Goal: Information Seeking & Learning: Learn about a topic

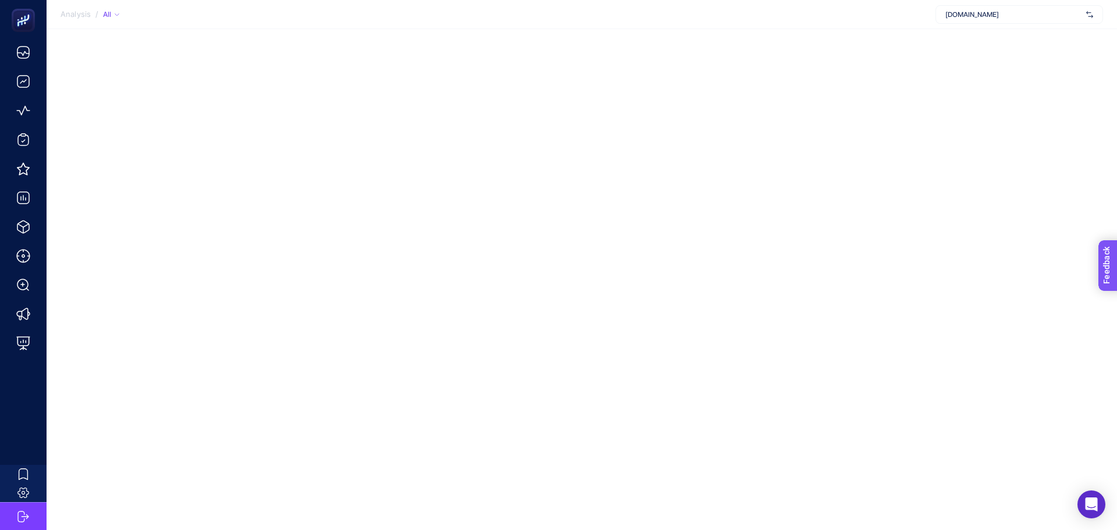
drag, startPoint x: 2197, startPoint y: 290, endPoint x: 955, endPoint y: 302, distance: 1242.1
click at [1098, 302] on html "Feedback" at bounding box center [1123, 310] width 51 height 40
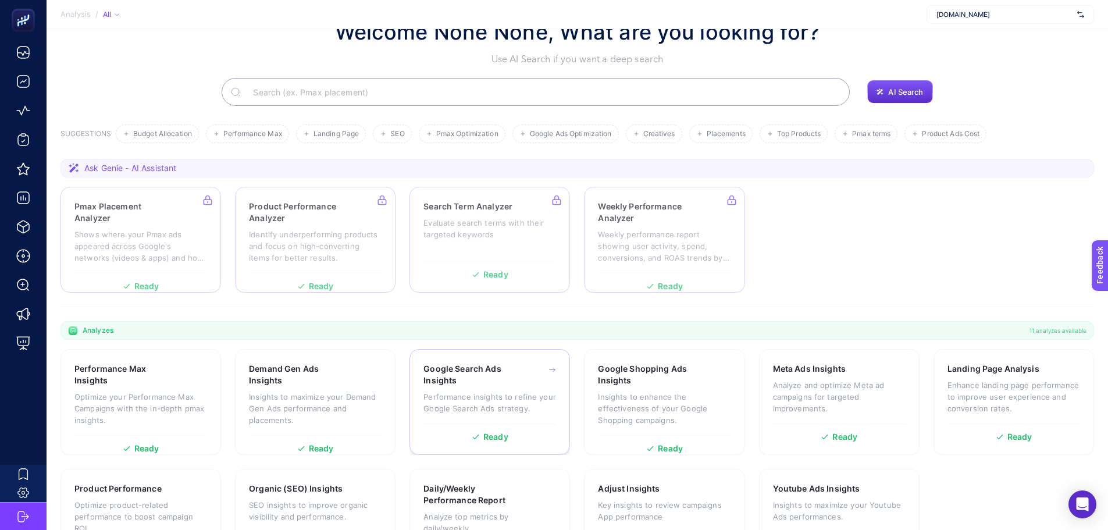
scroll to position [99, 0]
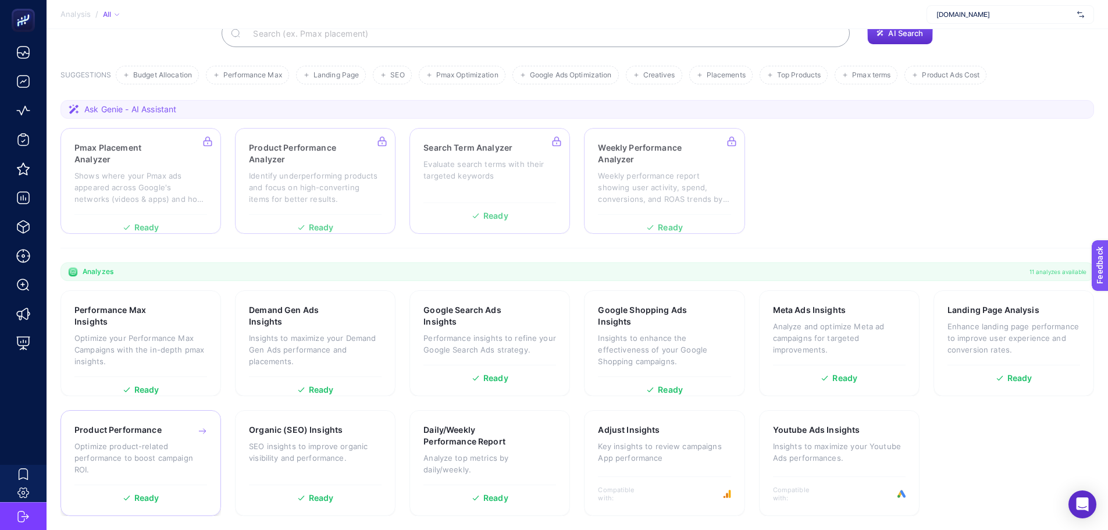
click at [168, 466] on p "Optimize product-related performance to boost campaign ROI." at bounding box center [140, 457] width 133 height 35
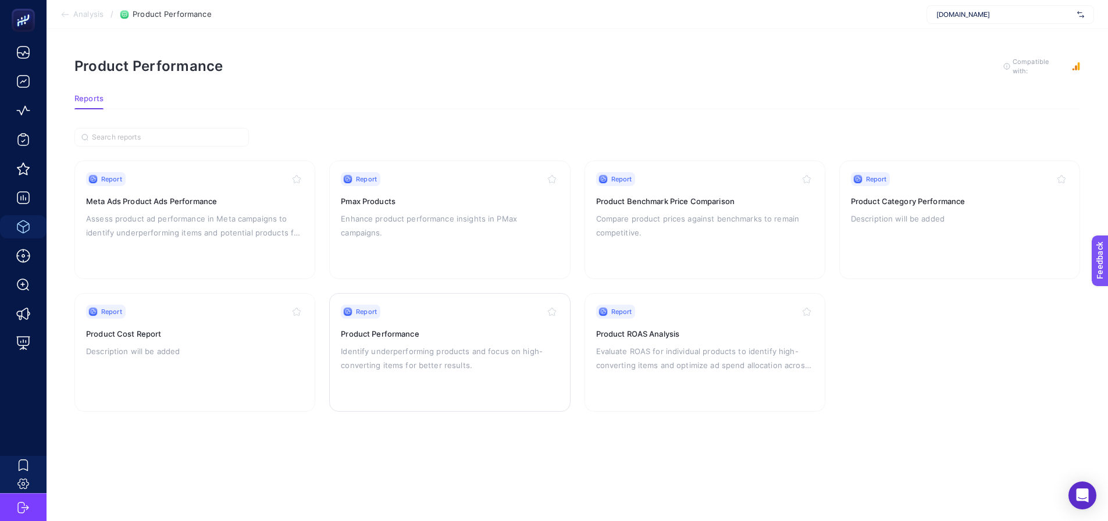
click at [546, 365] on p "Identify underperforming products and focus on high-converting items for better…" at bounding box center [450, 358] width 218 height 28
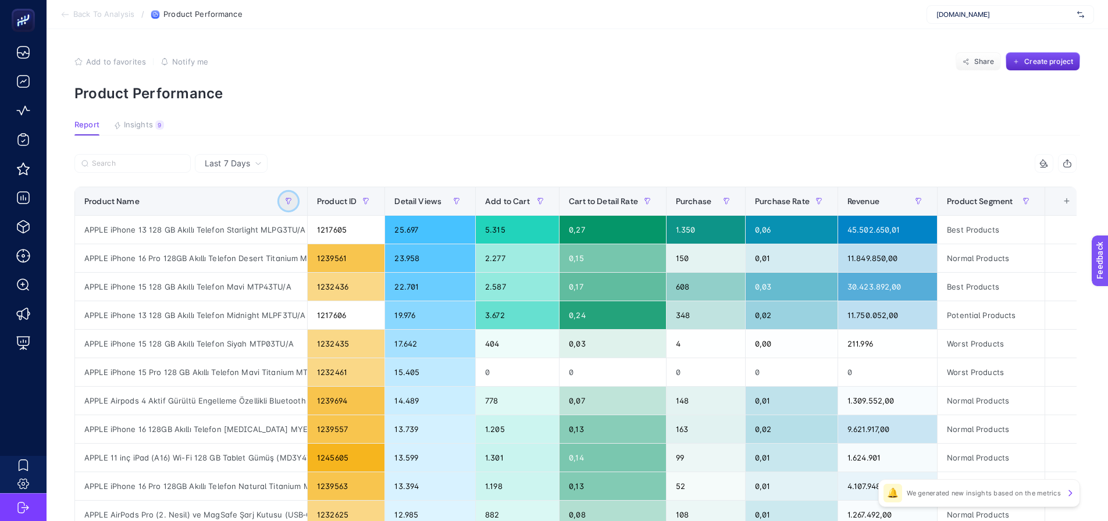
click at [289, 199] on icon "button" at bounding box center [288, 201] width 7 height 7
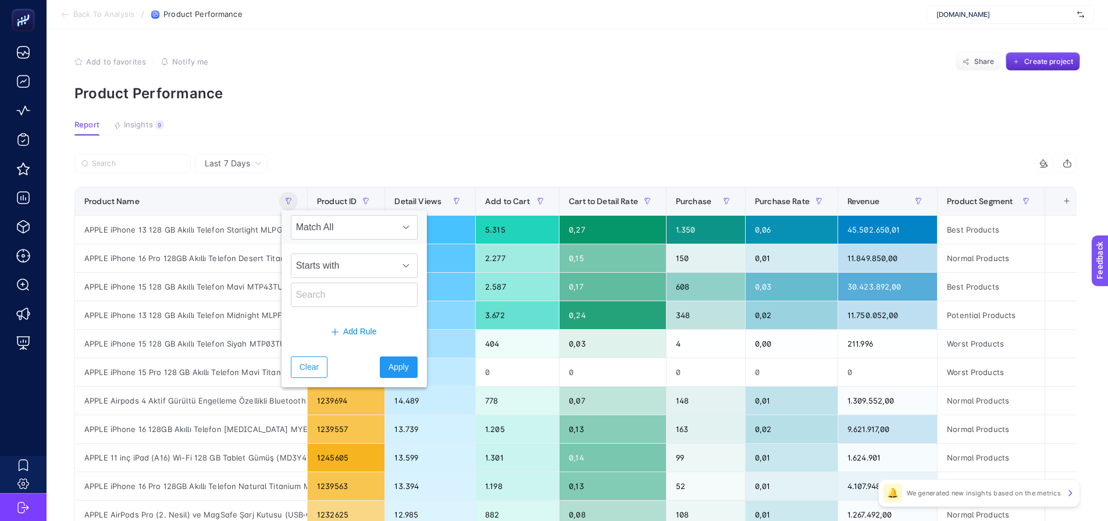
click at [359, 166] on div at bounding box center [324, 167] width 501 height 26
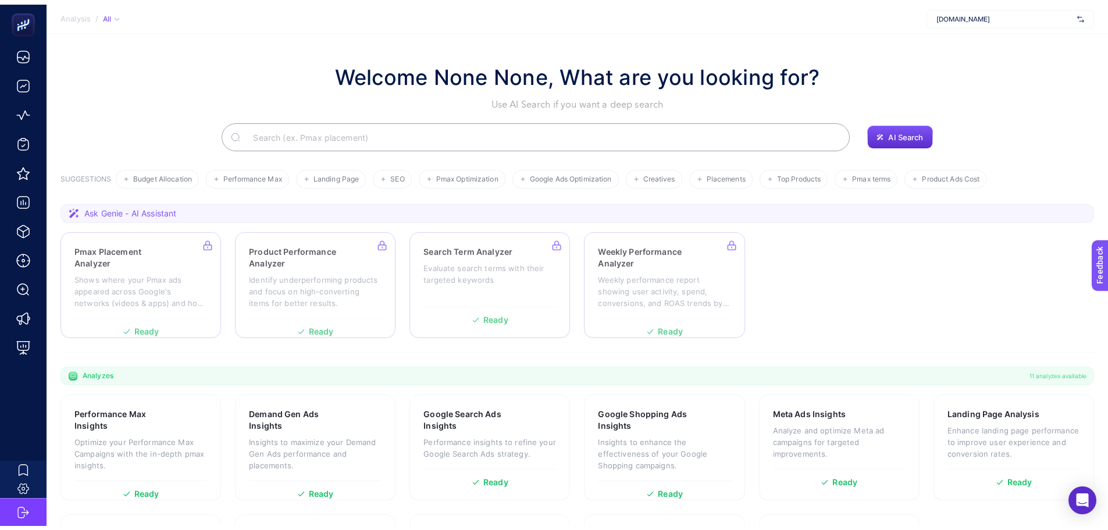
scroll to position [99, 0]
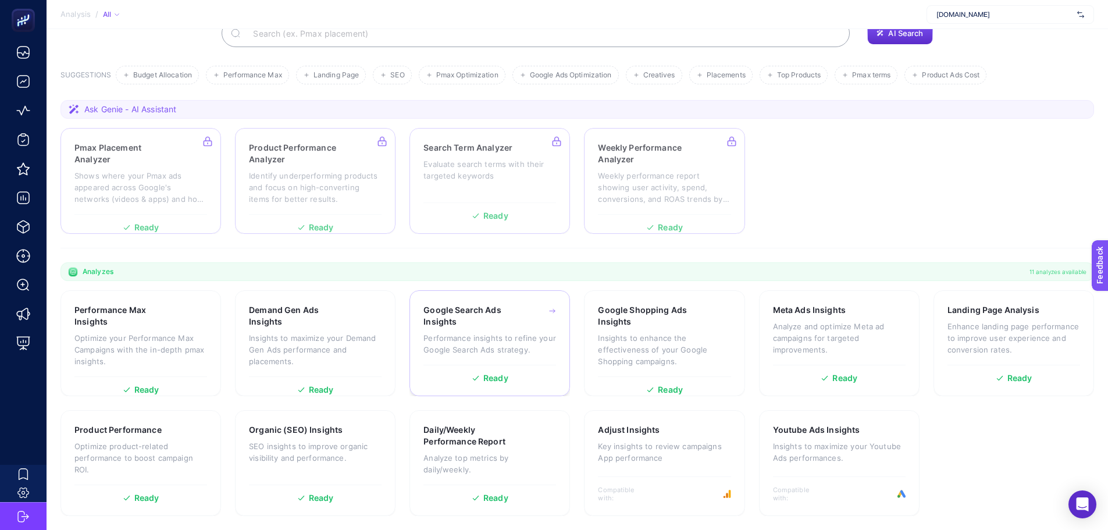
click at [514, 341] on p "Performance insights to refine your Google Search Ads strategy." at bounding box center [490, 343] width 133 height 23
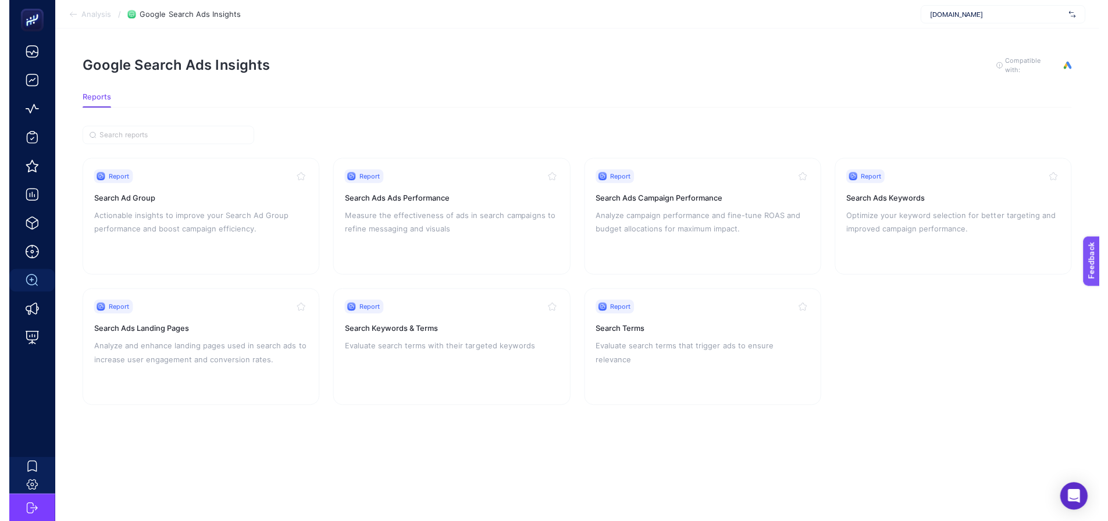
scroll to position [9, 0]
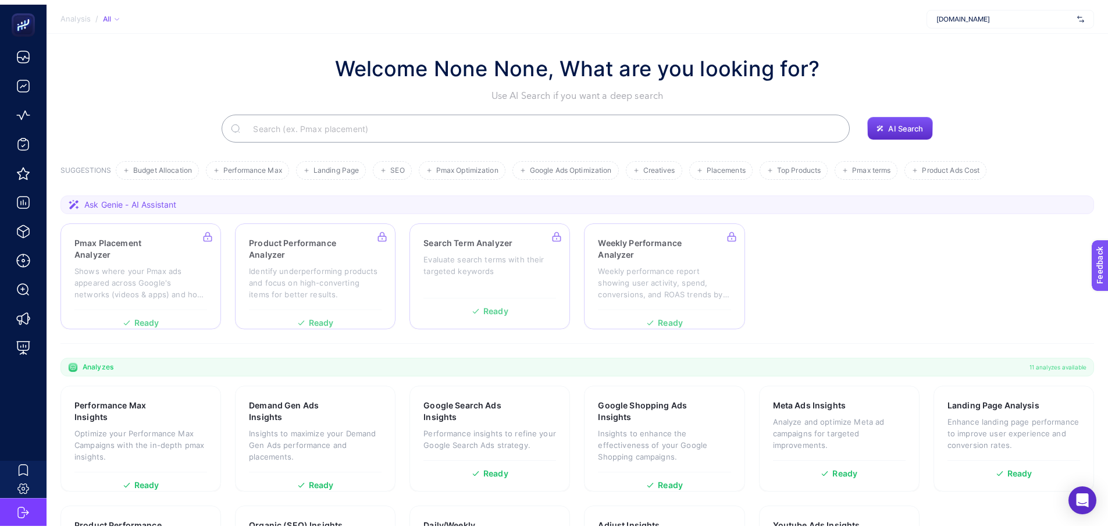
scroll to position [99, 0]
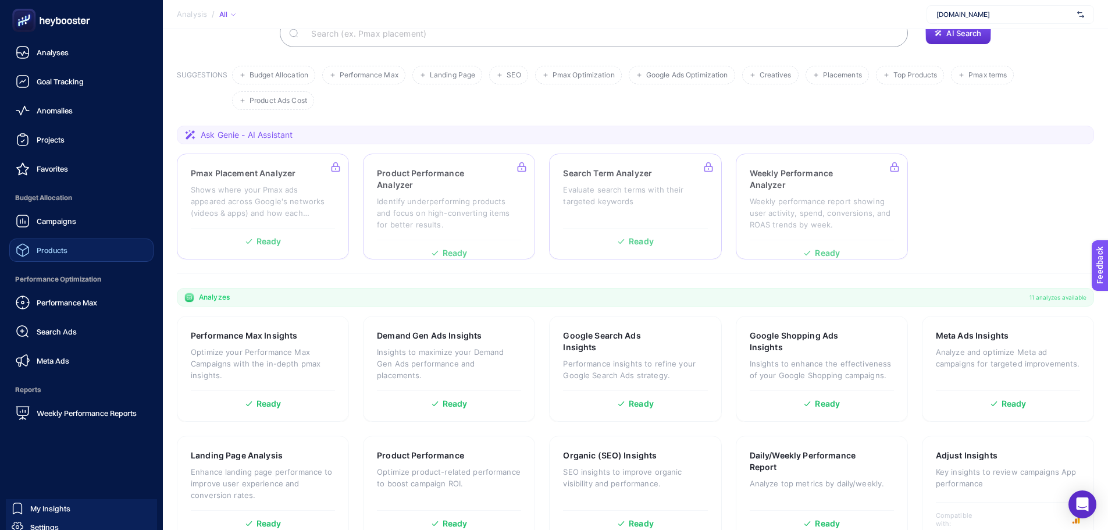
click at [29, 246] on icon at bounding box center [23, 250] width 14 height 14
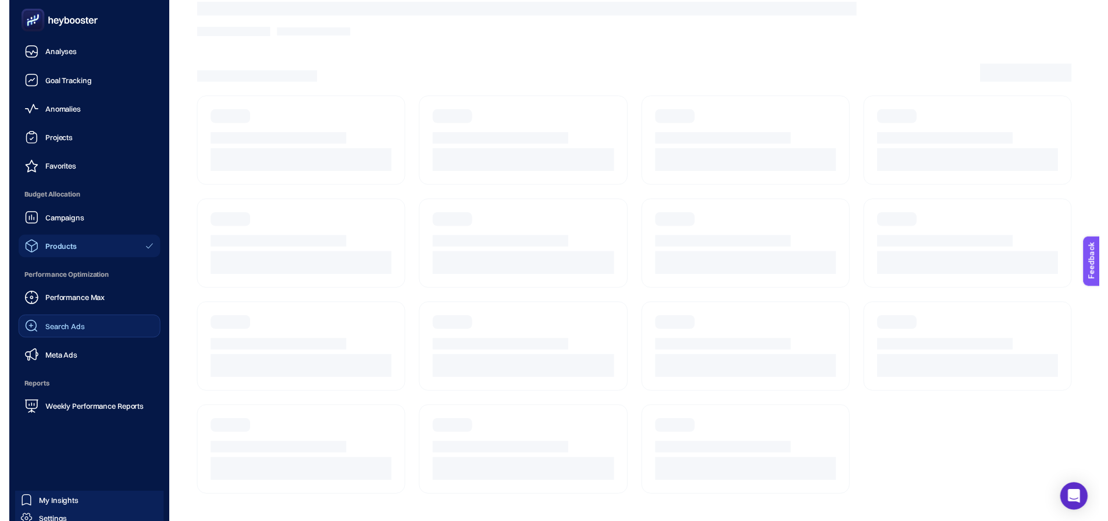
scroll to position [9, 0]
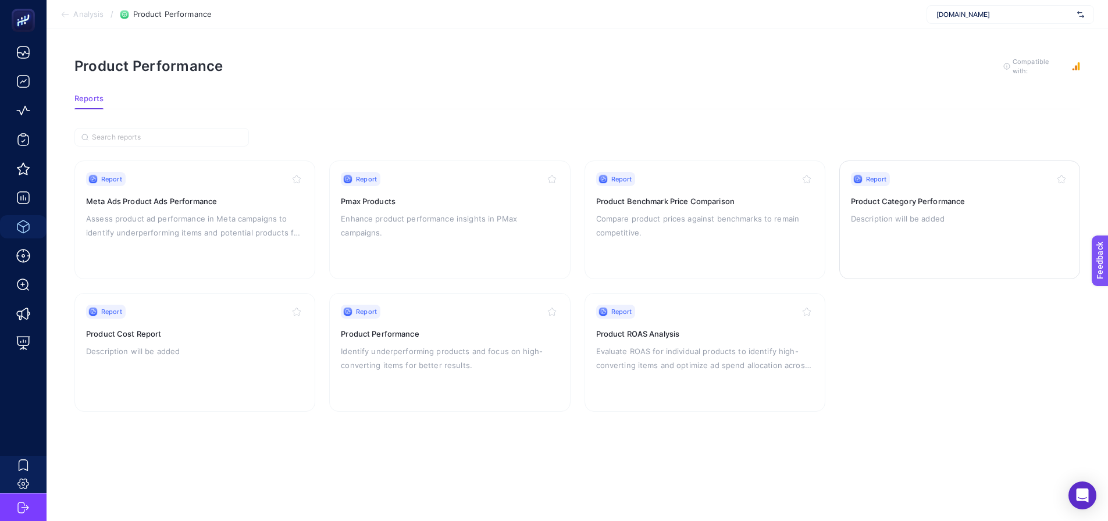
click at [871, 225] on div "Report Product Category Performance Description will be added" at bounding box center [960, 219] width 218 height 95
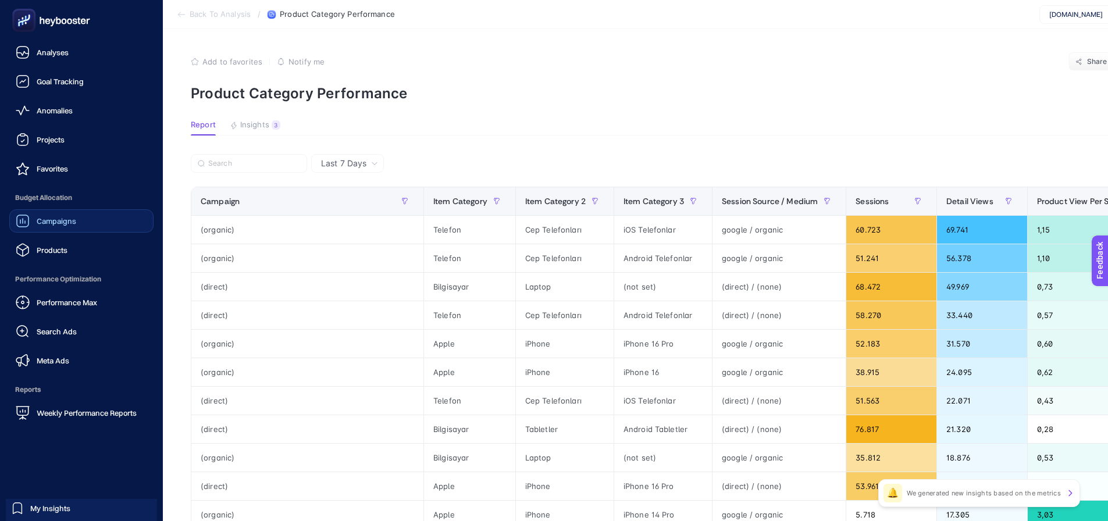
click at [67, 223] on span "Campaigns" at bounding box center [57, 220] width 40 height 9
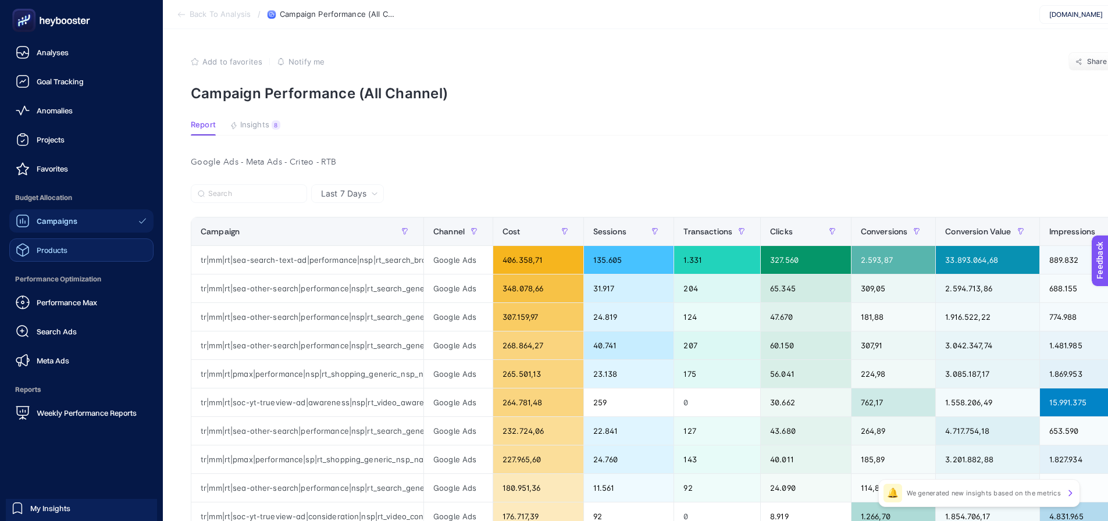
click at [39, 252] on span "Products" at bounding box center [52, 250] width 31 height 9
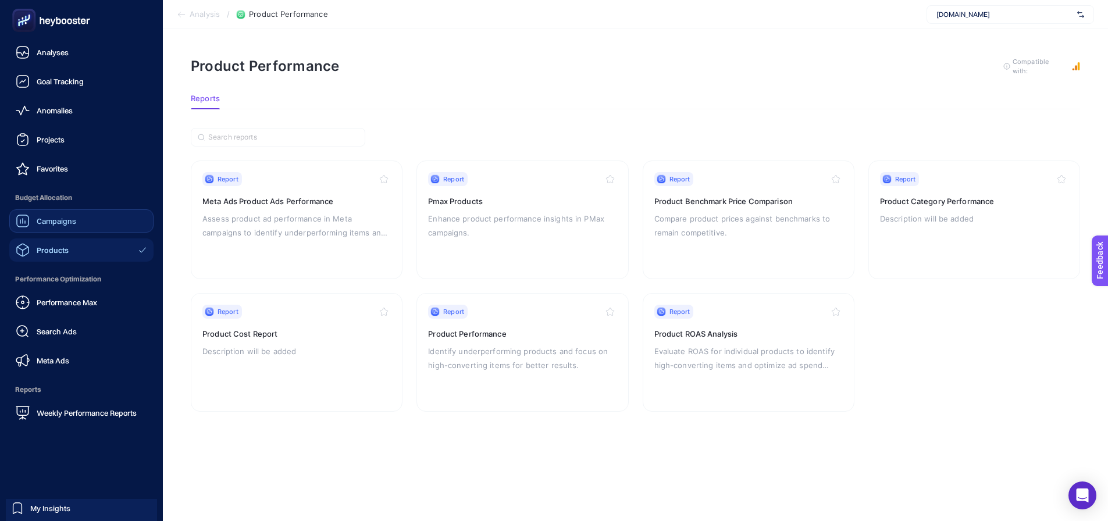
click at [65, 429] on nav "Analyses Goal Tracking Anomalies Projects Favorites Budget Allocation Campaigns…" at bounding box center [81, 281] width 151 height 481
click at [56, 412] on span "Weekly Performance Reports" at bounding box center [87, 412] width 100 height 9
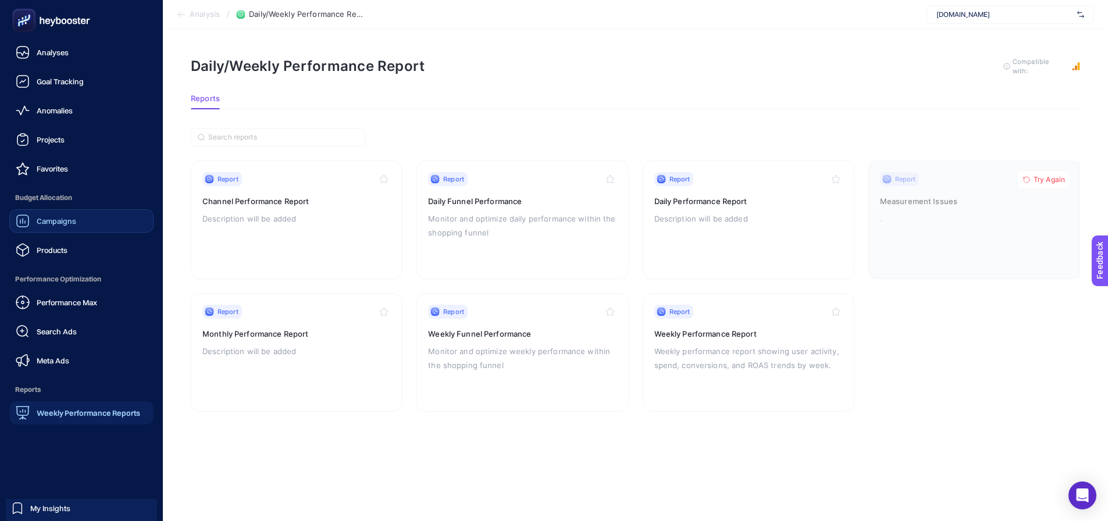
click at [38, 262] on ul "Analyses Goal Tracking Anomalies Projects Favorites Budget Allocation Campaigns…" at bounding box center [81, 233] width 144 height 384
click at [38, 254] on div "Products" at bounding box center [42, 250] width 52 height 14
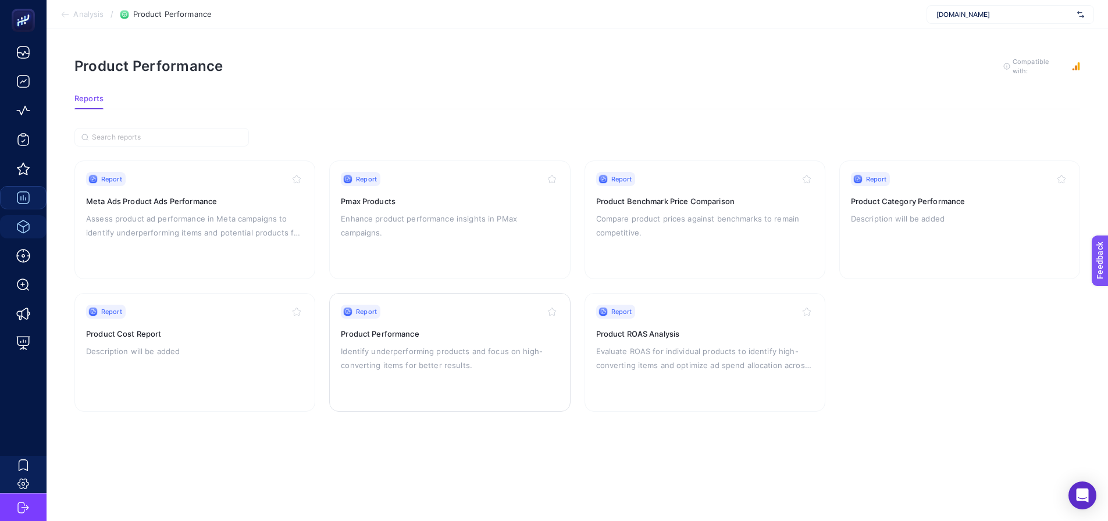
click at [387, 359] on p "Identify underperforming products and focus on high-converting items for better…" at bounding box center [450, 358] width 218 height 28
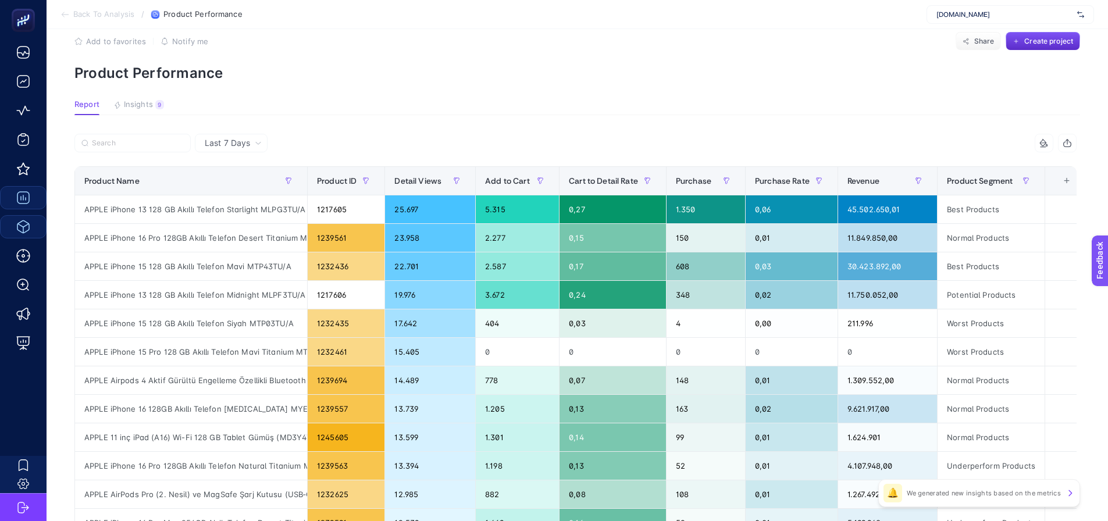
scroll to position [0, 5]
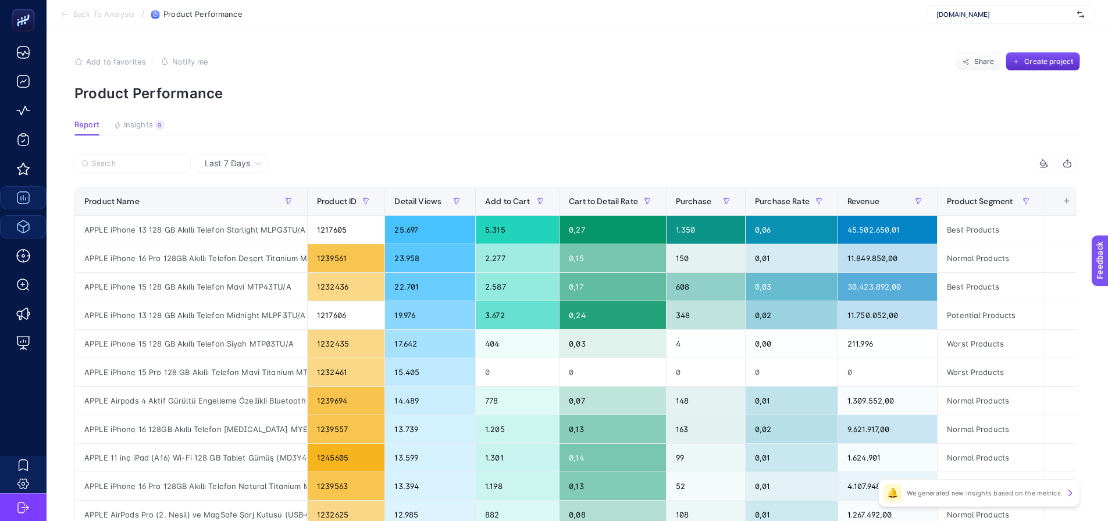
click at [1056, 201] on div "+" at bounding box center [1067, 201] width 22 height 9
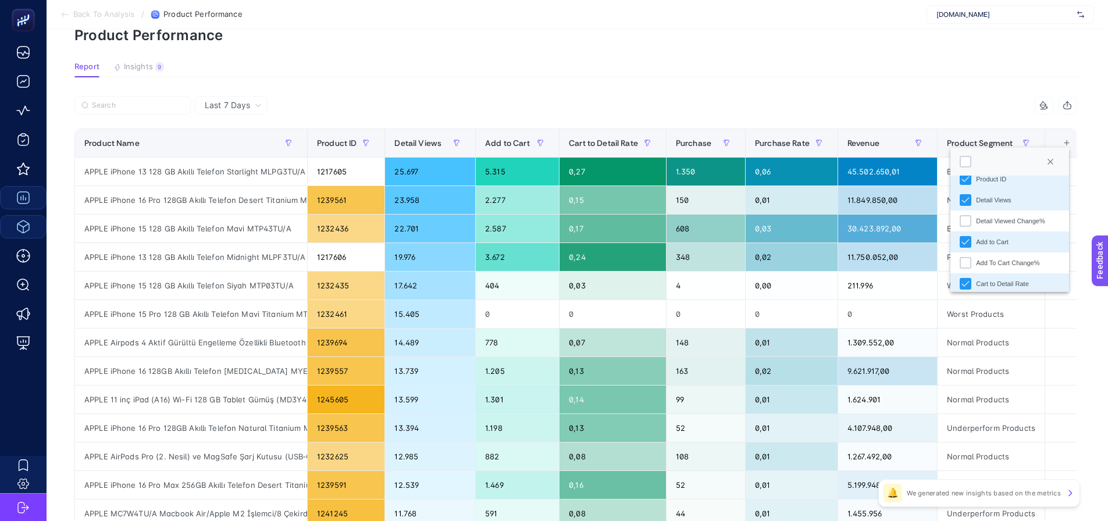
scroll to position [0, 0]
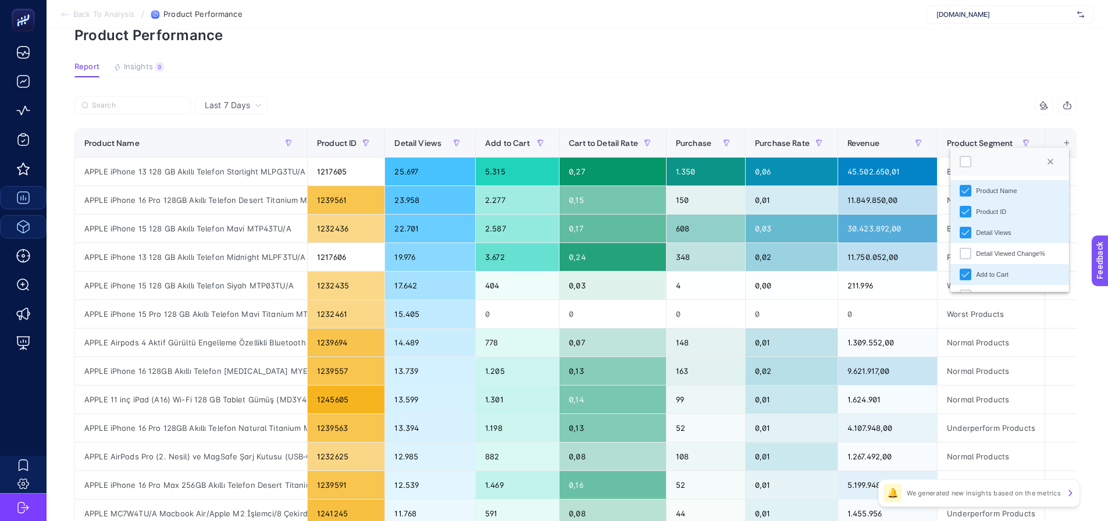
click at [446, 31] on p "Product Performance" at bounding box center [577, 35] width 1006 height 17
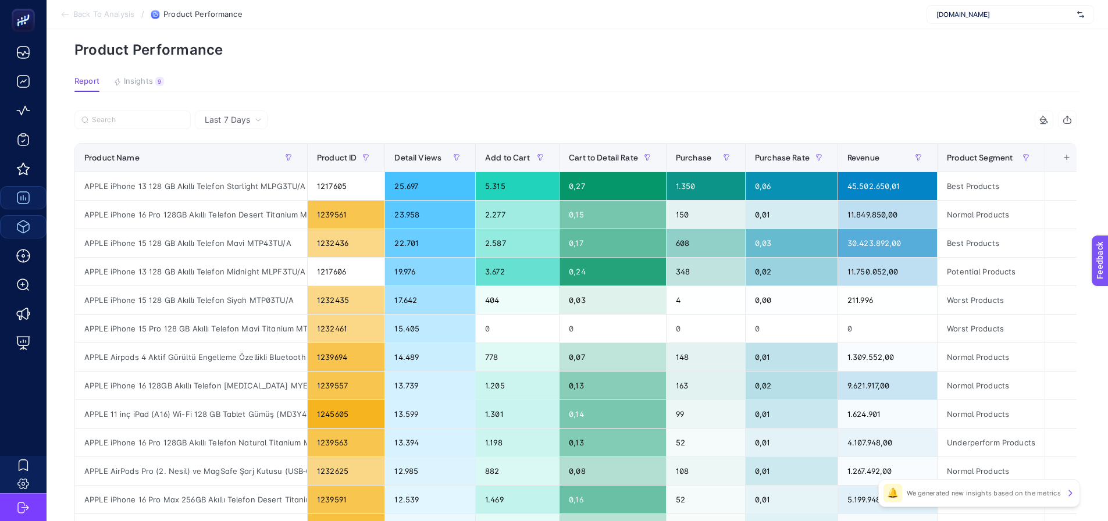
scroll to position [0, 5]
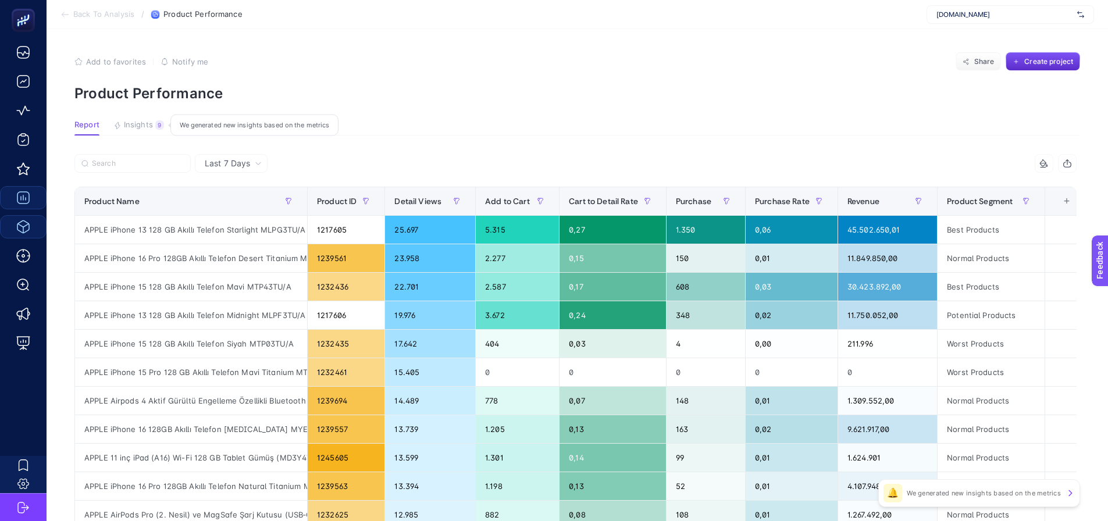
click at [126, 127] on span "Insights" at bounding box center [138, 124] width 29 height 9
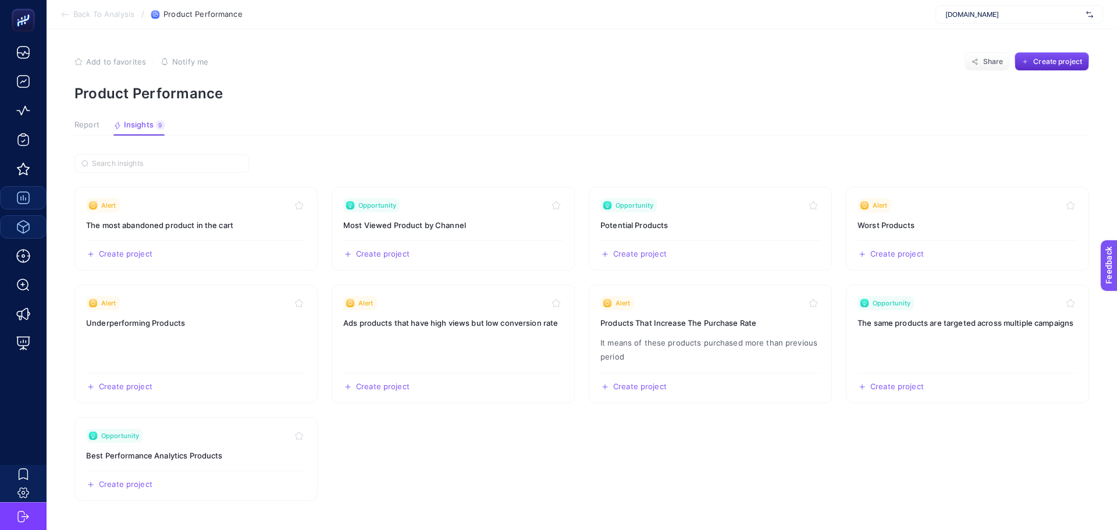
click at [83, 125] on span "Report" at bounding box center [86, 124] width 25 height 9
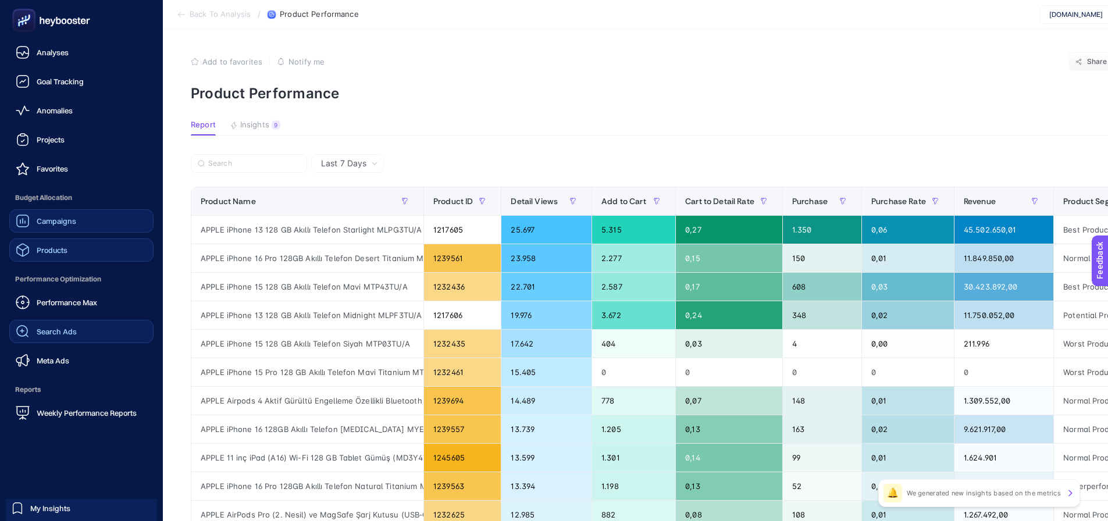
click at [63, 332] on span "Search Ads" at bounding box center [57, 331] width 40 height 9
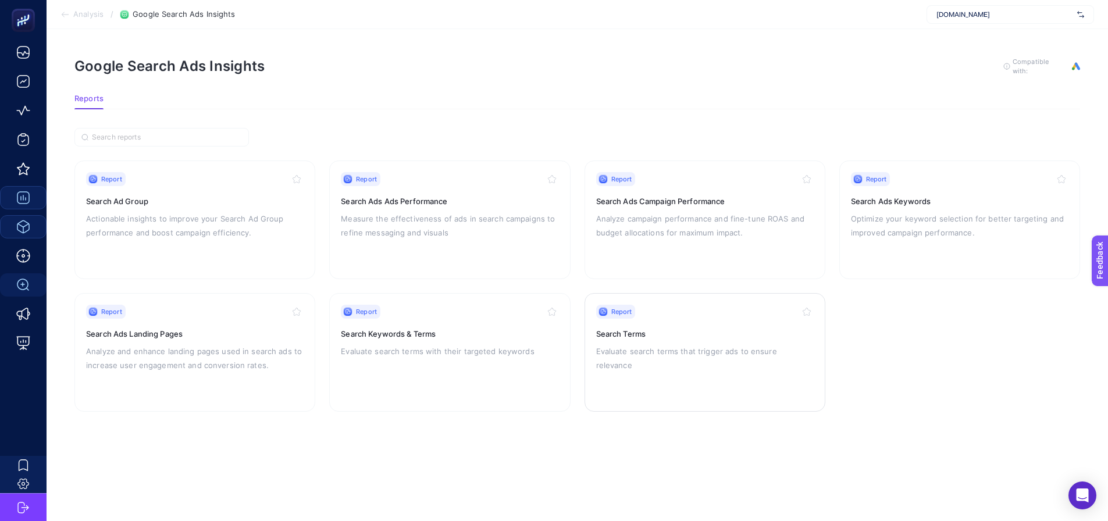
click at [670, 334] on h3 "Search Terms" at bounding box center [705, 334] width 218 height 12
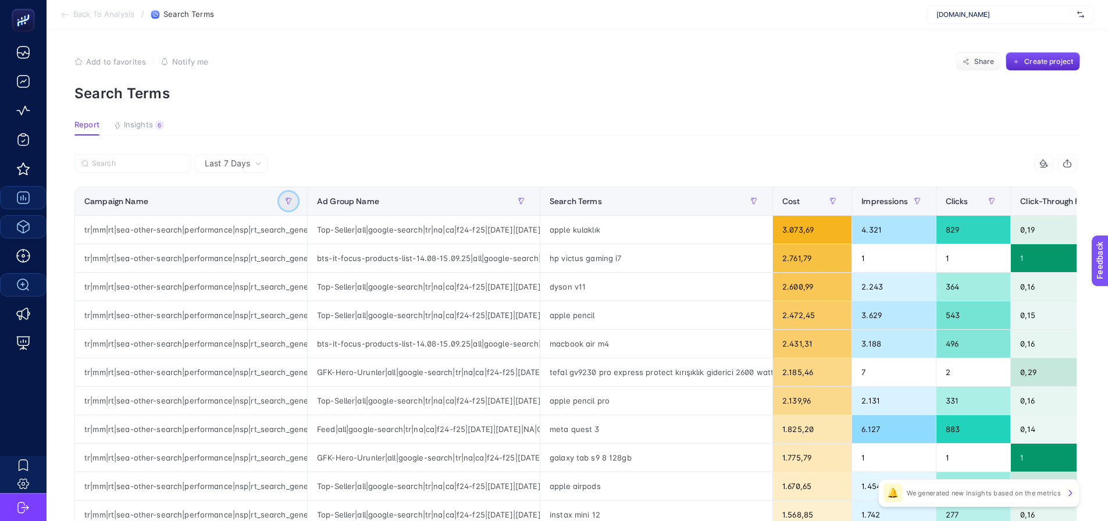
click at [289, 197] on button "button" at bounding box center [288, 201] width 19 height 19
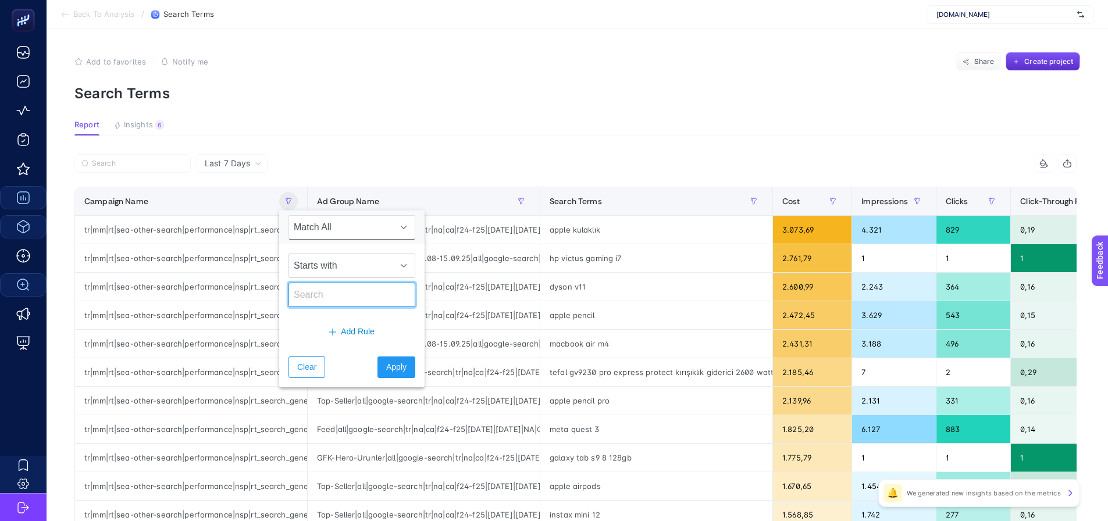
click at [321, 290] on input "text" at bounding box center [352, 295] width 127 height 24
paste input "tr|mm|rt|sea-other-search|performance|nsp|rt_search_generic_nsp_na_dsa-other-he…"
type input "tr|mm|rt|sea-other-search|performance|nsp|rt_search_generic_nsp_na_dsa-other-he…"
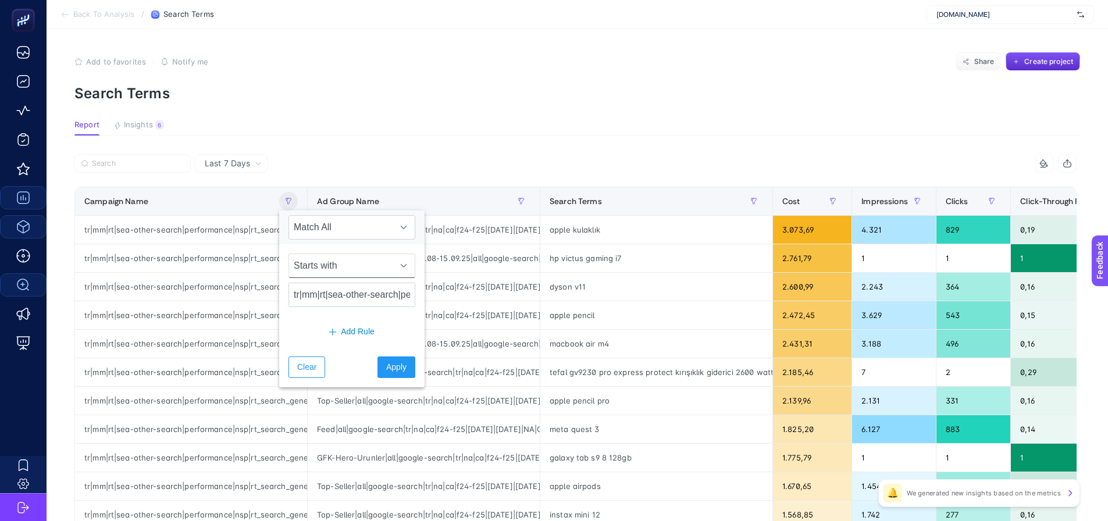
click at [319, 276] on span "Starts with" at bounding box center [341, 265] width 104 height 23
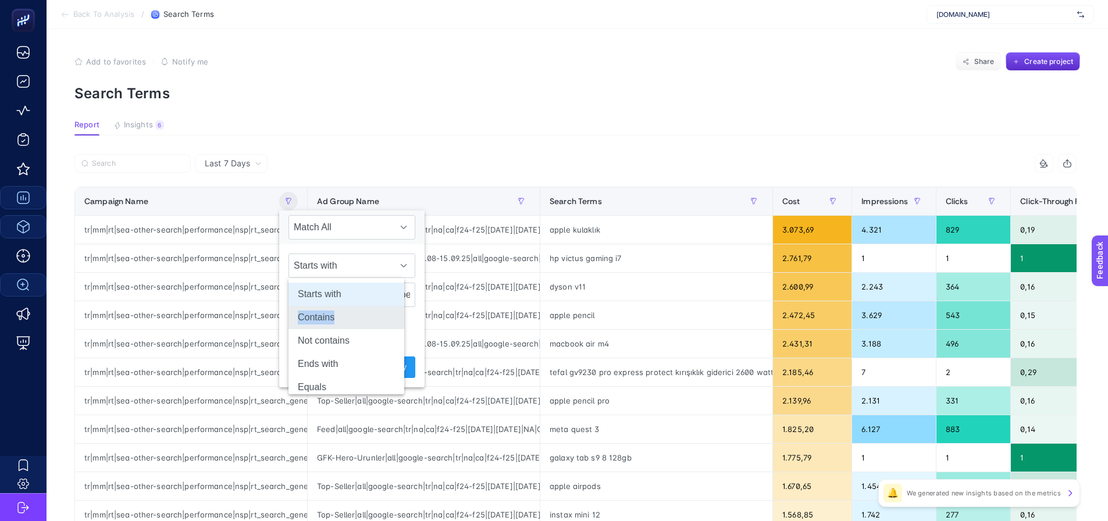
drag, startPoint x: 335, startPoint y: 305, endPoint x: 339, endPoint y: 319, distance: 13.8
click at [339, 319] on ul "Starts with Contains Not contains Ends with Equals Not equals" at bounding box center [347, 352] width 116 height 149
click at [339, 319] on li "Contains" at bounding box center [347, 317] width 116 height 23
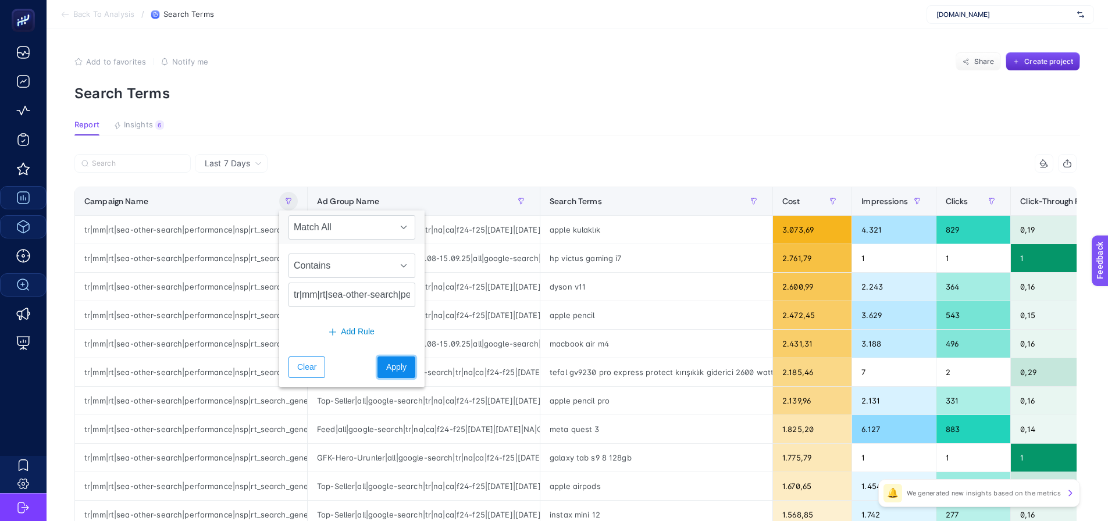
click at [386, 365] on span "Apply" at bounding box center [396, 367] width 20 height 12
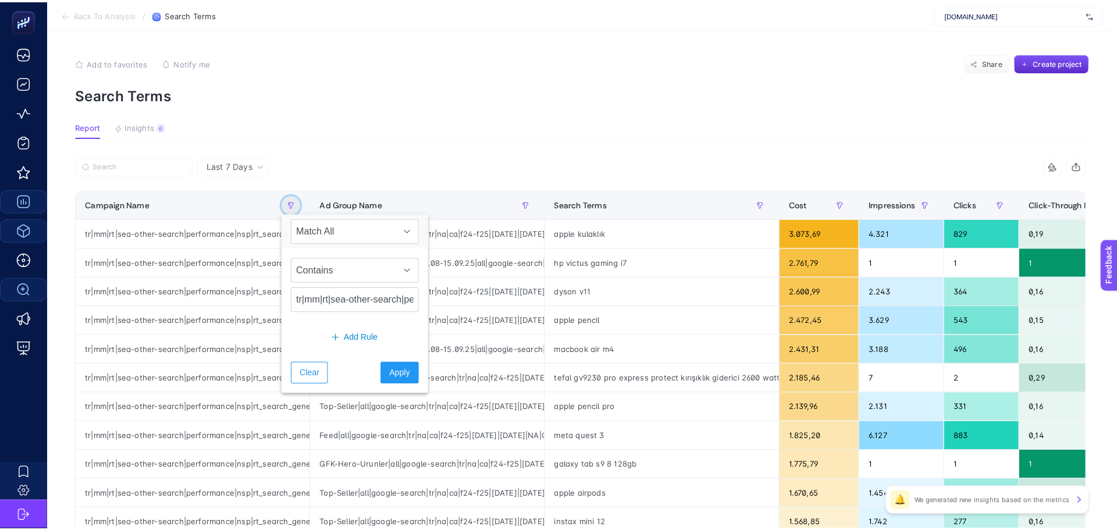
scroll to position [0, 0]
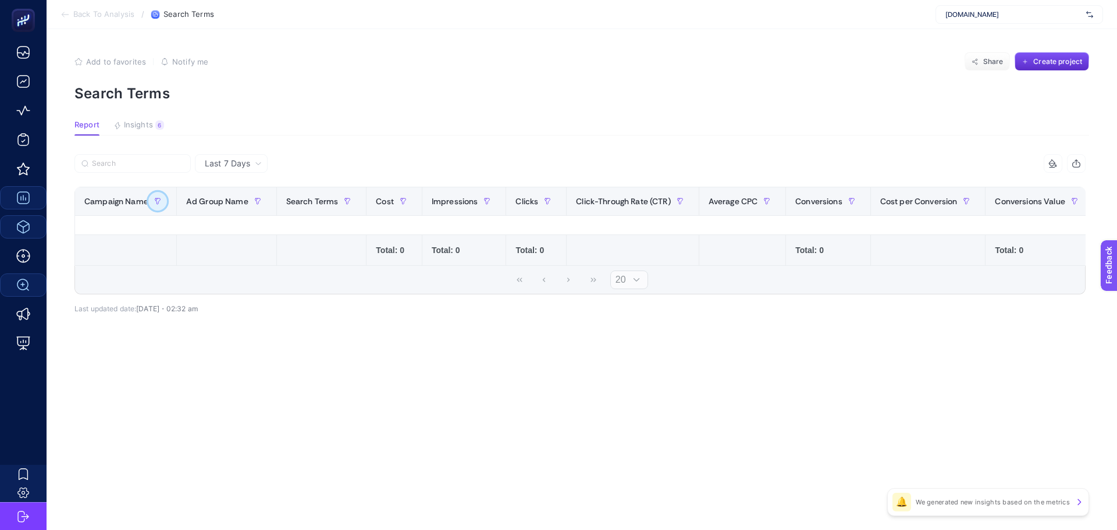
click at [154, 198] on icon "button" at bounding box center [157, 201] width 7 height 7
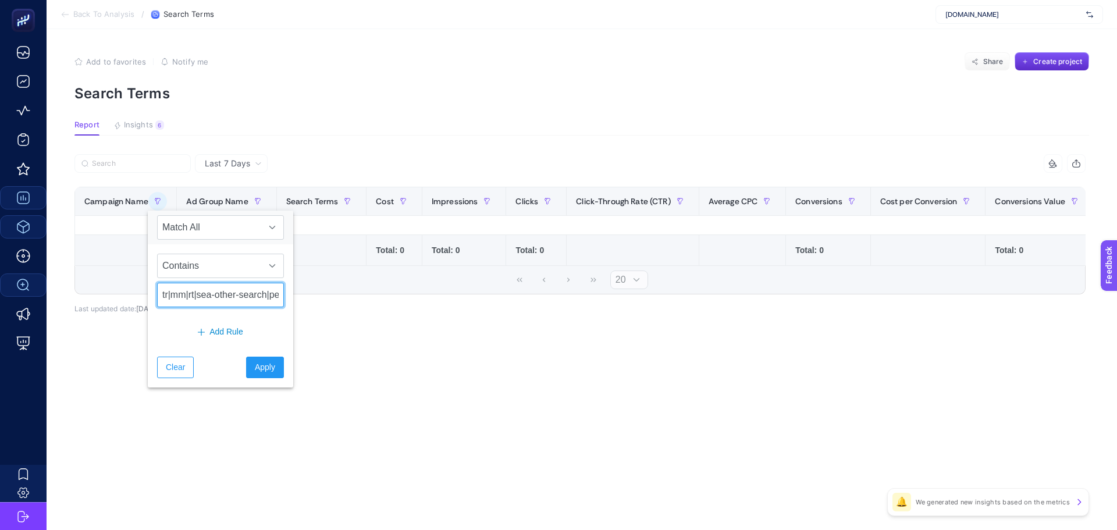
click at [223, 289] on input "tr|mm|rt|sea-other-search|performance|nsp|rt_search_generic_nsp_na_dsa-other-he…" at bounding box center [220, 295] width 127 height 24
click at [376, 323] on div "9 items selected Campaign Name Ad Group Name Search Terms Cost Impressions Clic…" at bounding box center [579, 250] width 1011 height 154
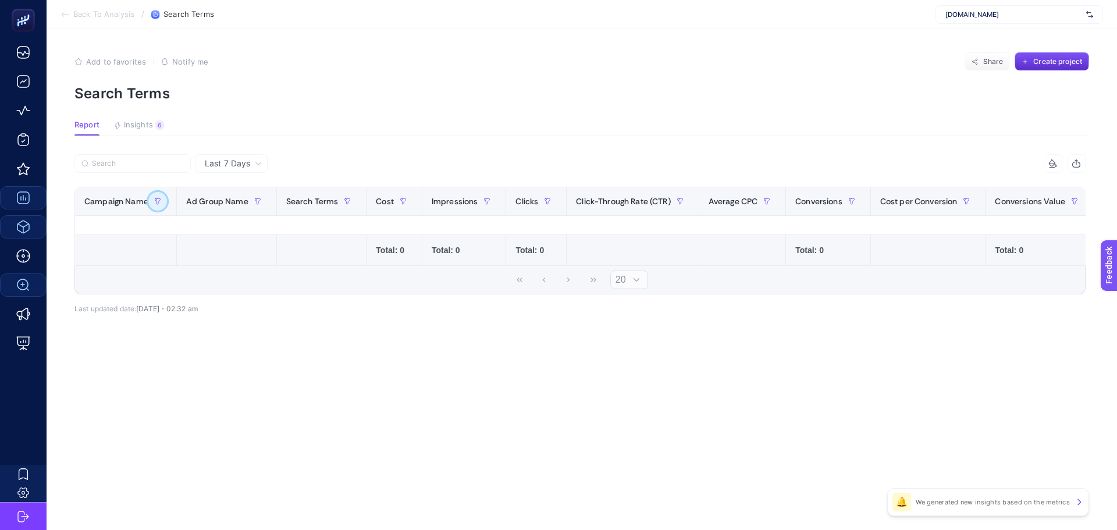
click at [164, 199] on button "button" at bounding box center [157, 201] width 19 height 19
click at [205, 261] on span "Contains" at bounding box center [210, 265] width 104 height 23
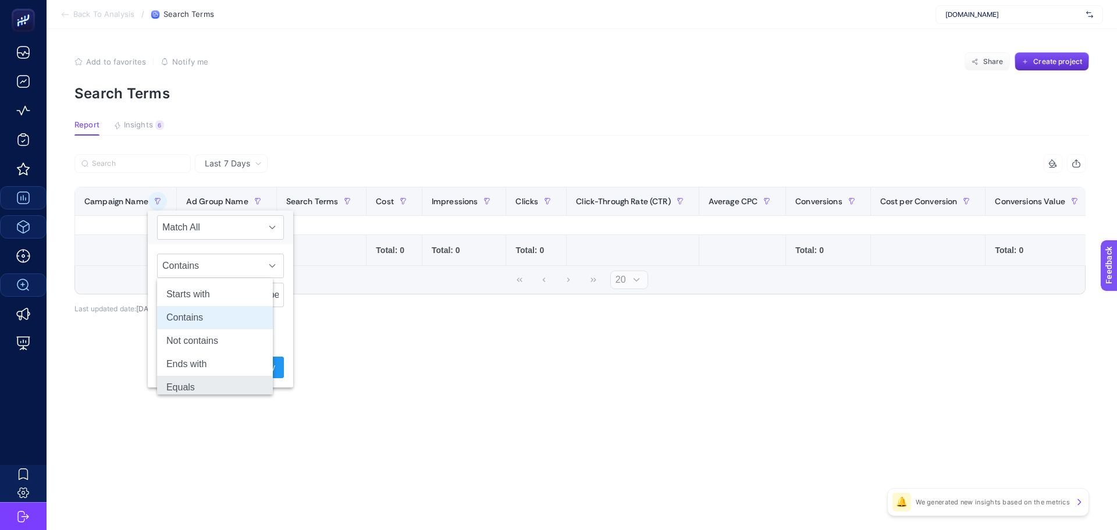
drag, startPoint x: 219, startPoint y: 384, endPoint x: 246, endPoint y: 374, distance: 28.0
click at [219, 384] on li "Equals" at bounding box center [215, 387] width 116 height 23
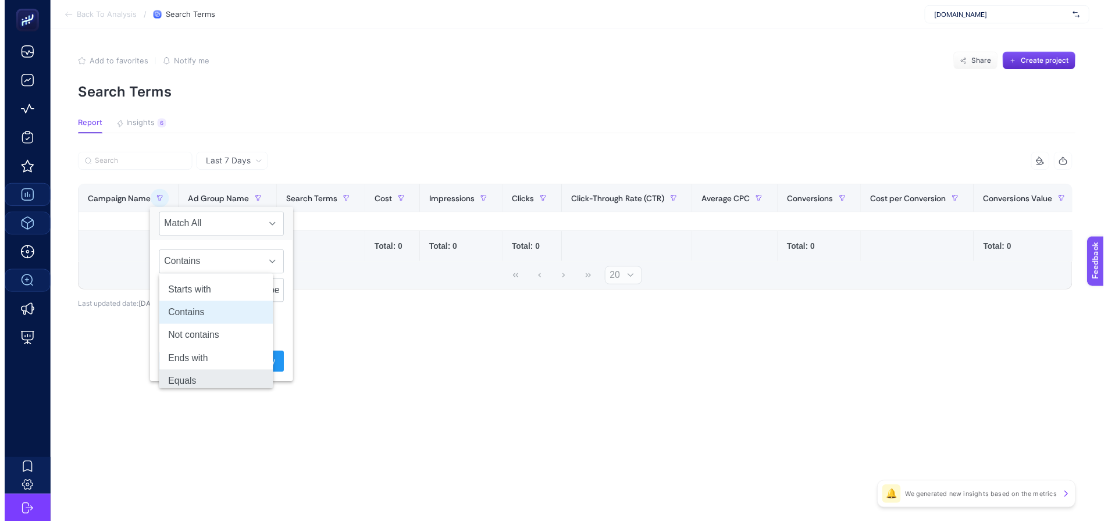
scroll to position [5, 0]
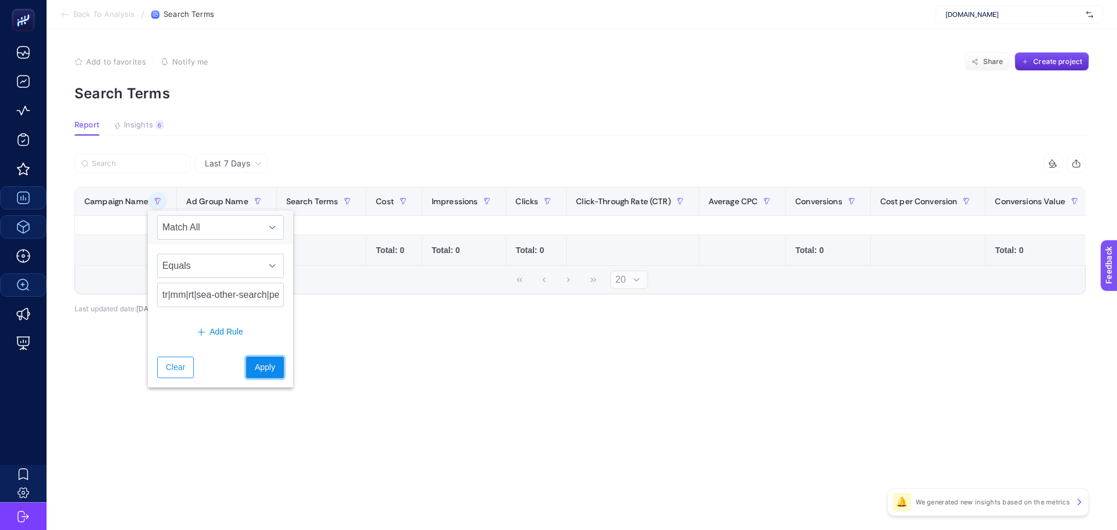
click at [255, 370] on span "Apply" at bounding box center [265, 367] width 20 height 12
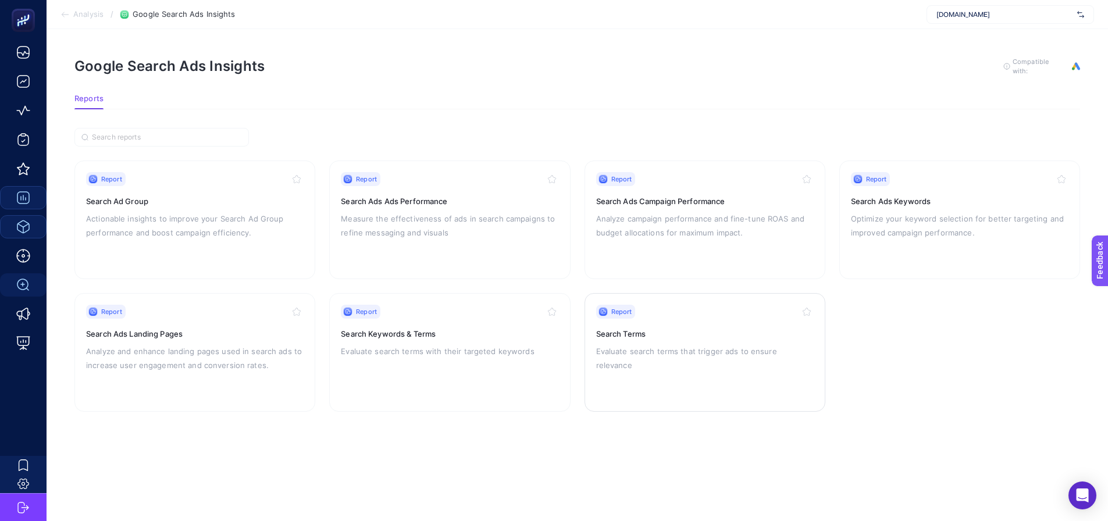
click at [659, 351] on p "Evaluate search terms that trigger ads to ensure relevance" at bounding box center [705, 358] width 218 height 28
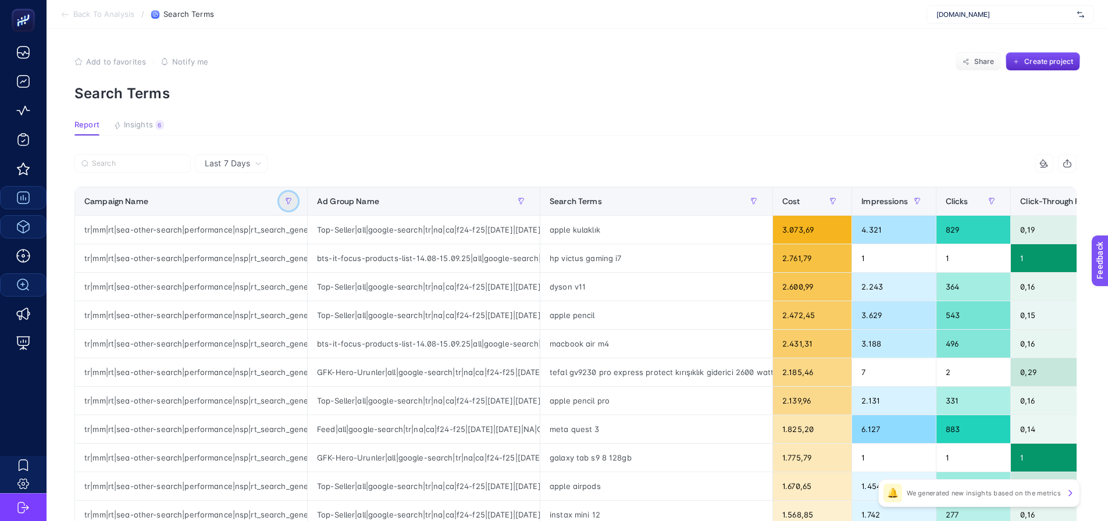
click at [285, 204] on icon "button" at bounding box center [288, 201] width 7 height 7
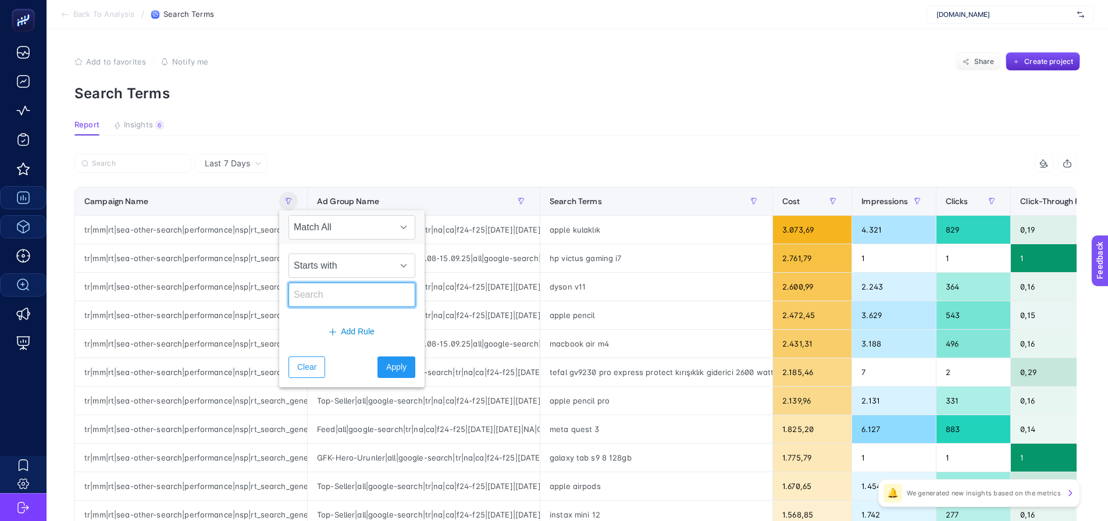
click at [358, 306] on input "text" at bounding box center [352, 295] width 127 height 24
paste input "tr|mm|rt|sea-other-search|performance|nsp|rt_search_generic_nsp_na_dsa-other-he…"
drag, startPoint x: 353, startPoint y: 300, endPoint x: 340, endPoint y: 305, distance: 13.8
click at [340, 305] on input "tr|mm|rt|sea-other-search|performance|nsp|rt_search_generic_nsp_na_dsa-other-he…" at bounding box center [352, 295] width 127 height 24
click at [369, 307] on input "tr|mm|rt|sea-other-search|performance|nsp|rt_search_generic_nsp_na_dsa-other-he…" at bounding box center [352, 295] width 127 height 24
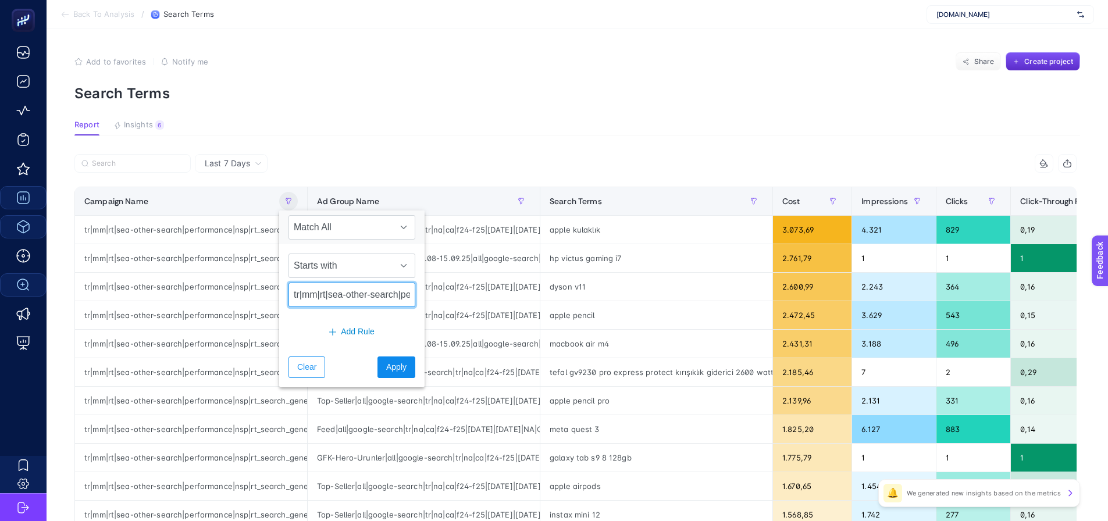
type input "tr|mm|rt|sea-other-search|performance|nsp|rt_search_generic_nsp_na_dsa-other-he…"
click at [393, 370] on span "Apply" at bounding box center [396, 367] width 20 height 12
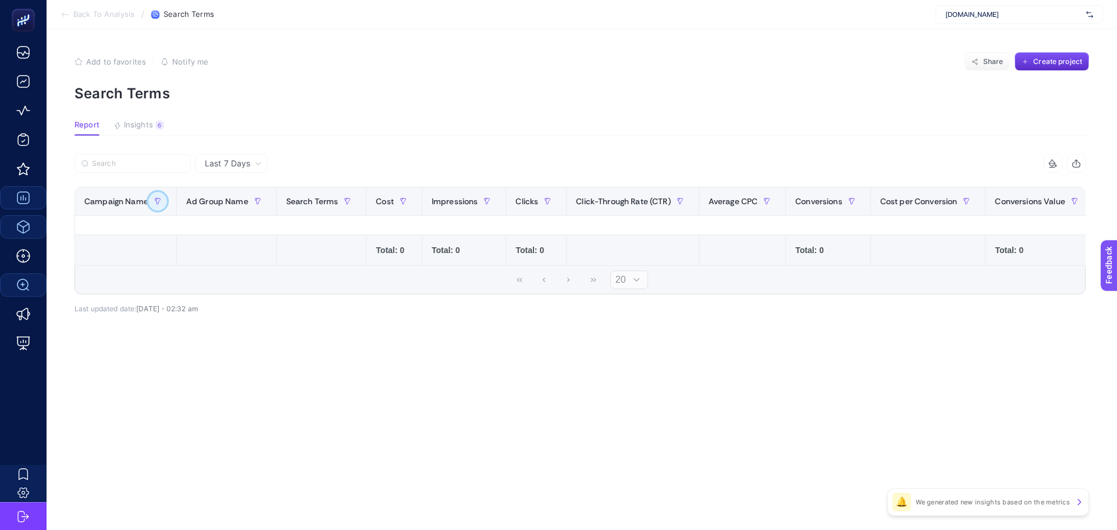
drag, startPoint x: 158, startPoint y: 194, endPoint x: 165, endPoint y: 201, distance: 10.3
click at [158, 195] on button "button" at bounding box center [157, 201] width 19 height 19
drag, startPoint x: 240, startPoint y: 259, endPoint x: 239, endPoint y: 265, distance: 5.9
click at [239, 260] on span "Starts with" at bounding box center [210, 265] width 104 height 23
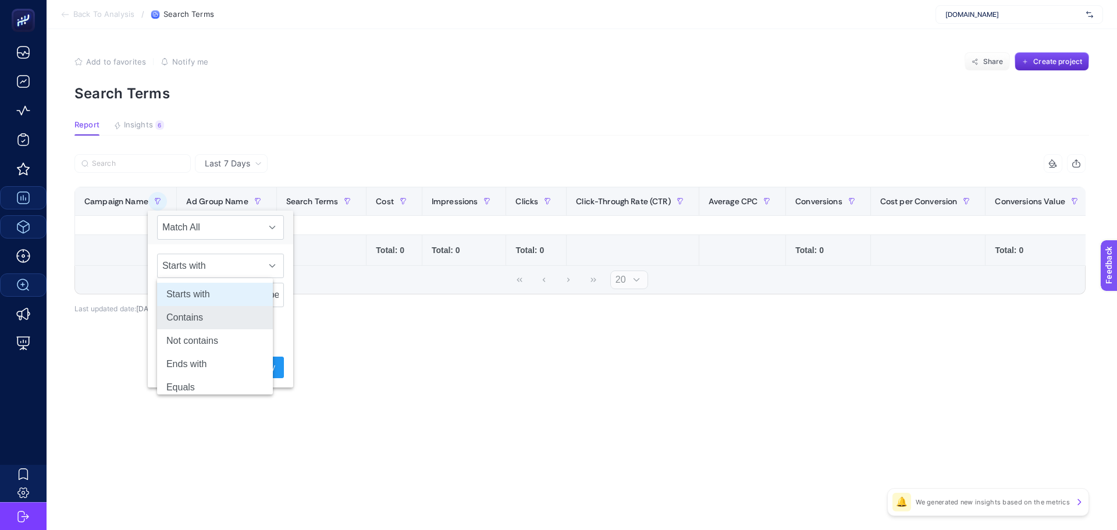
click at [227, 315] on li "Contains" at bounding box center [215, 317] width 116 height 23
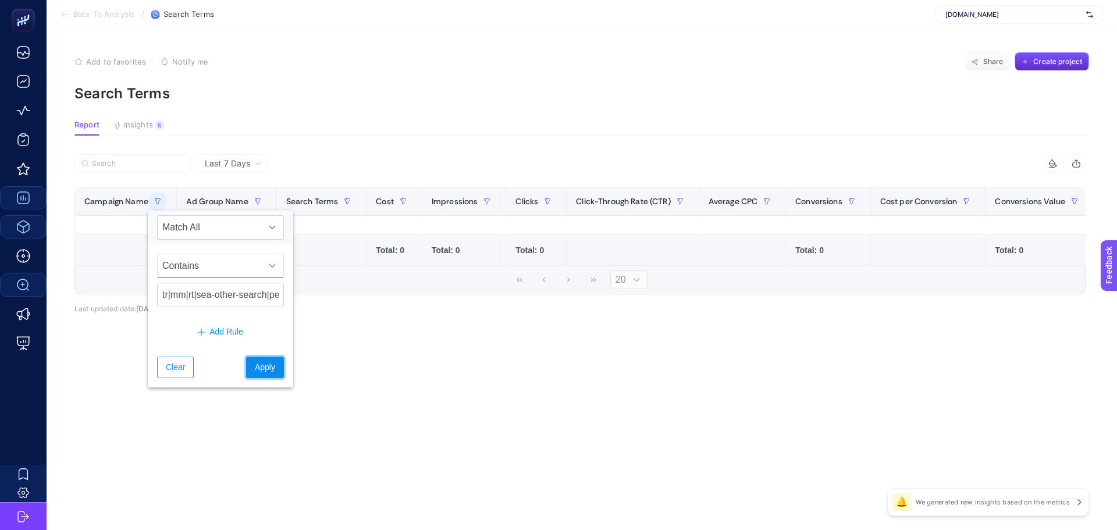
click at [260, 364] on span "Apply" at bounding box center [265, 367] width 20 height 12
drag, startPoint x: 256, startPoint y: 155, endPoint x: 246, endPoint y: 166, distance: 14.8
click at [253, 155] on div "Last 7 Days" at bounding box center [231, 163] width 73 height 19
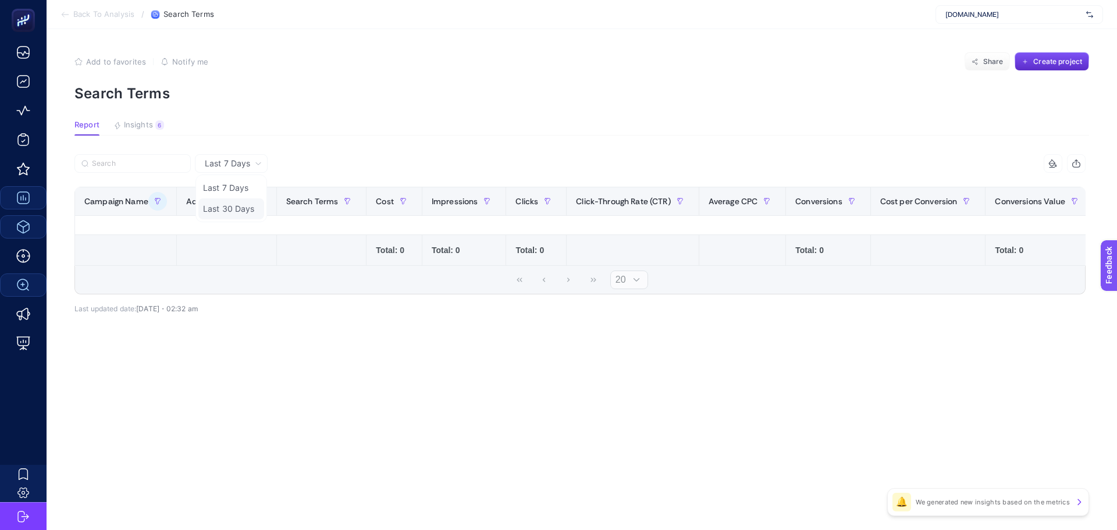
click at [241, 206] on li "Last 30 Days" at bounding box center [231, 208] width 66 height 21
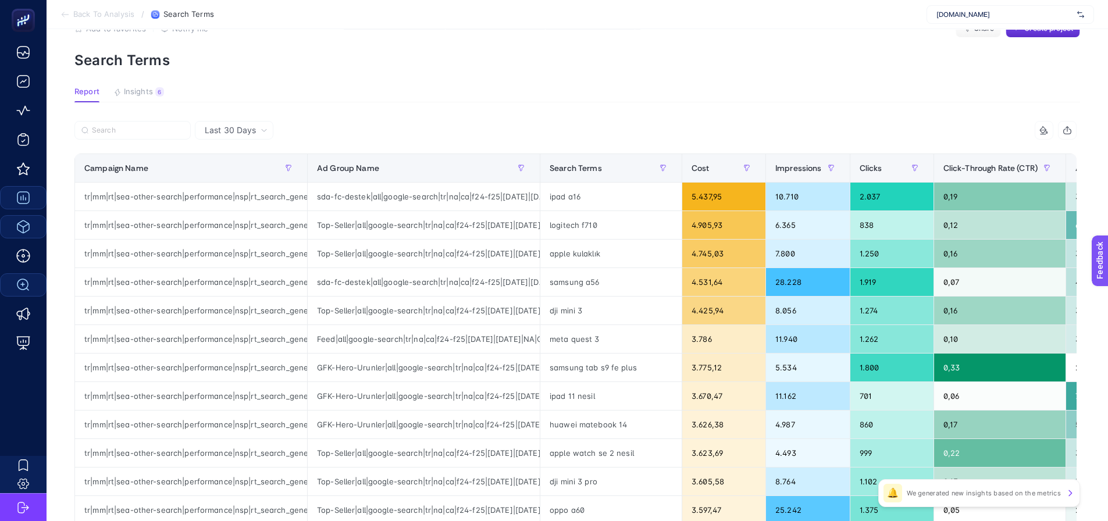
scroll to position [58, 0]
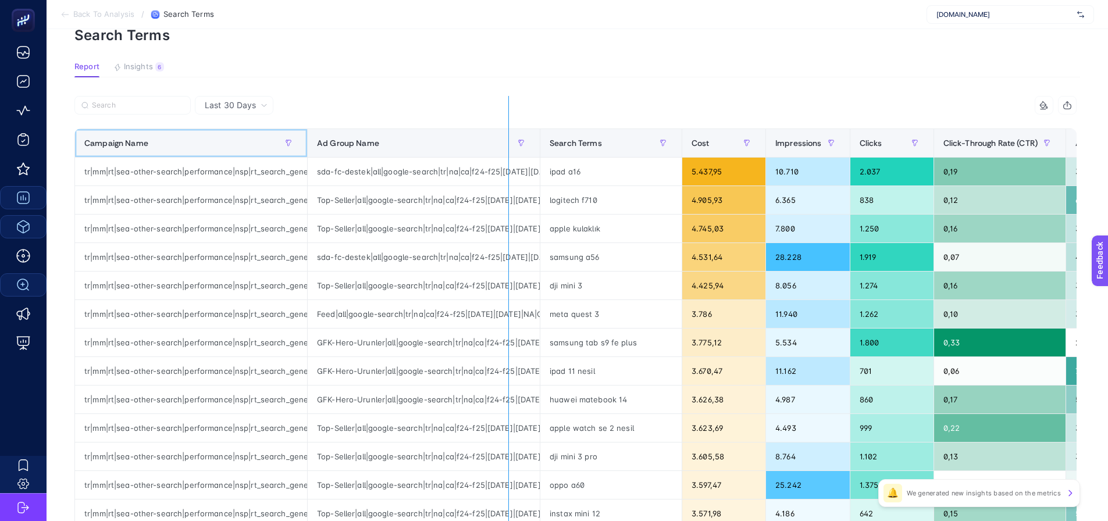
drag, startPoint x: 306, startPoint y: 147, endPoint x: 564, endPoint y: 171, distance: 258.9
click at [564, 171] on div "9 items selected Campaign Name Ad Group Name Search Terms Cost Impressions Clic…" at bounding box center [575, 441] width 1002 height 691
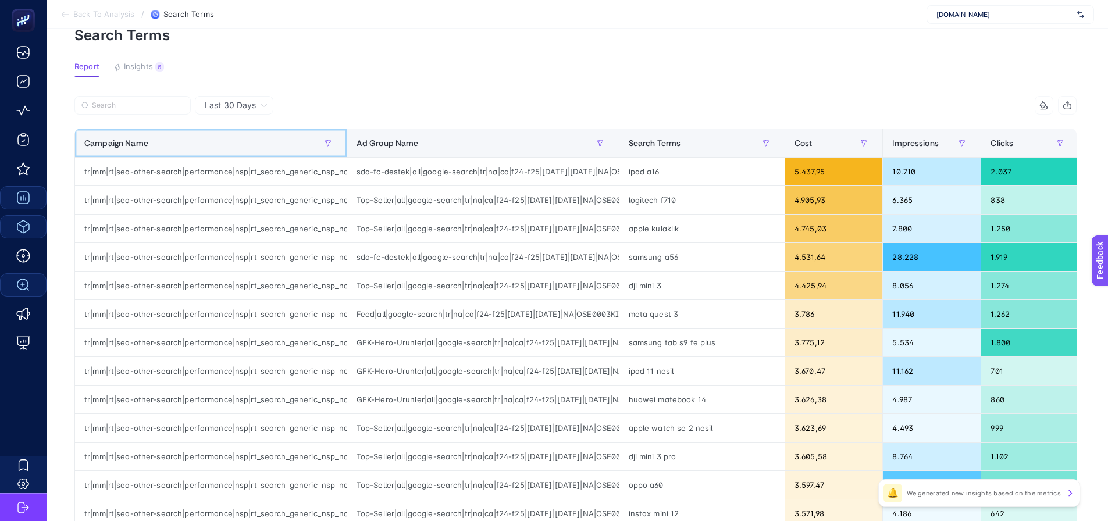
drag, startPoint x: 344, startPoint y: 137, endPoint x: 639, endPoint y: 144, distance: 295.0
click at [639, 144] on div "9 items selected Campaign Name Ad Group Name Search Terms Cost Impressions Clic…" at bounding box center [575, 441] width 1002 height 691
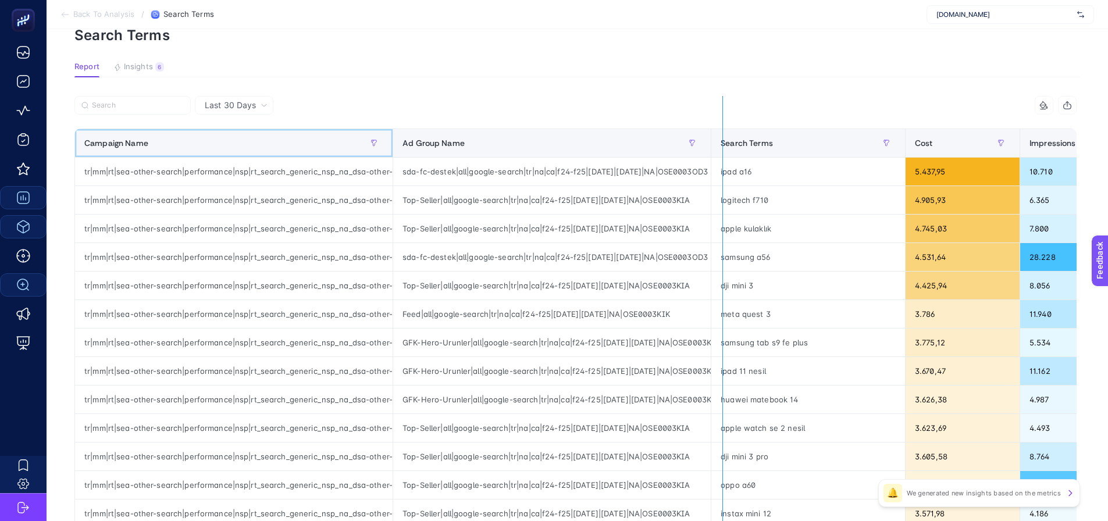
drag, startPoint x: 391, startPoint y: 137, endPoint x: 748, endPoint y: 158, distance: 357.8
click at [748, 158] on div "9 items selected Campaign Name Ad Group Name Search Terms Cost Impressions Clic…" at bounding box center [575, 441] width 1002 height 691
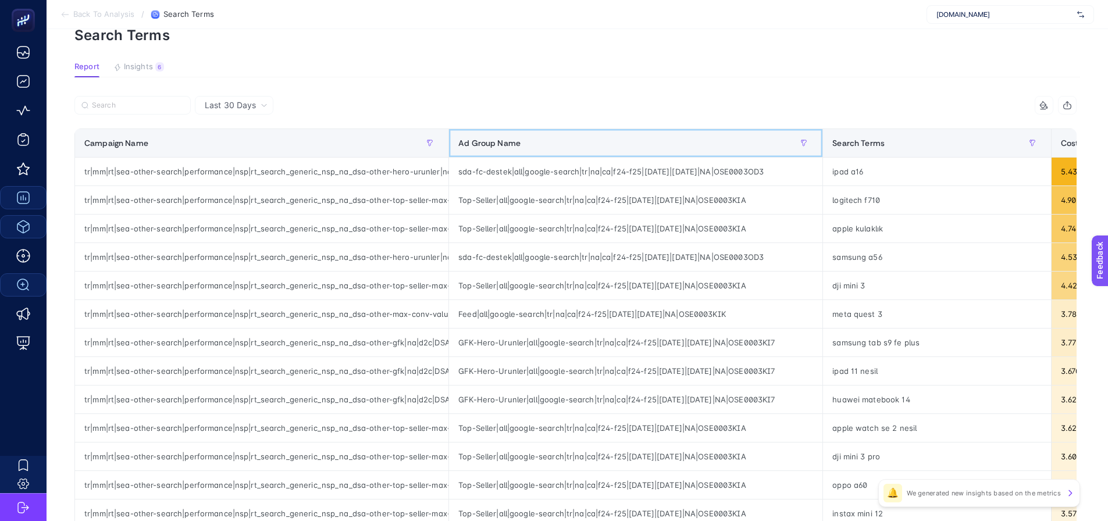
drag, startPoint x: 451, startPoint y: 140, endPoint x: 516, endPoint y: 148, distance: 65.2
click at [732, 155] on th "Ad Group Name" at bounding box center [636, 143] width 374 height 29
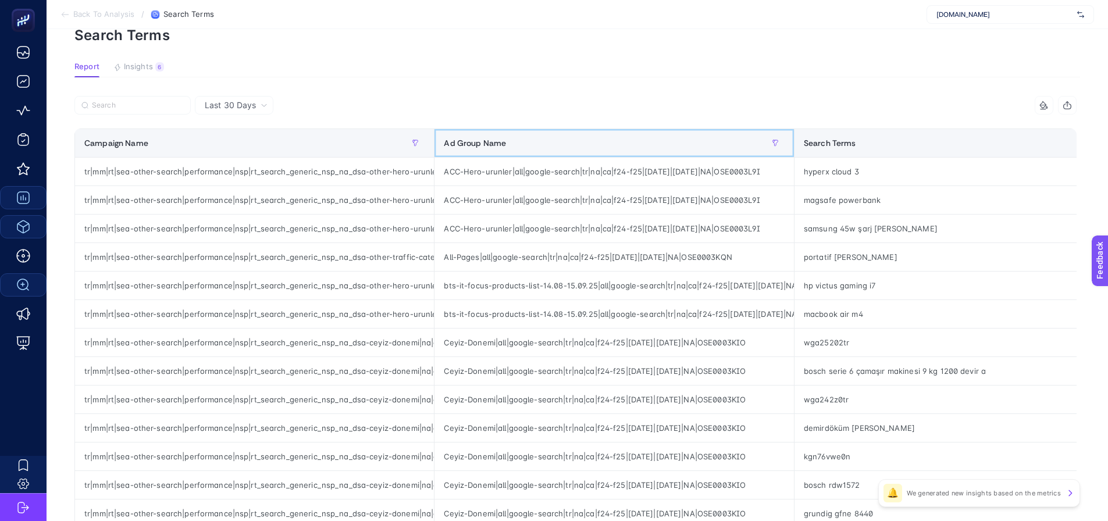
click at [436, 143] on th "Ad Group Name" at bounding box center [615, 143] width 360 height 29
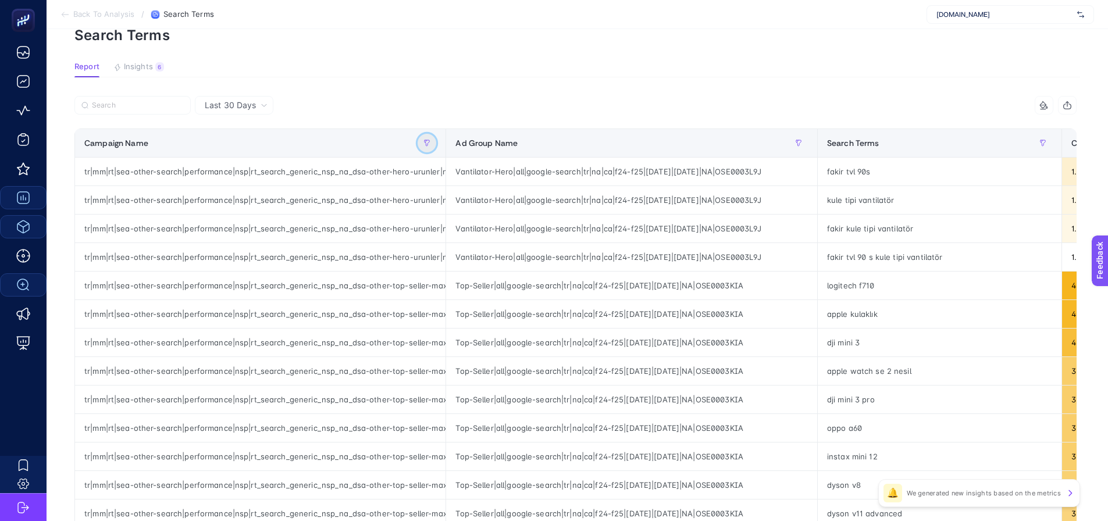
click at [429, 145] on icon "button" at bounding box center [427, 143] width 7 height 7
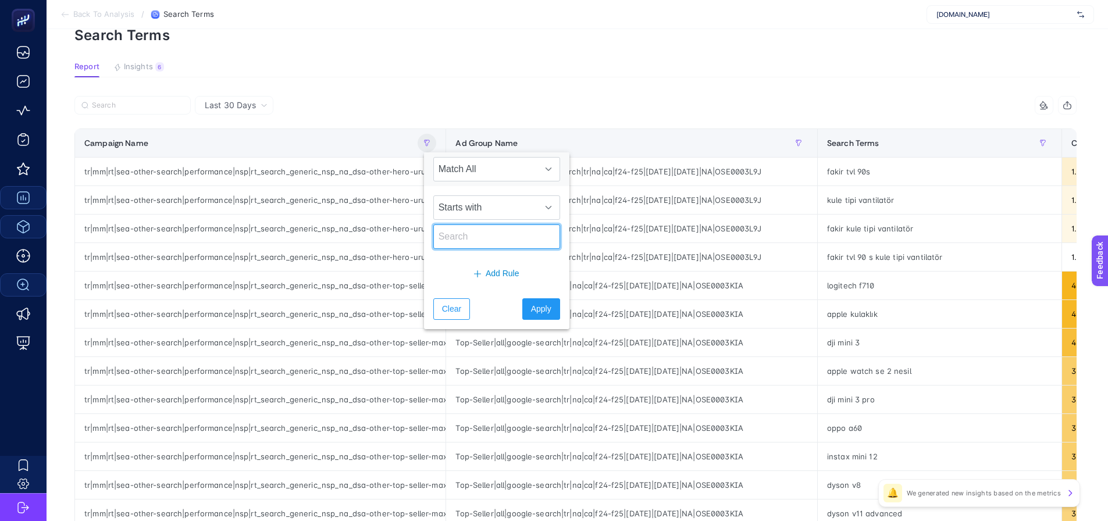
click at [476, 237] on input "text" at bounding box center [496, 237] width 127 height 24
type input "it"
click at [487, 214] on span "Starts with" at bounding box center [486, 207] width 104 height 23
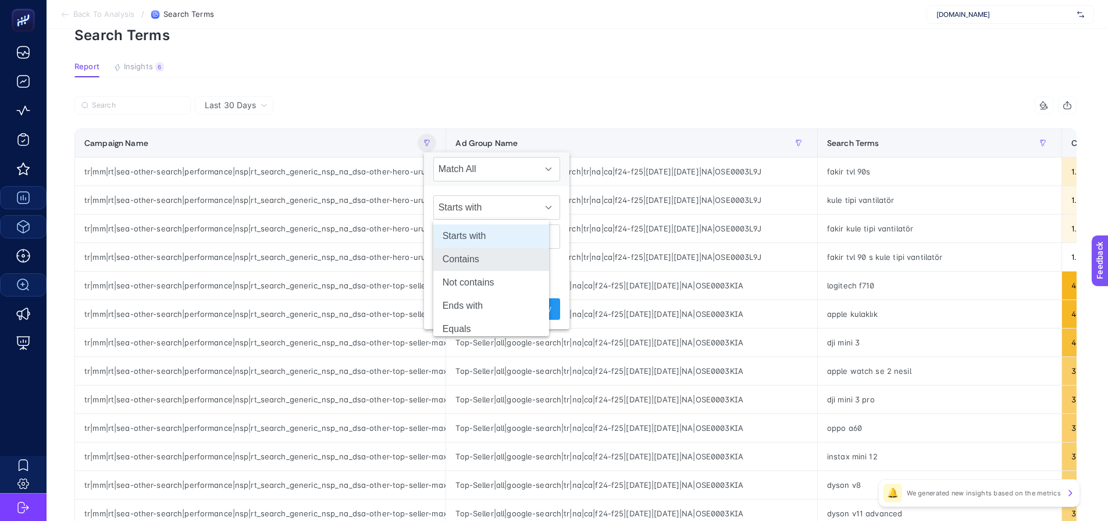
click at [490, 255] on li "Contains" at bounding box center [491, 259] width 116 height 23
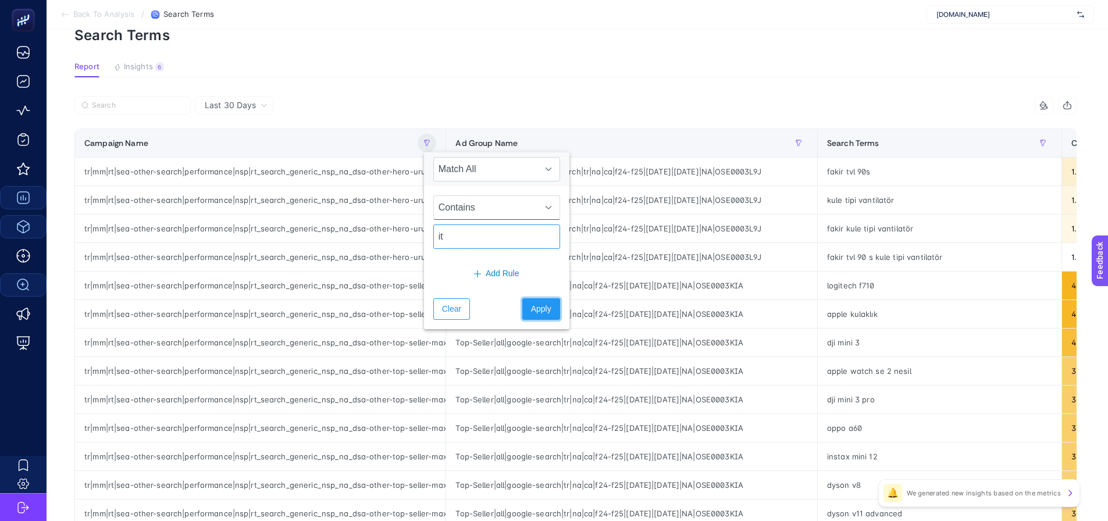
click at [522, 303] on button "Apply" at bounding box center [541, 309] width 38 height 22
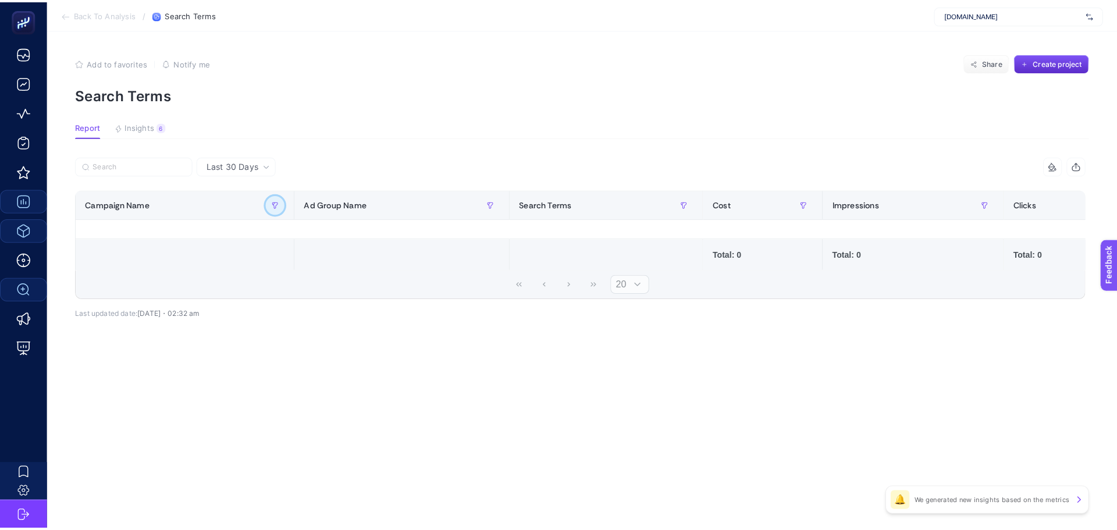
scroll to position [0, 0]
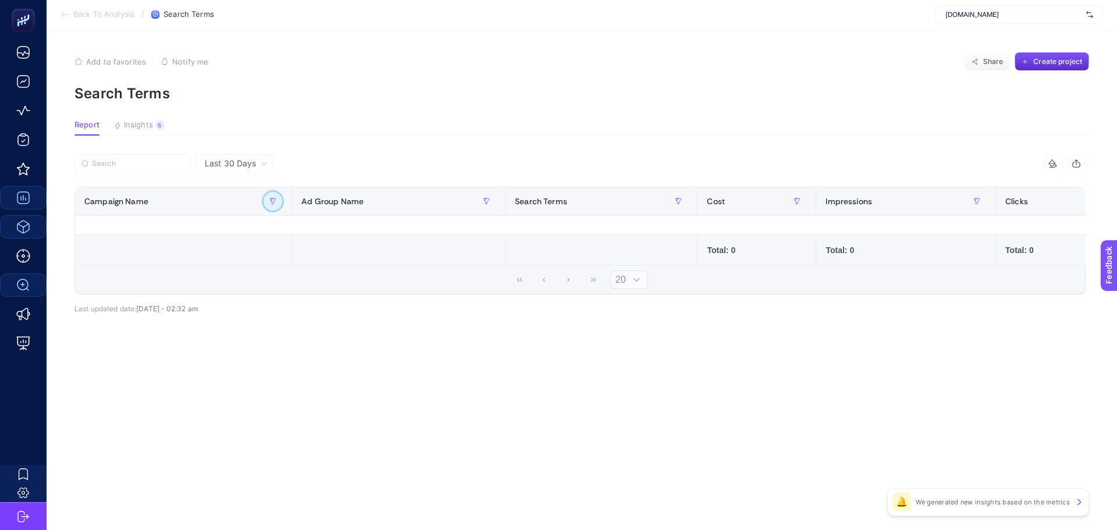
click at [271, 199] on icon "button" at bounding box center [272, 201] width 7 height 7
drag, startPoint x: 250, startPoint y: 305, endPoint x: 188, endPoint y: 271, distance: 70.3
click at [246, 303] on div "9 items selected Campaign Name Ad Group Name Search Terms Cost Impressions Clic…" at bounding box center [579, 243] width 1011 height 140
click at [269, 196] on button "button" at bounding box center [273, 201] width 19 height 19
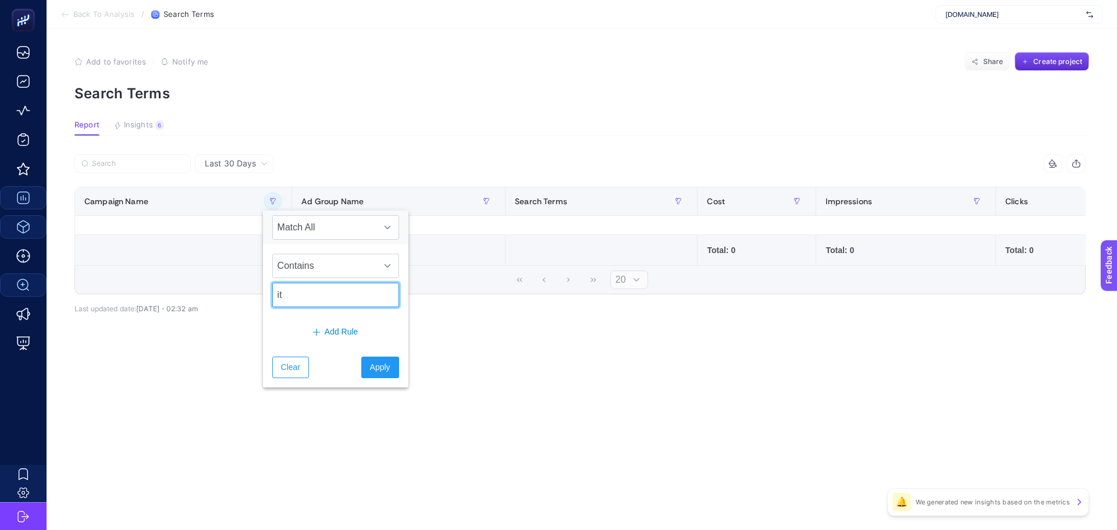
click at [319, 286] on input "it" at bounding box center [335, 295] width 127 height 24
drag, startPoint x: 321, startPoint y: 293, endPoint x: 251, endPoint y: 297, distance: 70.0
click at [251, 297] on body "Back To Analysis / Search Terms [DOMAIN_NAME] Add to favorites false Notify me …" at bounding box center [558, 265] width 1117 height 530
paste input "tr|mm|rt|sea-other-search|performance|nsp|rt_search_generic_nsp_na_dsa-other-he…"
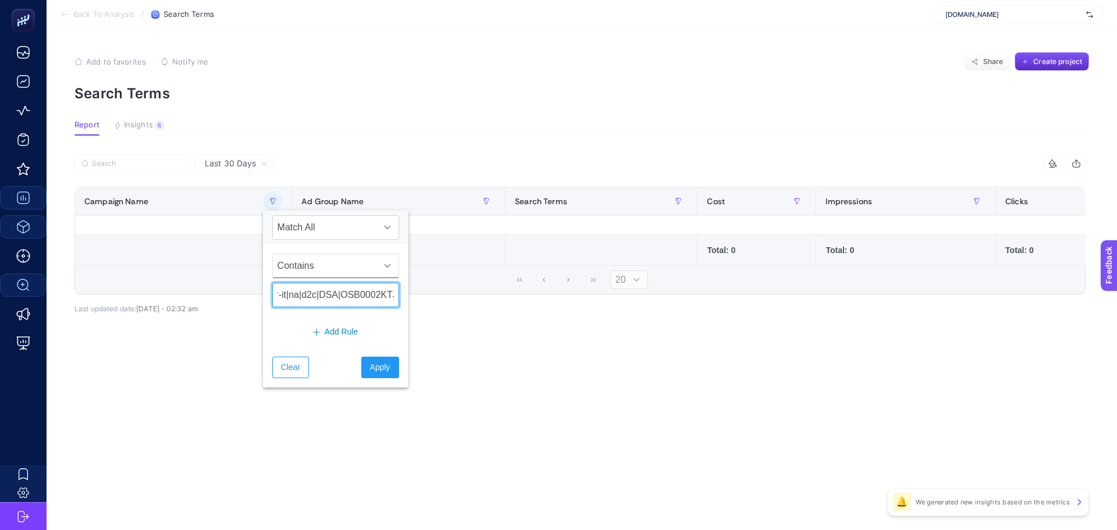
type input "tr|mm|rt|sea-other-search|performance|nsp|rt_search_generic_nsp_na_dsa-other-he…"
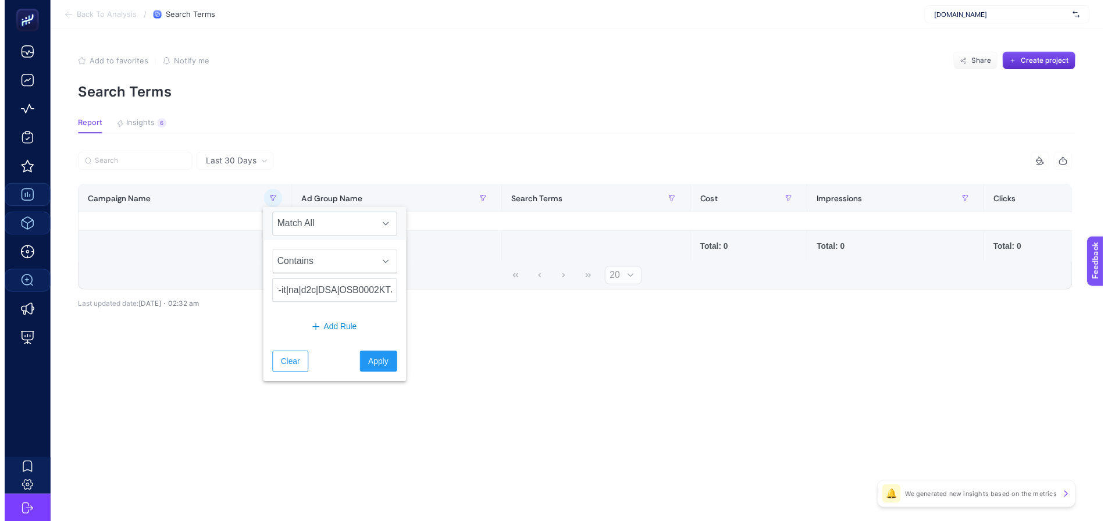
scroll to position [0, 0]
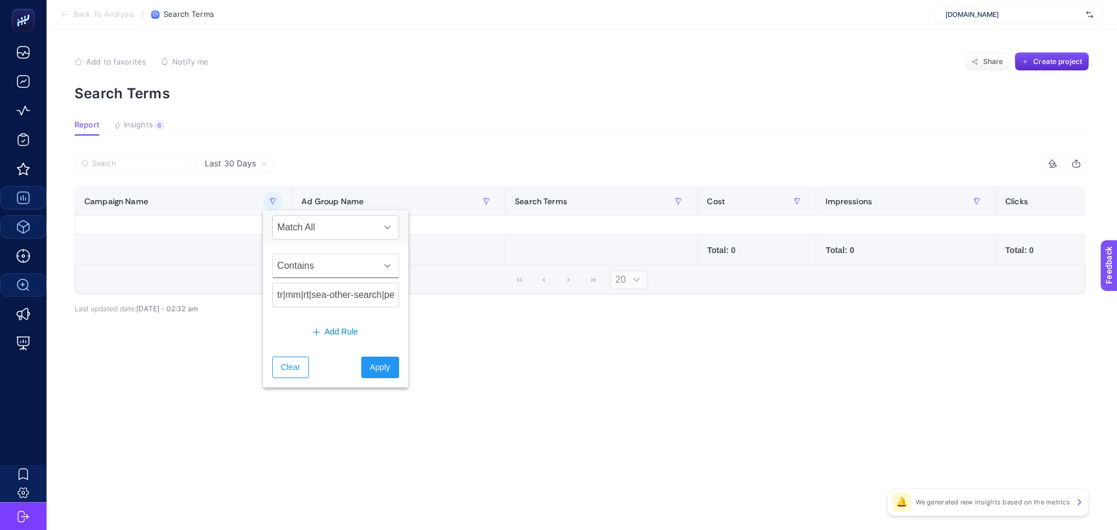
click at [339, 265] on span "Contains" at bounding box center [325, 265] width 104 height 23
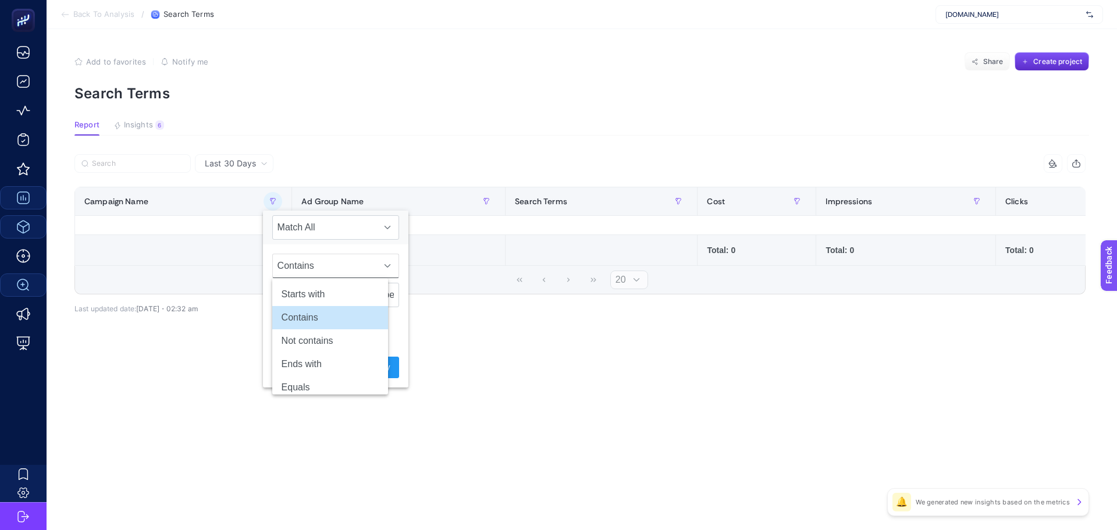
click at [458, 338] on div "Last 30 Days 9 items selected Campaign Name Ad Group Name Search Terms Cost Imp…" at bounding box center [580, 259] width 1030 height 210
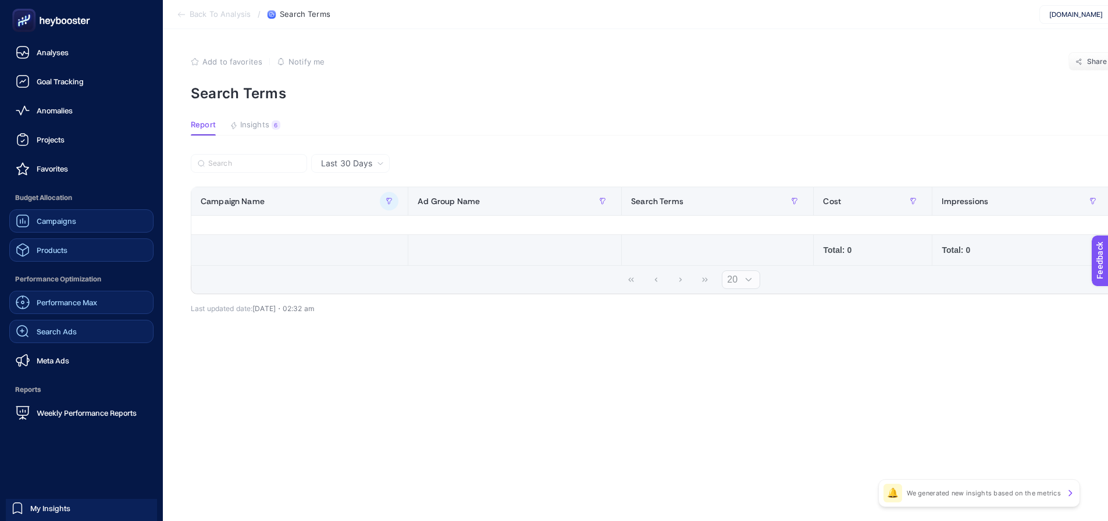
click at [88, 311] on link "Performance Max" at bounding box center [81, 302] width 144 height 23
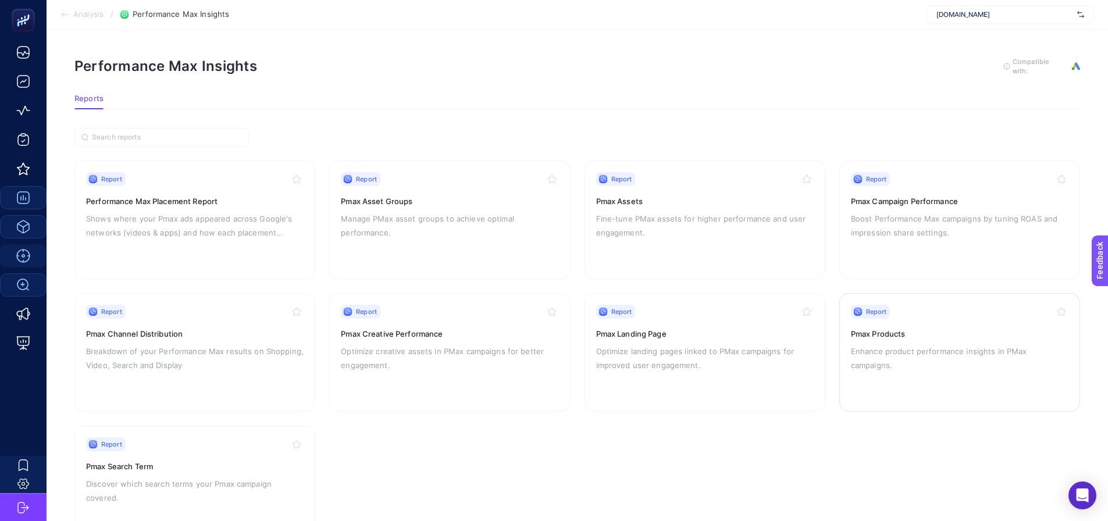
click at [939, 373] on div "Report Pmax Products Enhance product performance insights in PMax campaigns." at bounding box center [960, 352] width 218 height 95
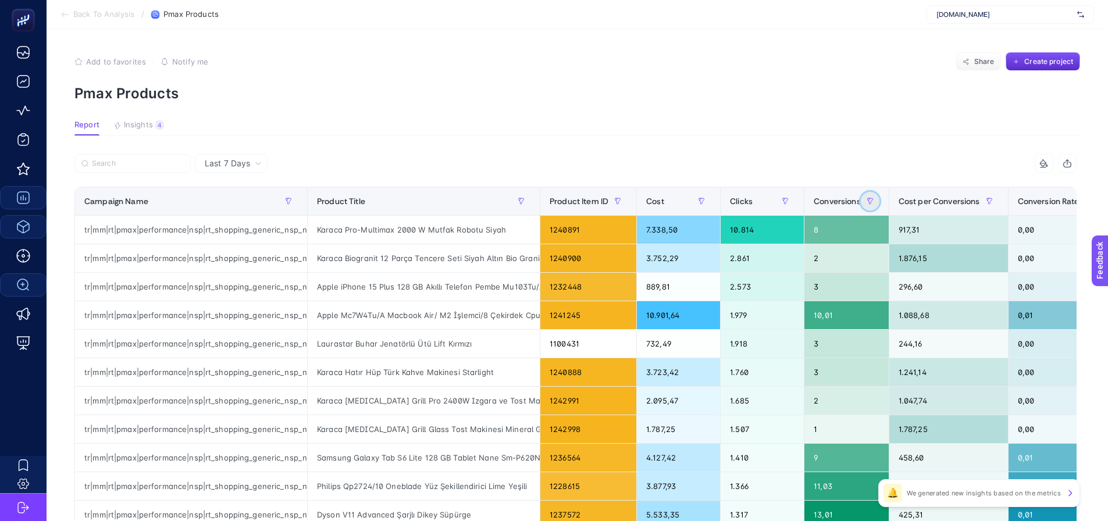
click at [867, 198] on icon "button" at bounding box center [870, 201] width 7 height 7
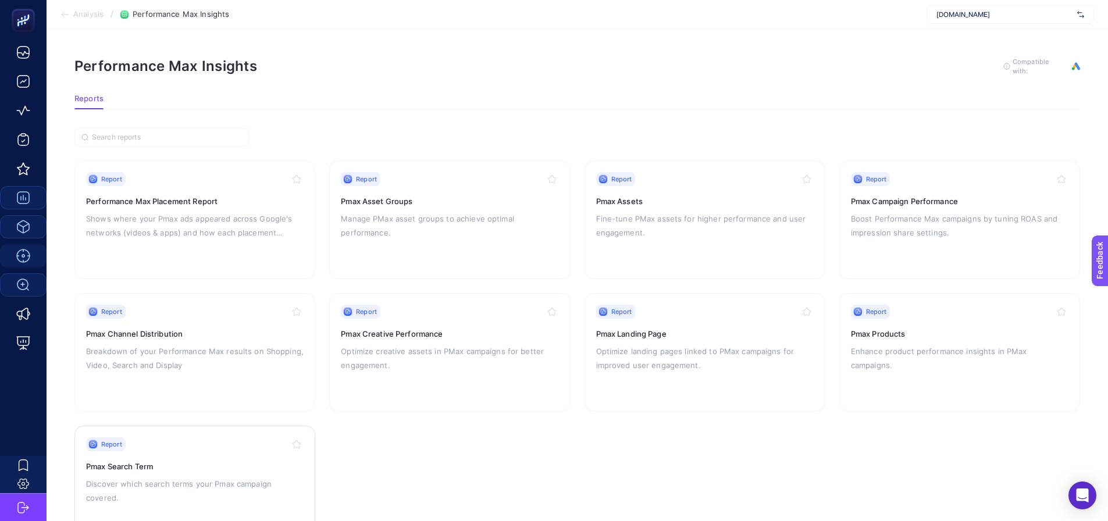
click at [232, 466] on h3 "Pmax Search Term" at bounding box center [195, 467] width 218 height 12
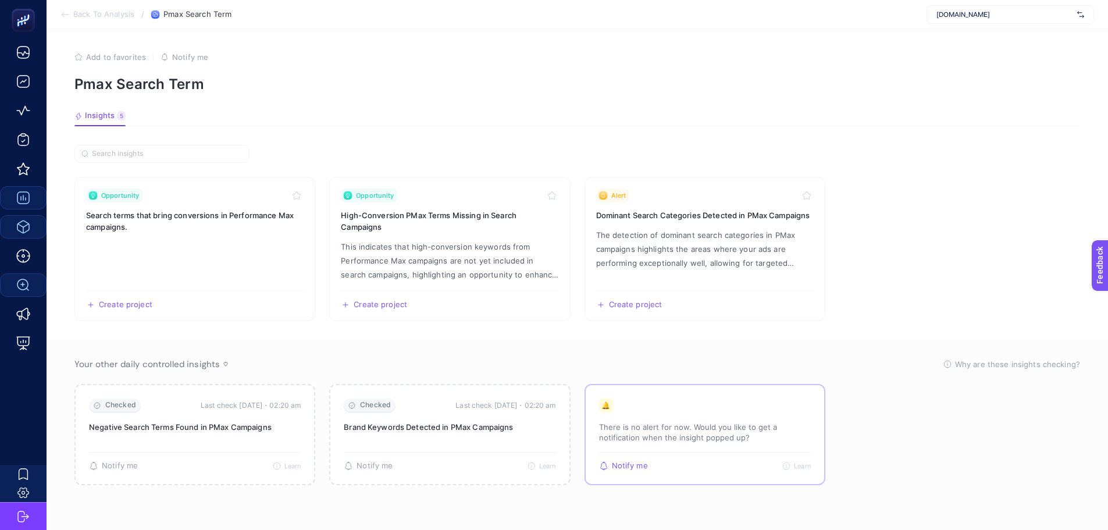
scroll to position [5, 0]
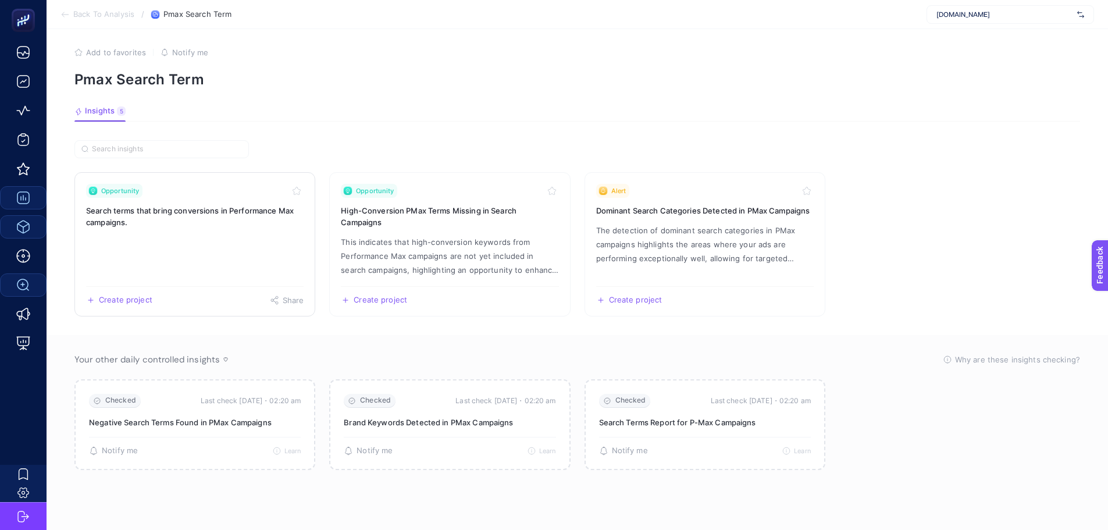
click at [170, 251] on link "Opportunity Search terms that bring conversions in Performance Max campaigns. C…" at bounding box center [194, 244] width 241 height 144
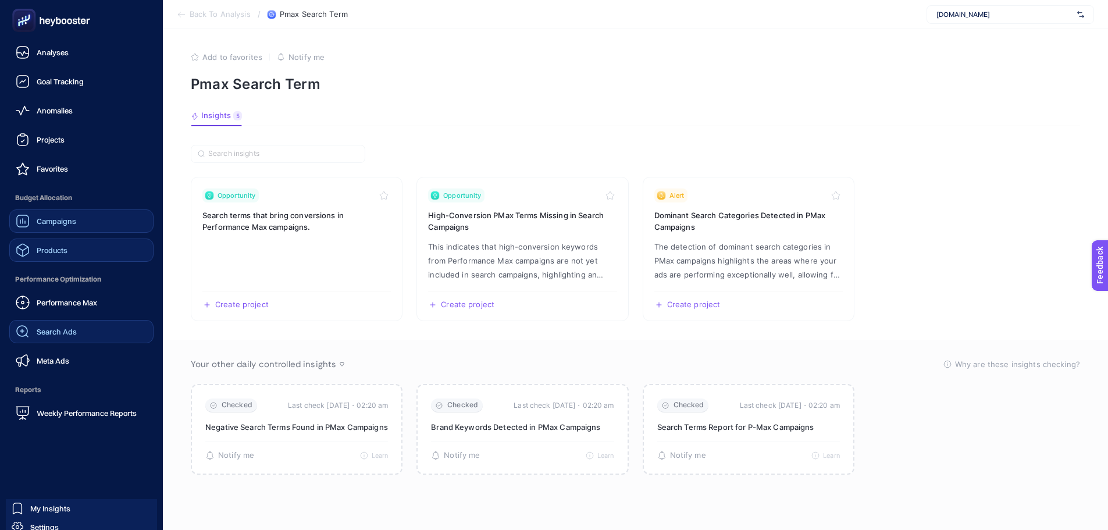
click at [69, 223] on span "Campaigns" at bounding box center [57, 220] width 40 height 9
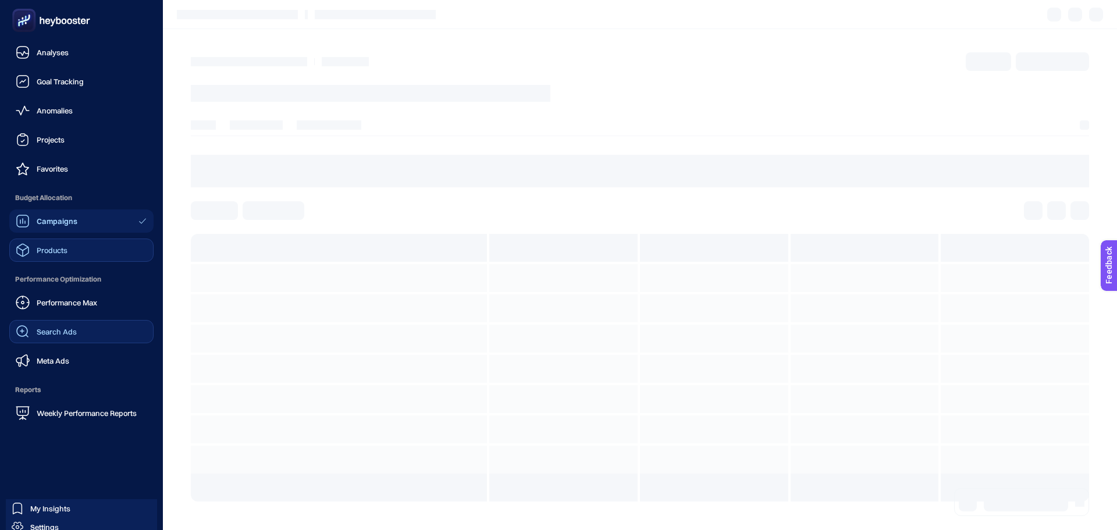
click at [49, 322] on link "Search Ads" at bounding box center [81, 331] width 144 height 23
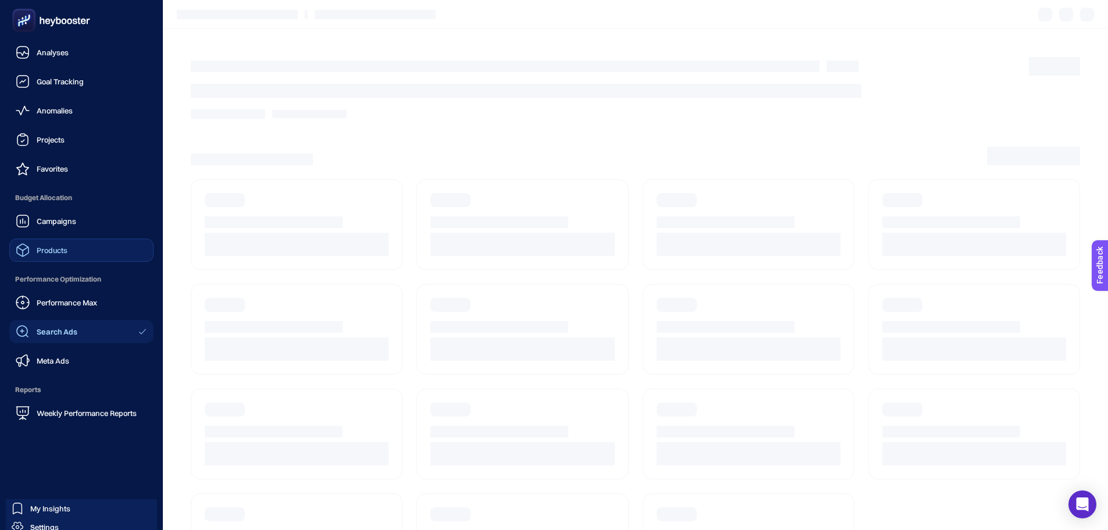
click at [61, 284] on span "Performance Optimization" at bounding box center [81, 279] width 144 height 23
click at [60, 298] on div "Performance Max" at bounding box center [56, 303] width 81 height 14
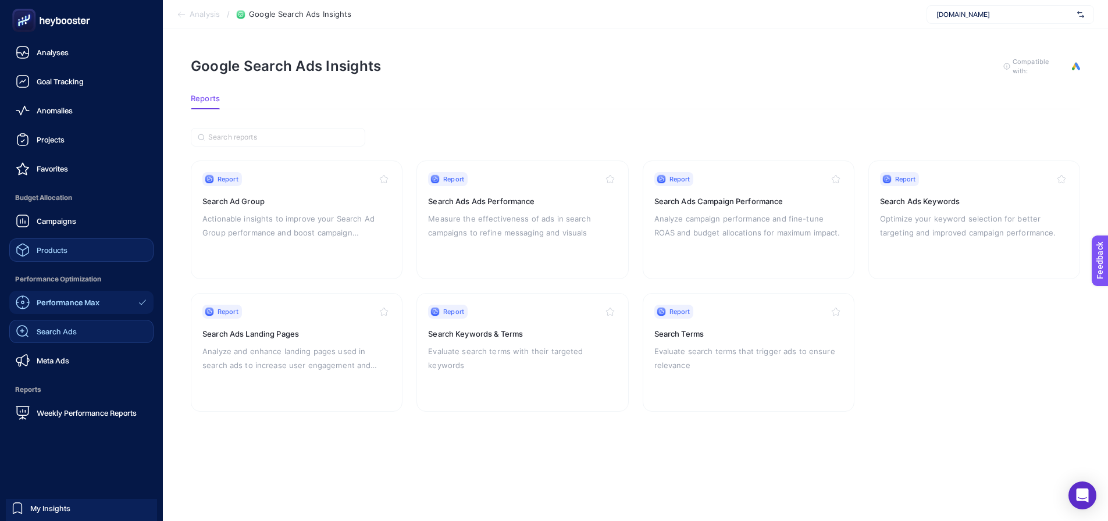
click at [86, 333] on link "Search Ads" at bounding box center [81, 331] width 144 height 23
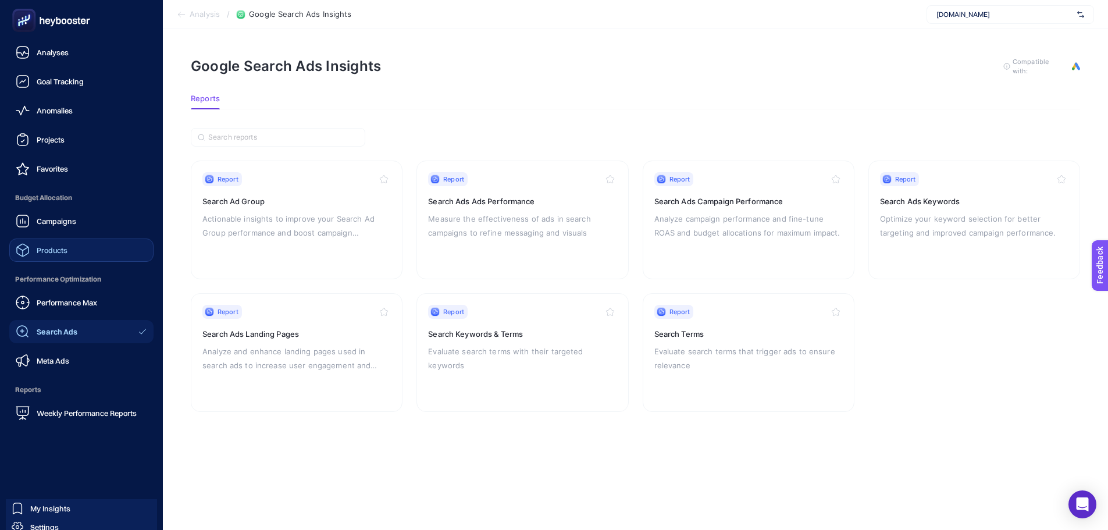
click at [70, 309] on link "Performance Max" at bounding box center [81, 302] width 144 height 23
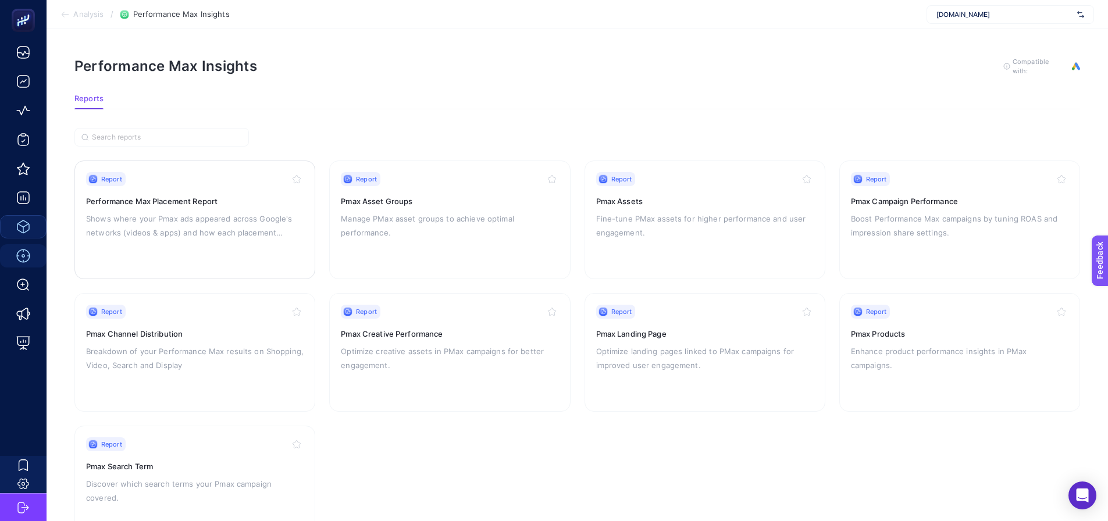
click at [211, 245] on div "Report Performance Max Placement Report Shows where your Pmax ads appeared acro…" at bounding box center [195, 219] width 218 height 95
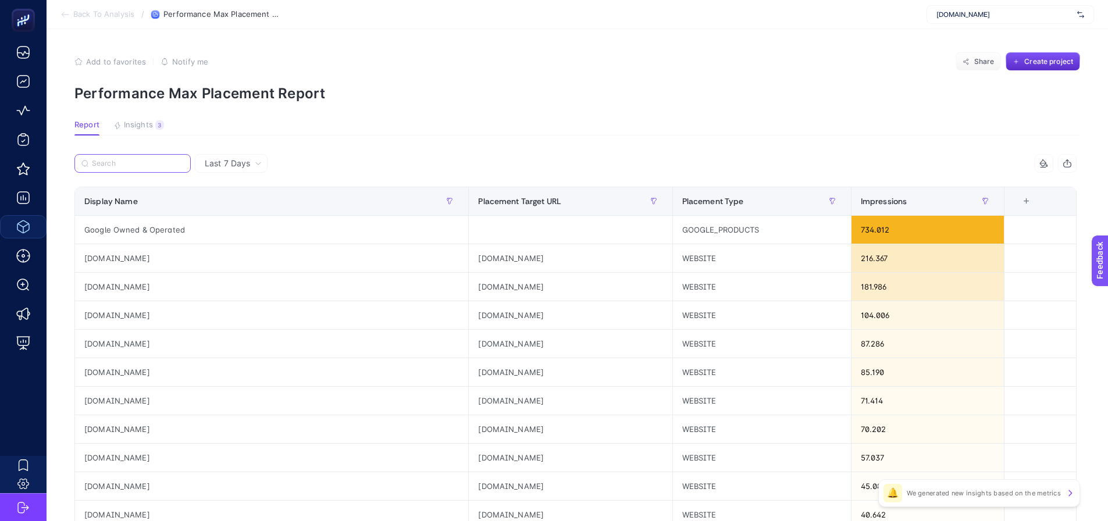
click at [126, 166] on input "Search" at bounding box center [138, 163] width 92 height 9
click at [836, 203] on icon "button" at bounding box center [832, 201] width 7 height 7
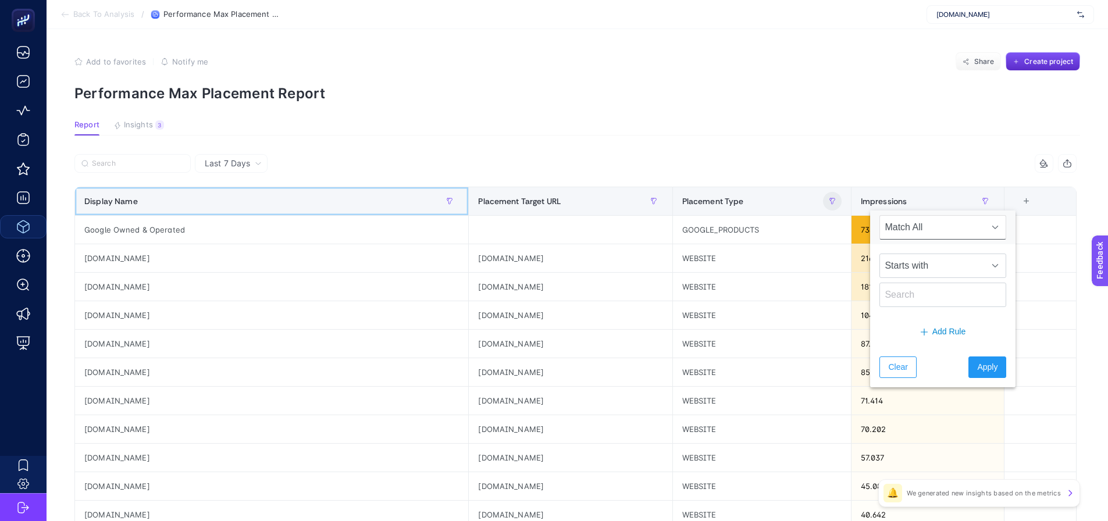
click at [382, 214] on th "Display Name" at bounding box center [272, 201] width 394 height 29
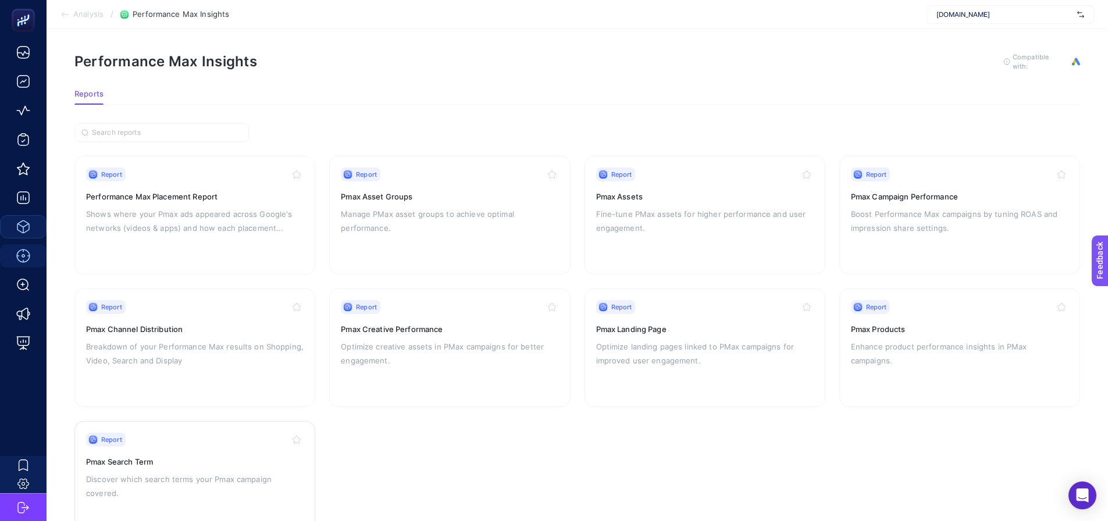
scroll to position [49, 0]
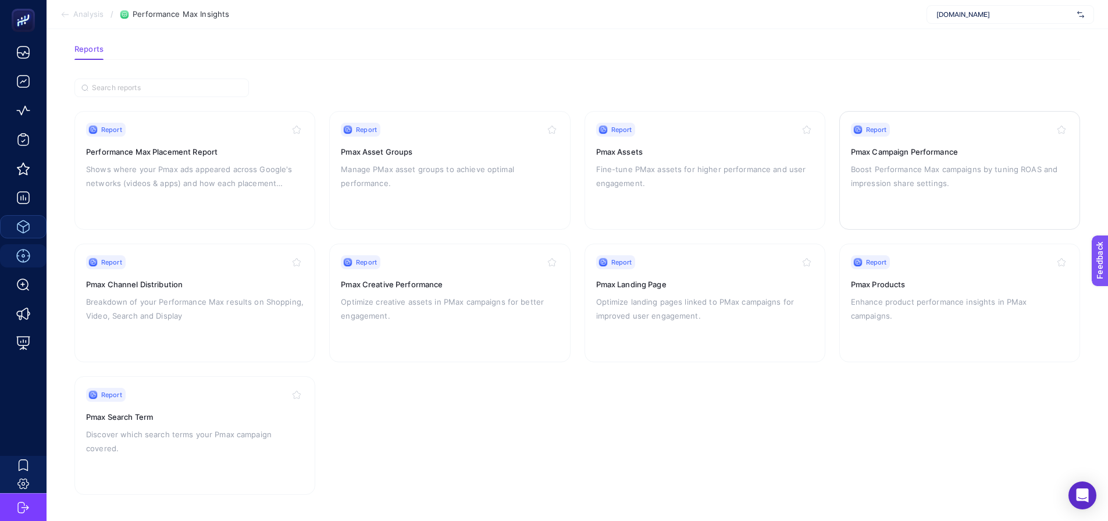
click at [853, 178] on p "Boost Performance Max campaigns by tuning ROAS and impression share settings." at bounding box center [960, 176] width 218 height 28
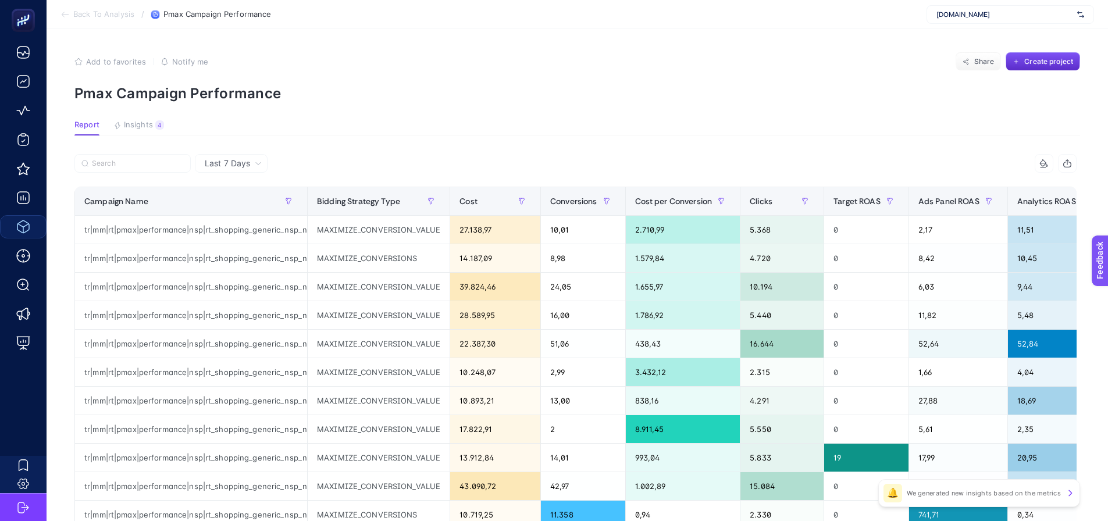
scroll to position [58, 0]
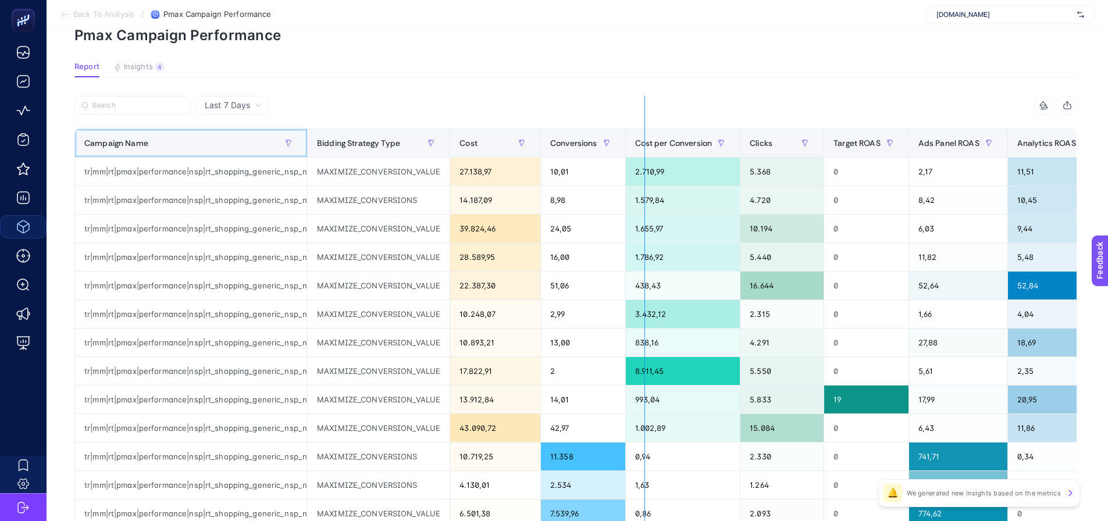
drag, startPoint x: 304, startPoint y: 151, endPoint x: 645, endPoint y: 189, distance: 342.4
click at [645, 189] on div "11 items selected Campaign Name Bidding Strategy Type Cost Conversions Cost per…" at bounding box center [575, 441] width 1002 height 691
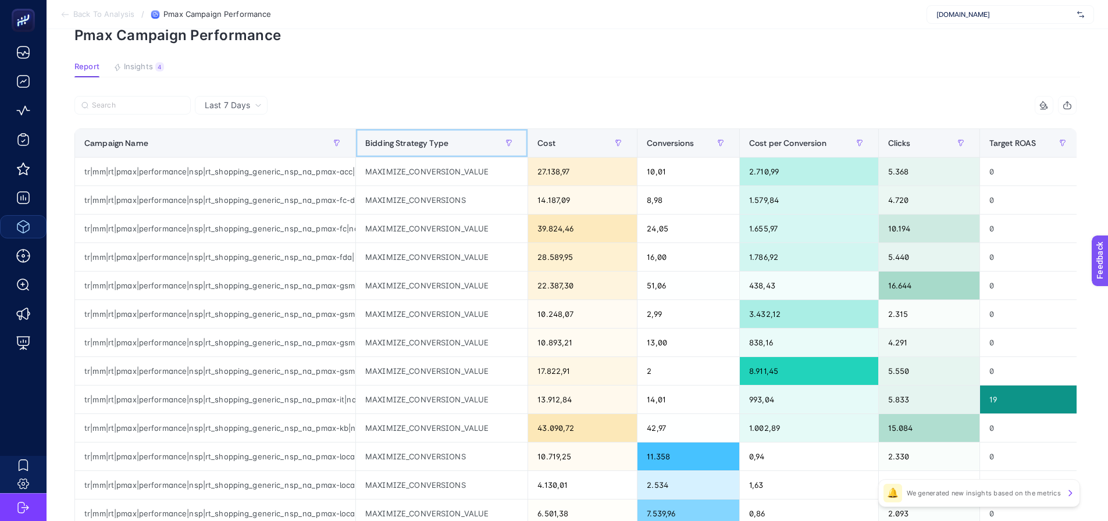
drag, startPoint x: 359, startPoint y: 149, endPoint x: 315, endPoint y: 197, distance: 65.0
click at [318, 199] on table "Campaign Name Bidding Strategy Type Cost Conversions Cost per Conversion Clicks…" at bounding box center [1045, 444] width 1943 height 630
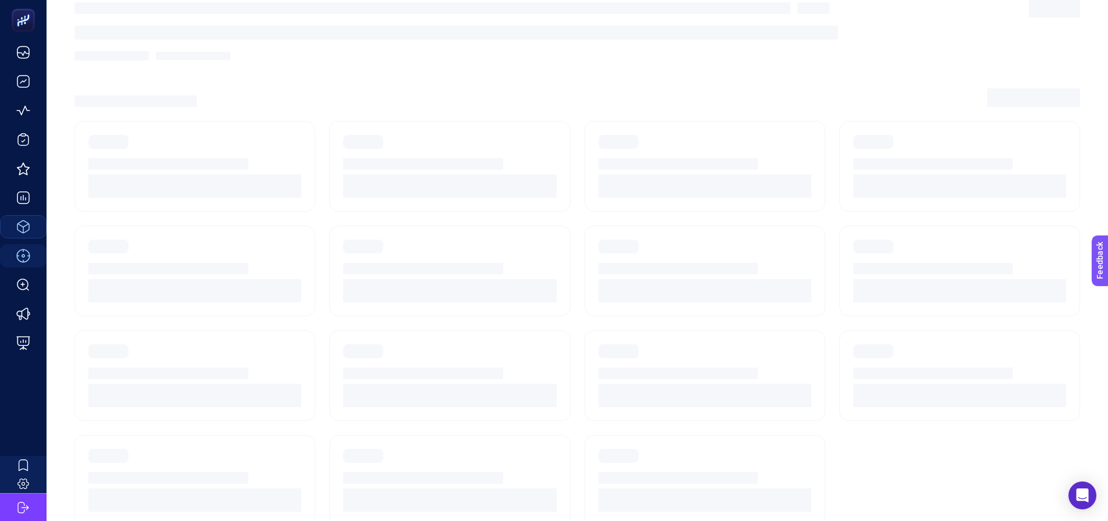
scroll to position [49, 0]
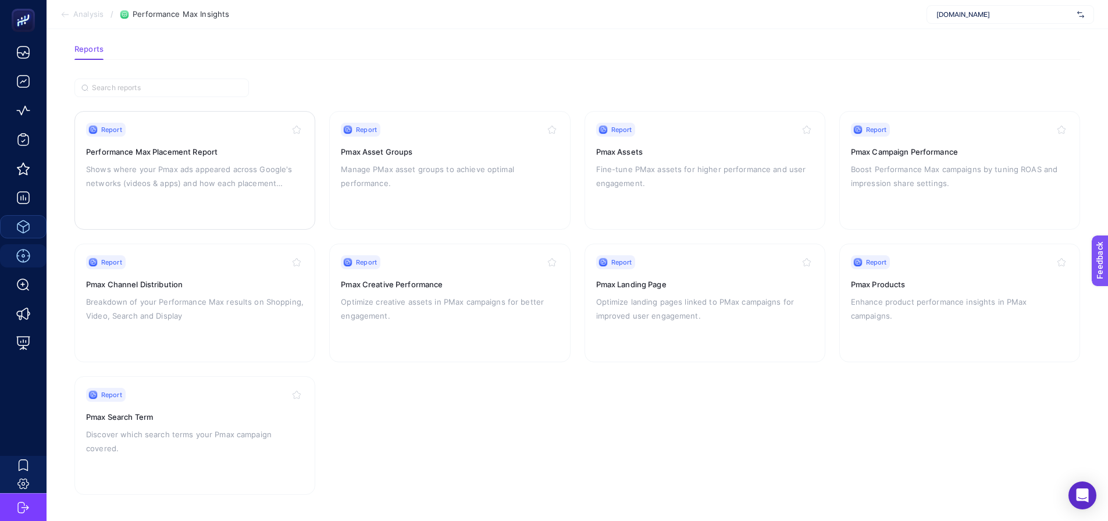
click at [201, 170] on p "Shows where your Pmax ads appeared across Google's networks (videos & apps) and…" at bounding box center [195, 176] width 218 height 28
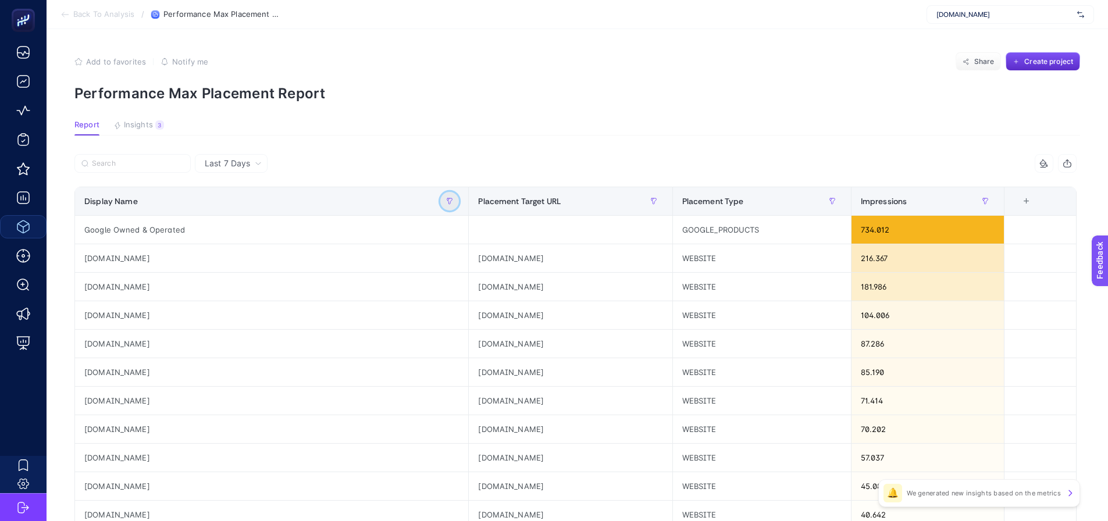
click at [440, 197] on button "button" at bounding box center [449, 201] width 19 height 19
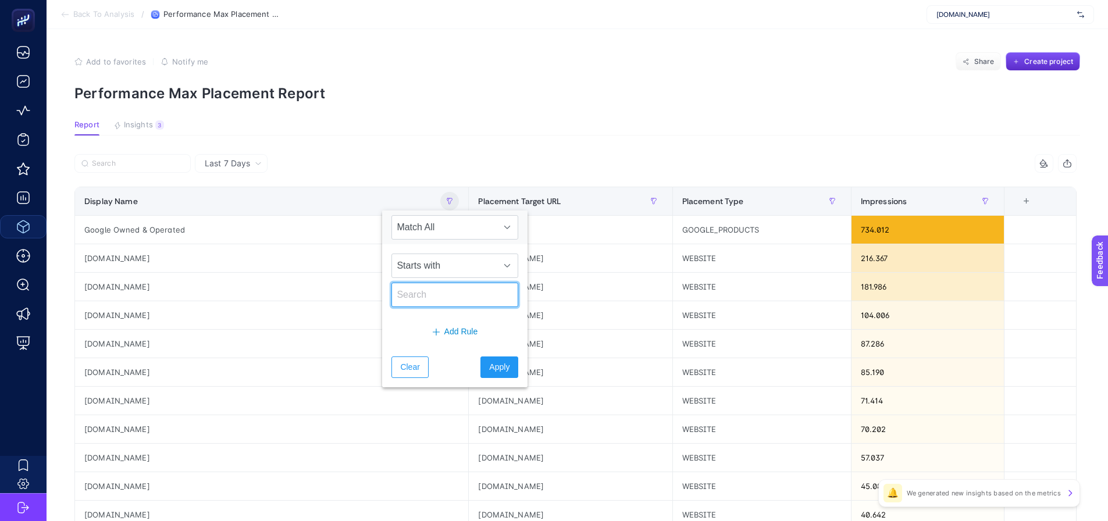
click at [453, 291] on input "text" at bounding box center [455, 295] width 127 height 24
paste input "tr|mm|rt|sea-other-search|performance|nsp|rt_search_generic_nsp_na_dsa-other-he…"
type input "tr|mm|rt|sea-other-search|performance|nsp|rt_search_generic_nsp_na_dsa-other-he…"
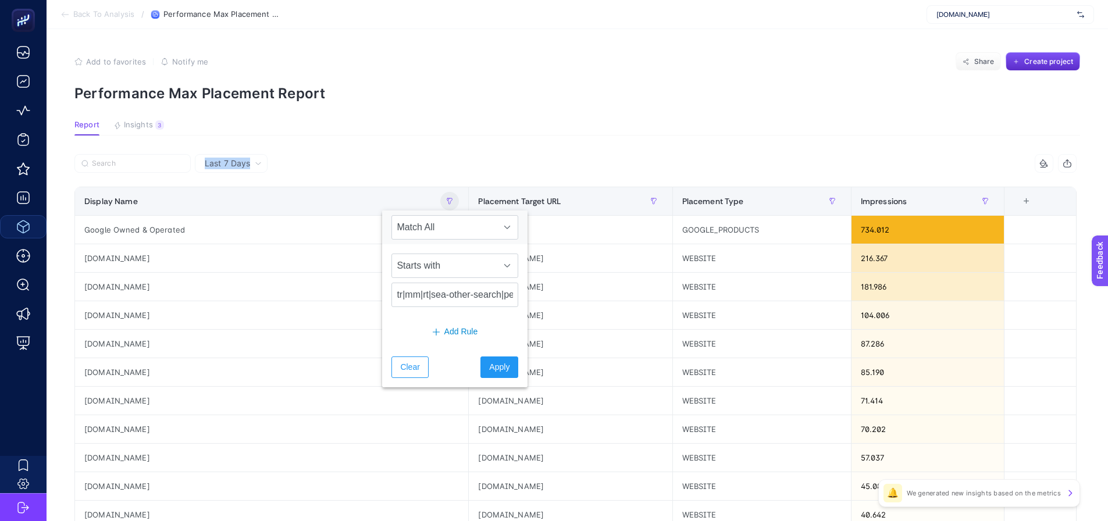
click at [365, 144] on article "Add to favorites false Notify me Share Create project Performance Max Placement…" at bounding box center [578, 483] width 1062 height 909
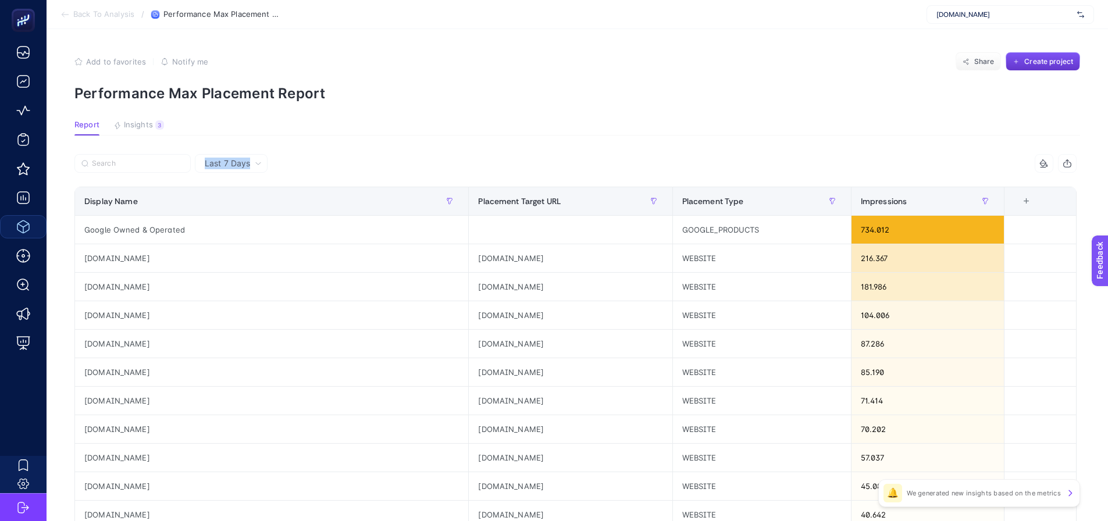
click at [1048, 54] on button "Create project" at bounding box center [1043, 61] width 74 height 19
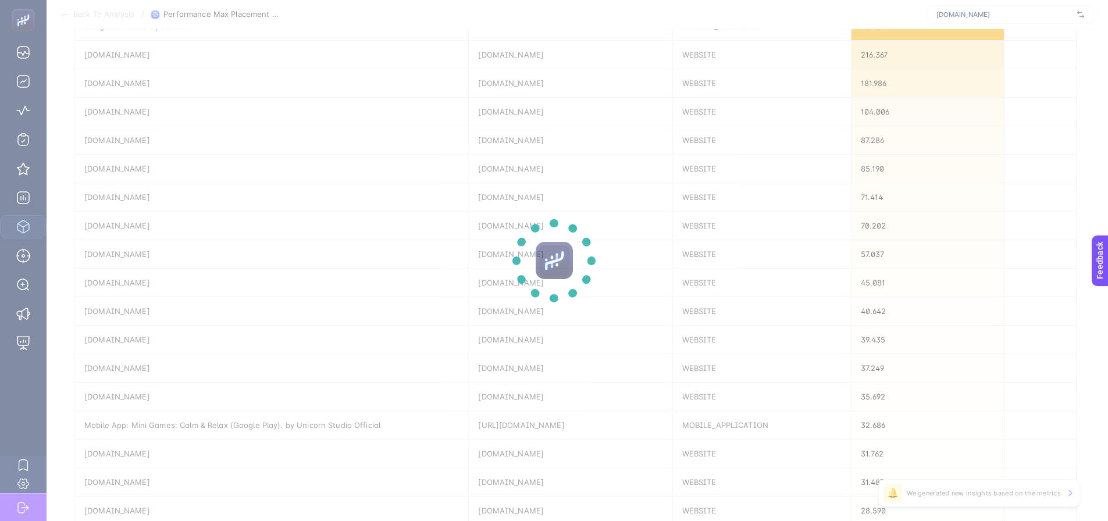
scroll to position [184, 0]
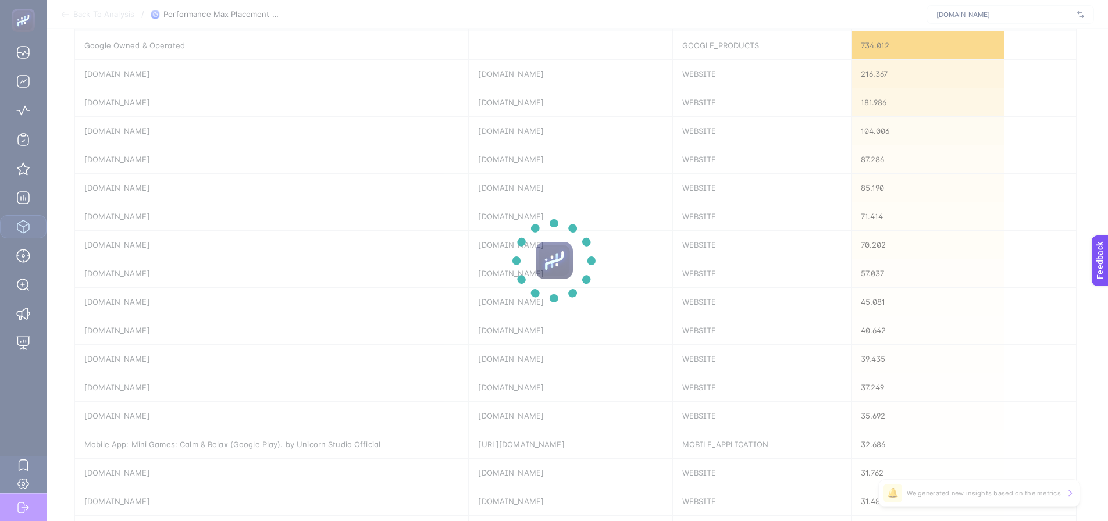
drag, startPoint x: 343, startPoint y: 373, endPoint x: 354, endPoint y: 381, distance: 12.9
click at [343, 373] on section at bounding box center [554, 260] width 1108 height 521
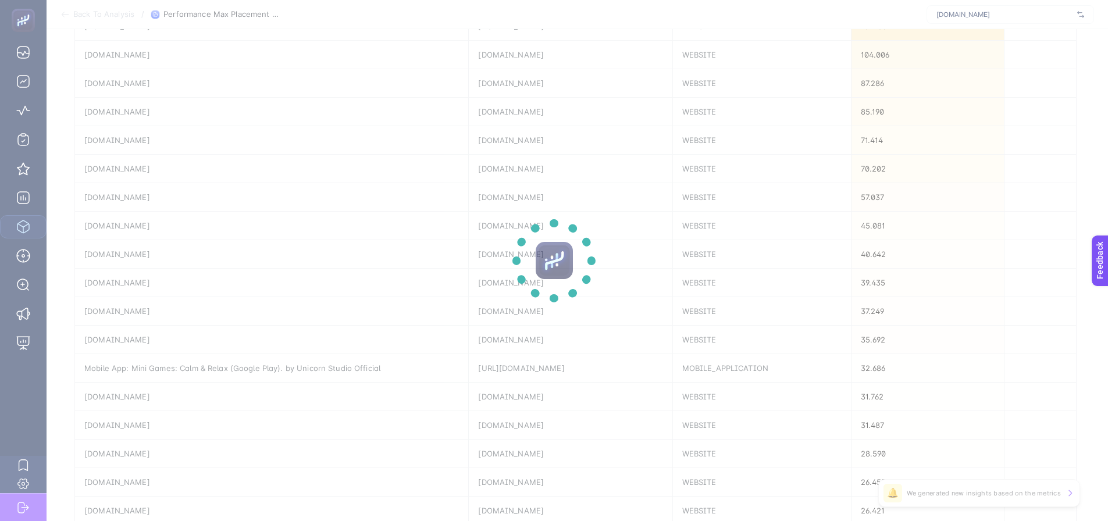
scroll to position [0, 0]
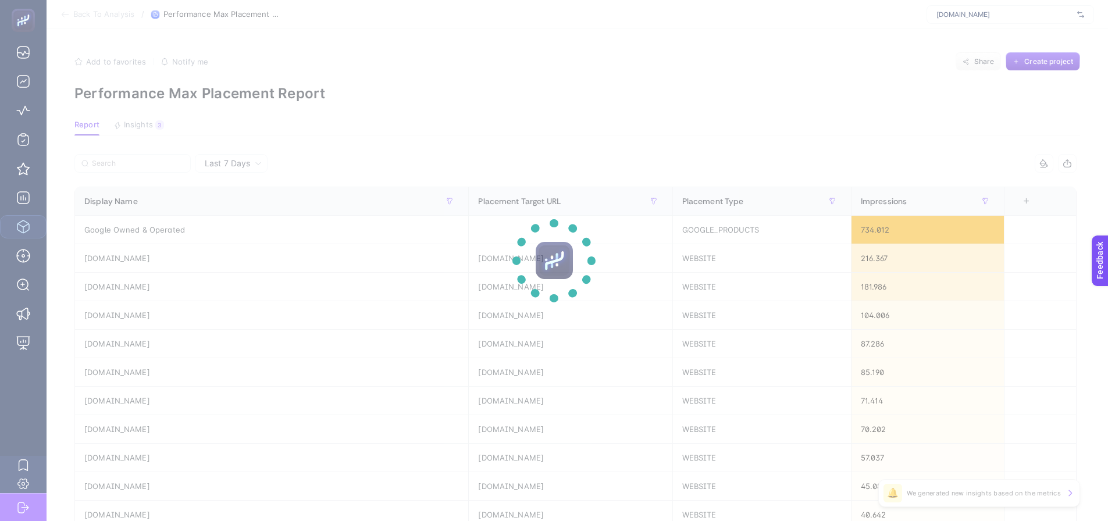
scroll to position [49, 0]
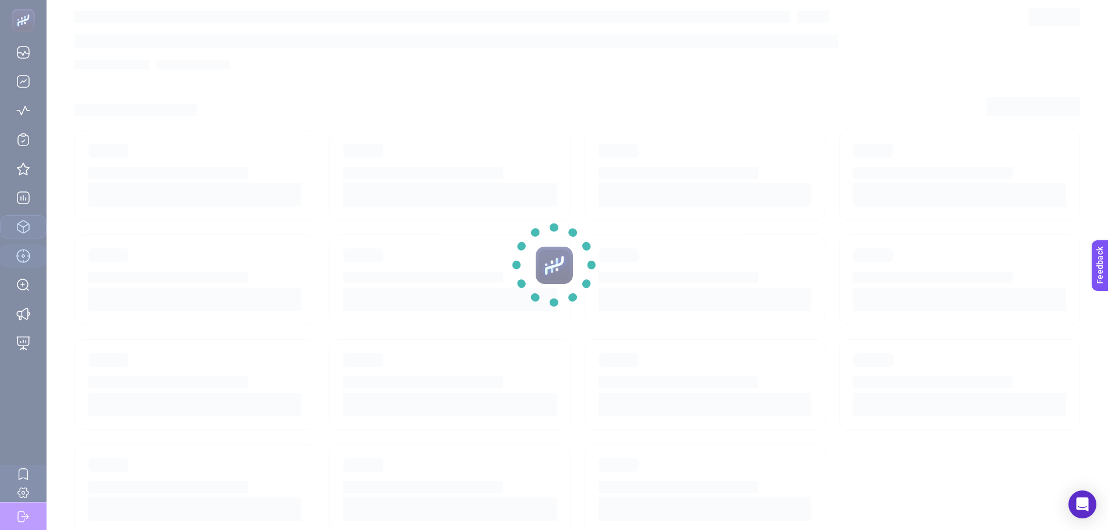
click at [554, 284] on div at bounding box center [553, 264] width 113 height 113
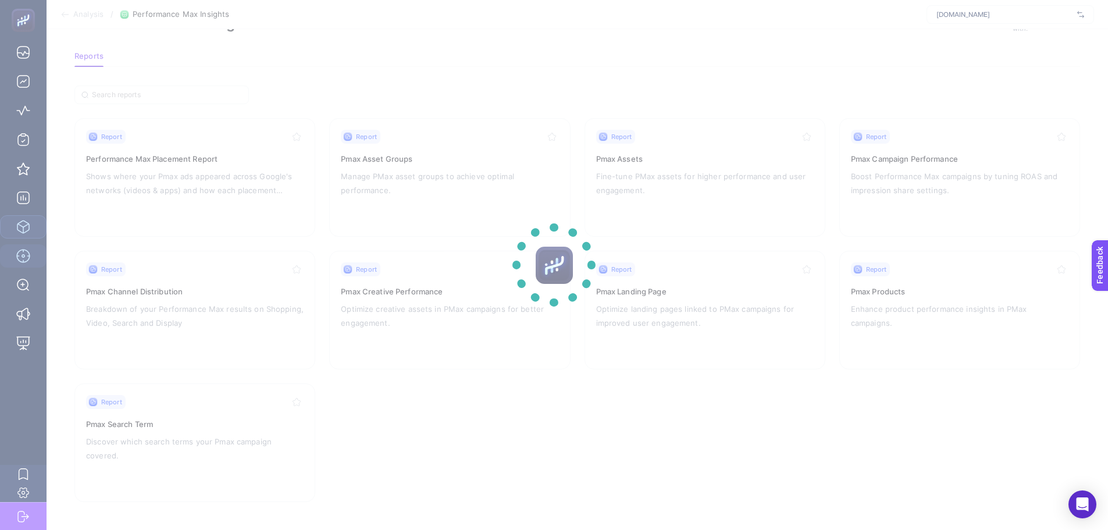
click at [553, 257] on div at bounding box center [553, 264] width 113 height 113
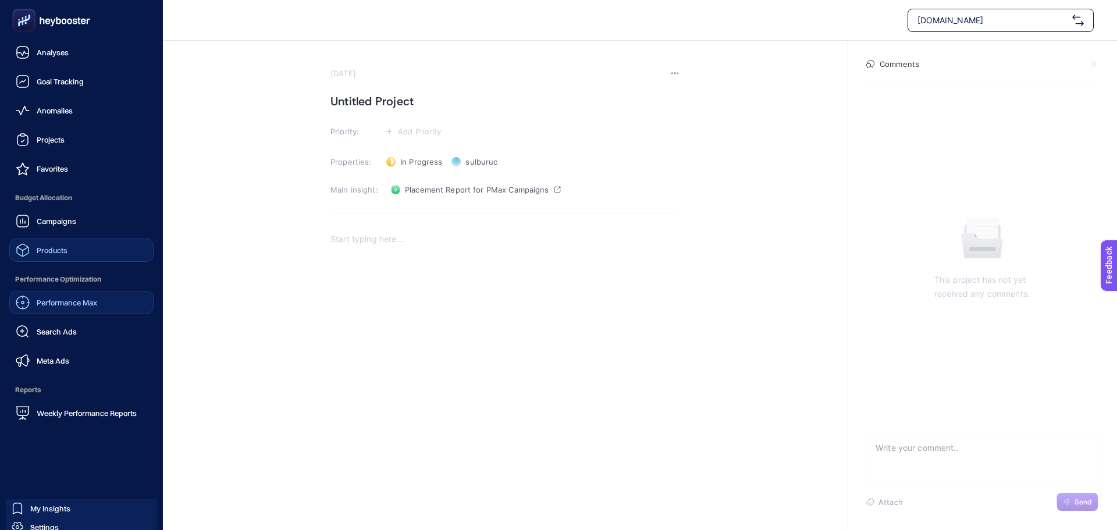
click at [66, 298] on span "Performance Max" at bounding box center [67, 302] width 61 height 9
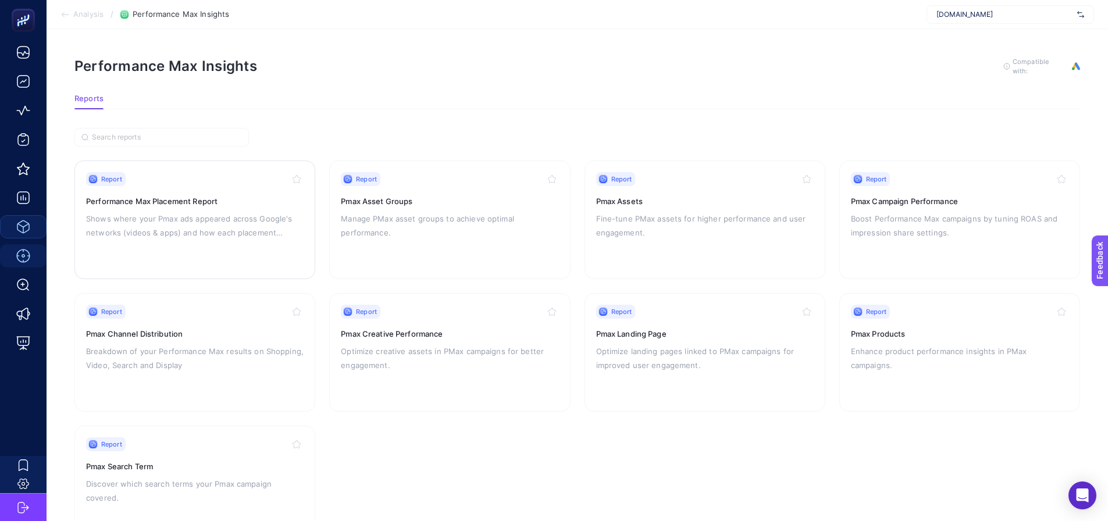
click at [228, 228] on p "Shows where your Pmax ads appeared across Google's networks (videos & apps) and…" at bounding box center [195, 226] width 218 height 28
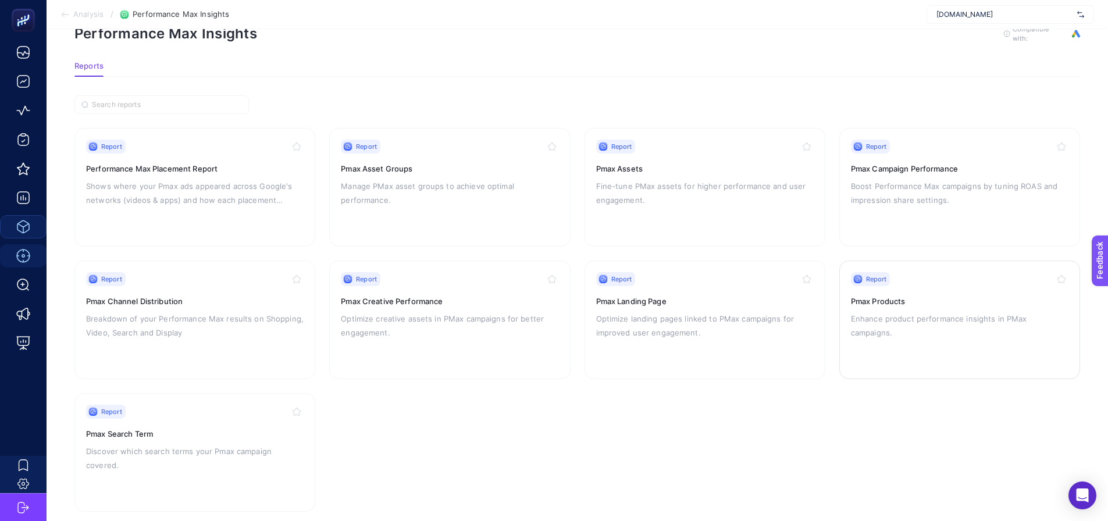
scroll to position [49, 0]
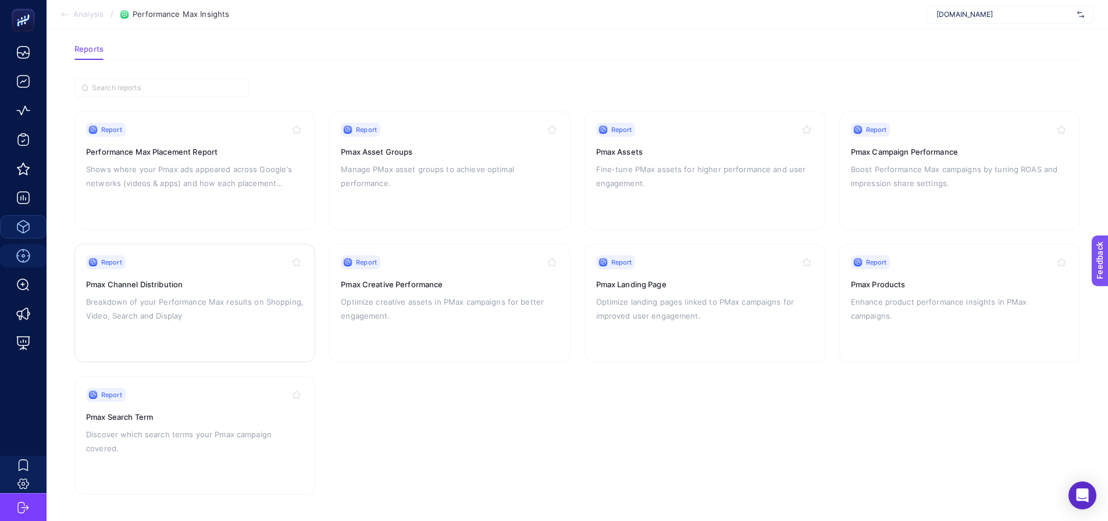
click at [222, 297] on p "Breakdown of your Performance Max results on Shopping, Video, Search and Display" at bounding box center [195, 309] width 218 height 28
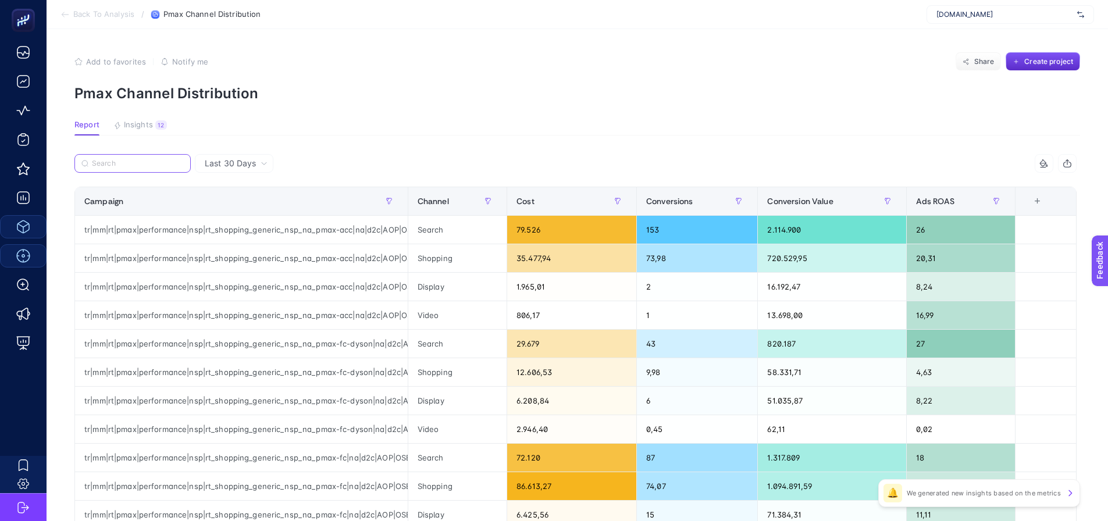
click at [151, 162] on input "Search" at bounding box center [138, 163] width 92 height 9
click at [392, 199] on icon "button" at bounding box center [388, 201] width 5 height 6
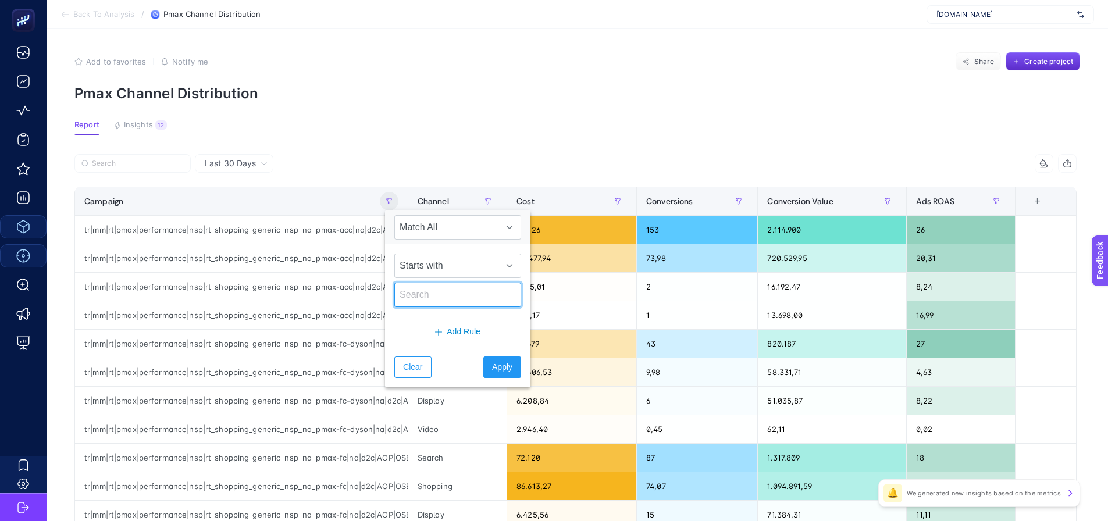
click at [454, 290] on input "text" at bounding box center [457, 295] width 127 height 24
click at [451, 290] on input "text" at bounding box center [457, 295] width 127 height 24
click at [439, 271] on span "Starts with" at bounding box center [447, 265] width 104 height 23
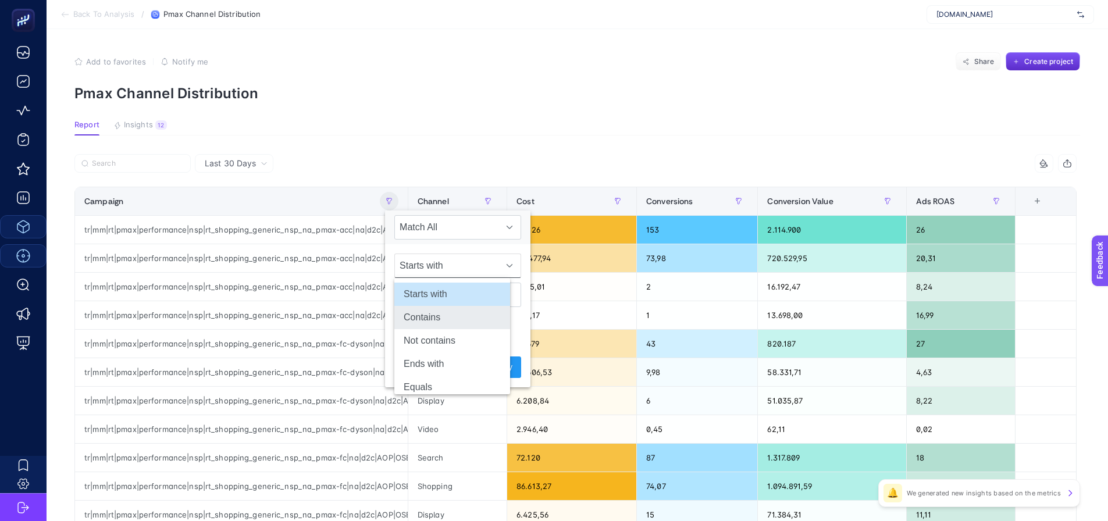
click at [444, 317] on li "Contains" at bounding box center [452, 317] width 116 height 23
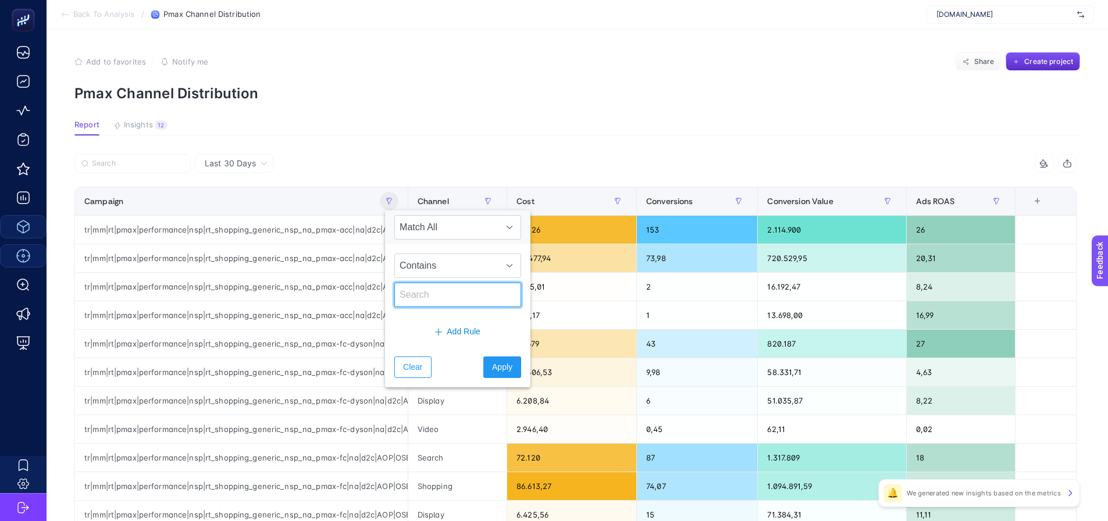
click at [412, 298] on input "text" at bounding box center [457, 295] width 127 height 24
type input "it"
click at [497, 362] on button "Apply" at bounding box center [502, 368] width 38 height 22
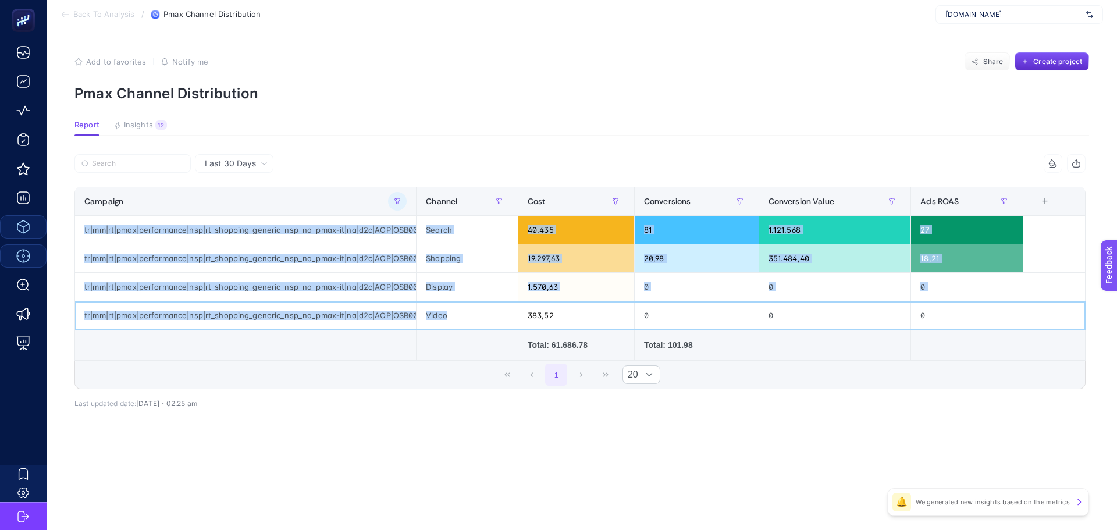
drag, startPoint x: 465, startPoint y: 319, endPoint x: 278, endPoint y: 211, distance: 215.8
click at [277, 209] on table "Campaign Channel Cost Conversions Conversion Value Ads ROAS 6 items selected + …" at bounding box center [579, 274] width 1011 height 174
click at [352, 297] on div "tr|mm|rt|pmax|performance|nsp|rt_shopping_generic_nsp_na_pmax-it|na|d2c|AOP|OSB…" at bounding box center [245, 287] width 341 height 28
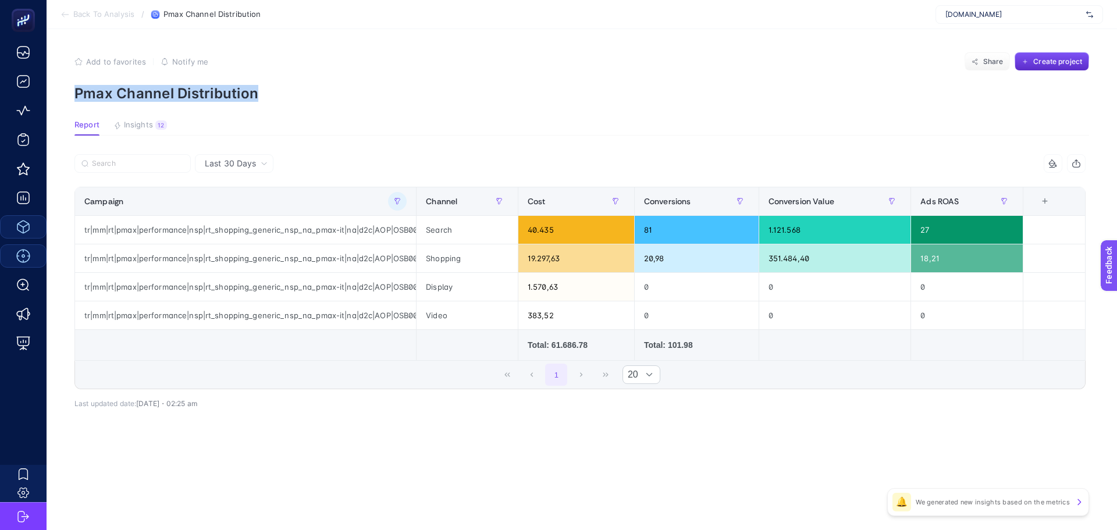
drag, startPoint x: 101, startPoint y: 98, endPoint x: 287, endPoint y: 127, distance: 188.3
click at [279, 101] on p "Pmax Channel Distribution" at bounding box center [581, 93] width 1015 height 17
copy p "Pmax Channel Distribution"
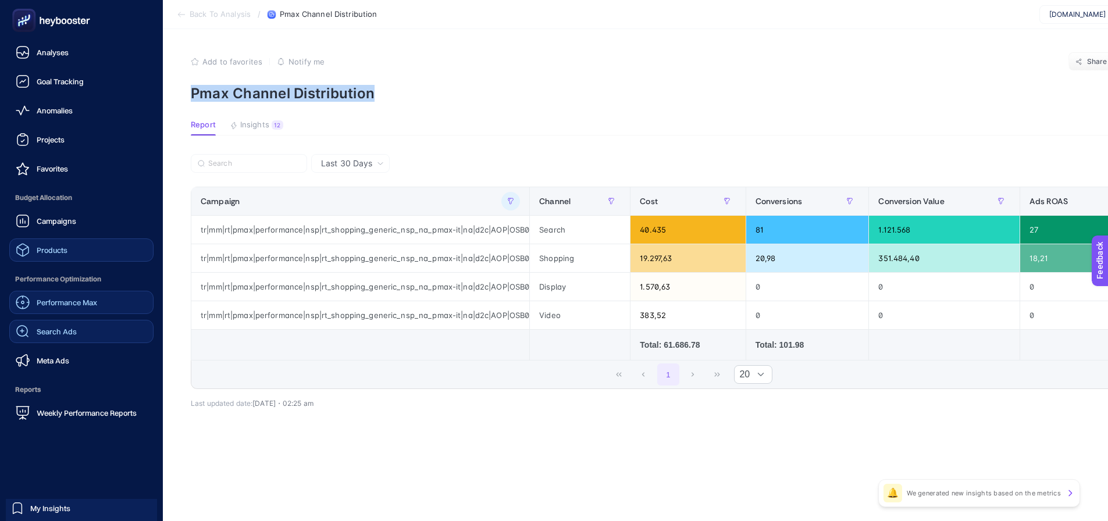
click at [77, 339] on link "Search Ads" at bounding box center [81, 331] width 144 height 23
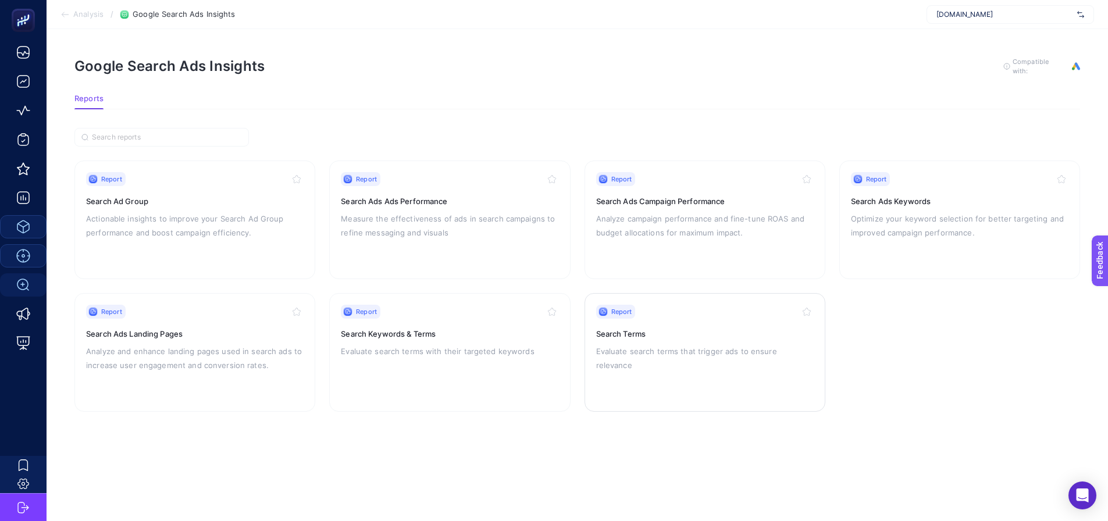
click at [621, 373] on div "Report Search Terms Evaluate search terms that trigger ads to ensure relevance" at bounding box center [705, 352] width 218 height 95
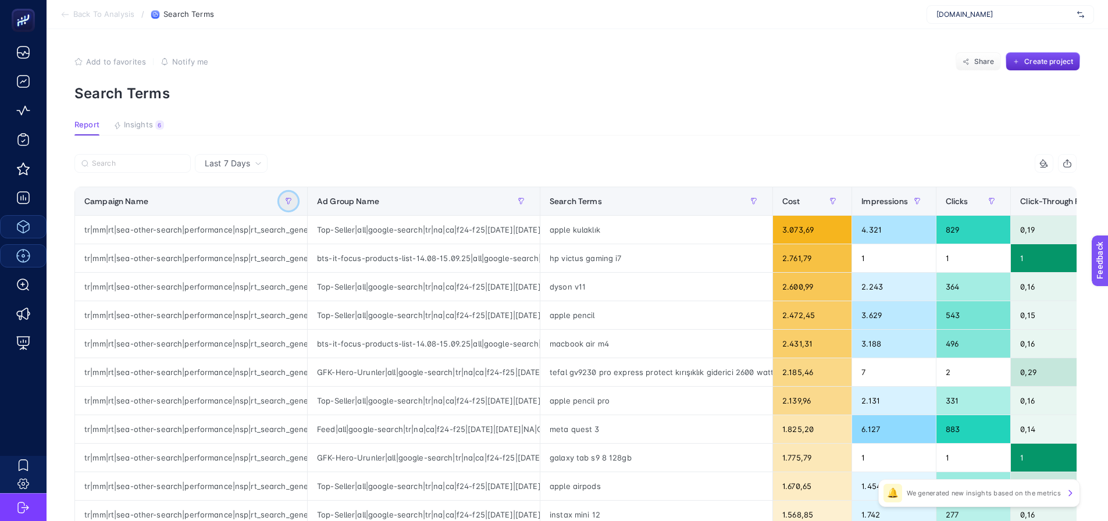
click at [286, 196] on button "button" at bounding box center [288, 201] width 19 height 19
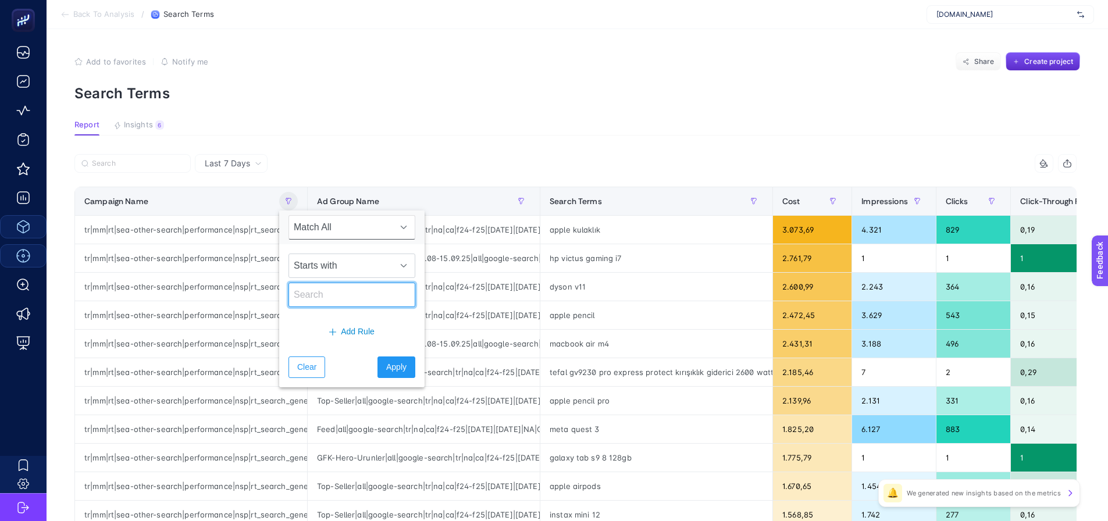
click at [363, 288] on input "text" at bounding box center [352, 295] width 127 height 24
paste input "Pmax Channel Distribution"
click at [362, 293] on input "Pmax Channel Distribution" at bounding box center [352, 295] width 127 height 24
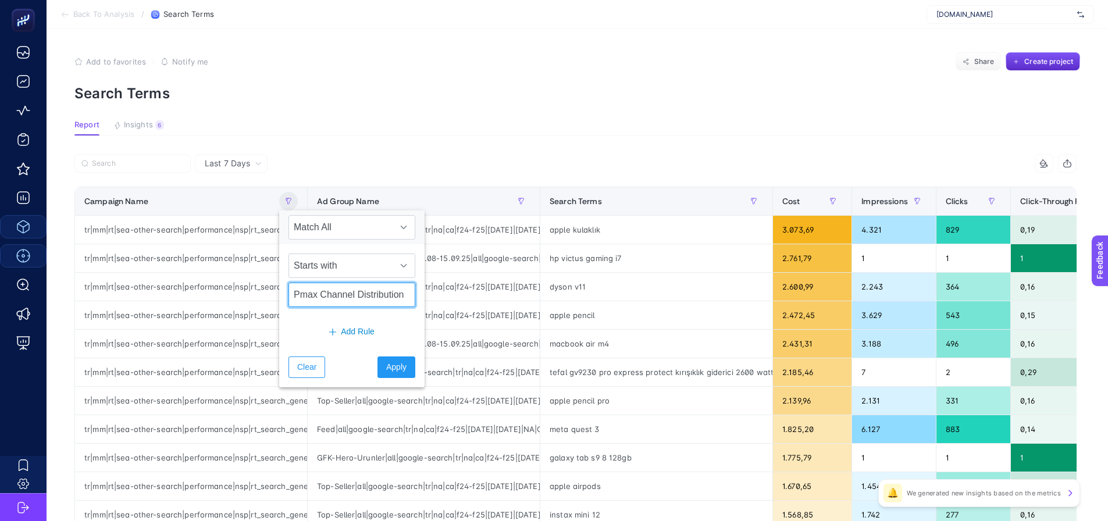
click at [361, 293] on input "Pmax Channel Distribution" at bounding box center [352, 295] width 127 height 24
type input "it"
click at [357, 273] on span "Starts with" at bounding box center [341, 265] width 104 height 23
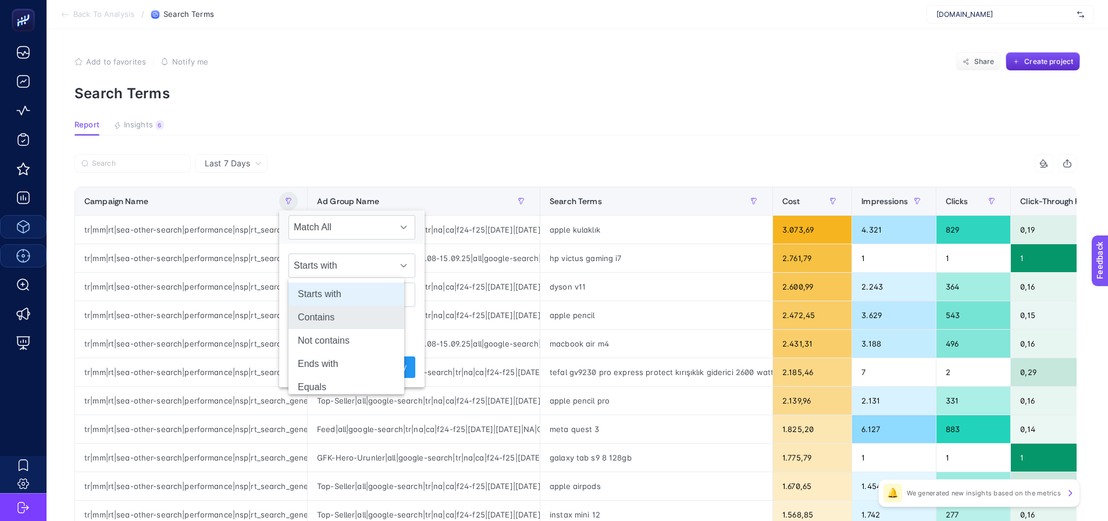
click at [342, 312] on li "Contains" at bounding box center [347, 317] width 116 height 23
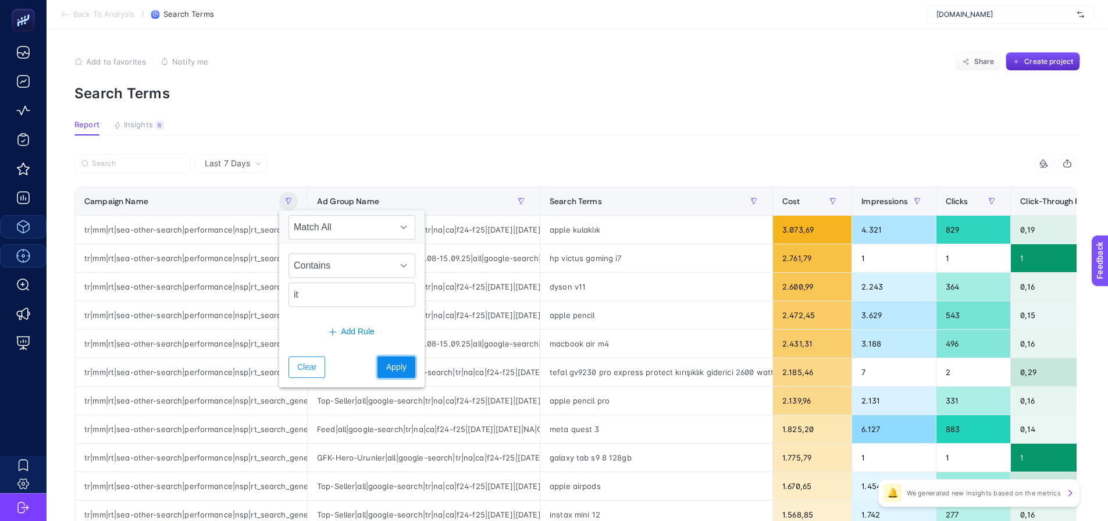
click at [386, 362] on span "Apply" at bounding box center [396, 367] width 20 height 12
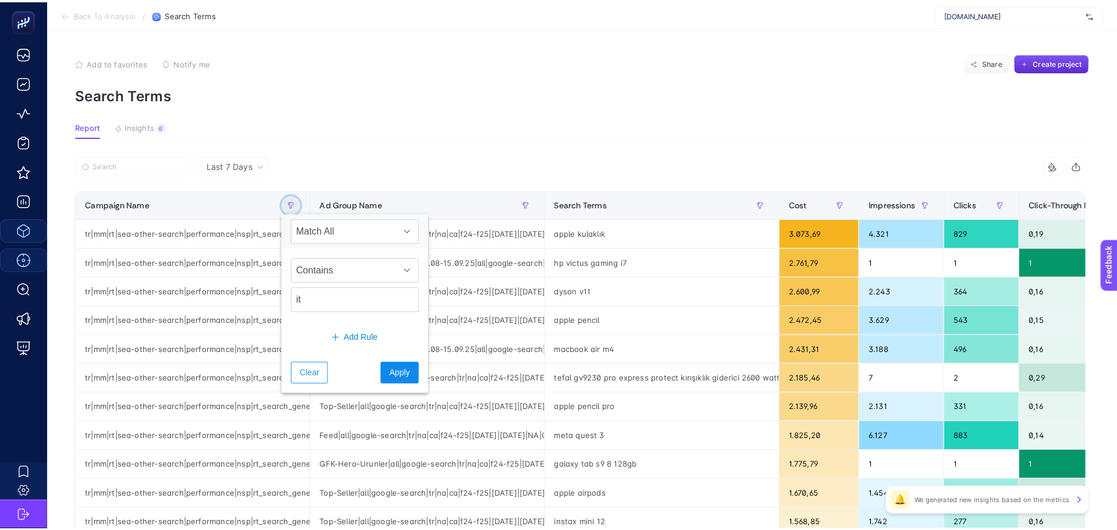
scroll to position [0, 0]
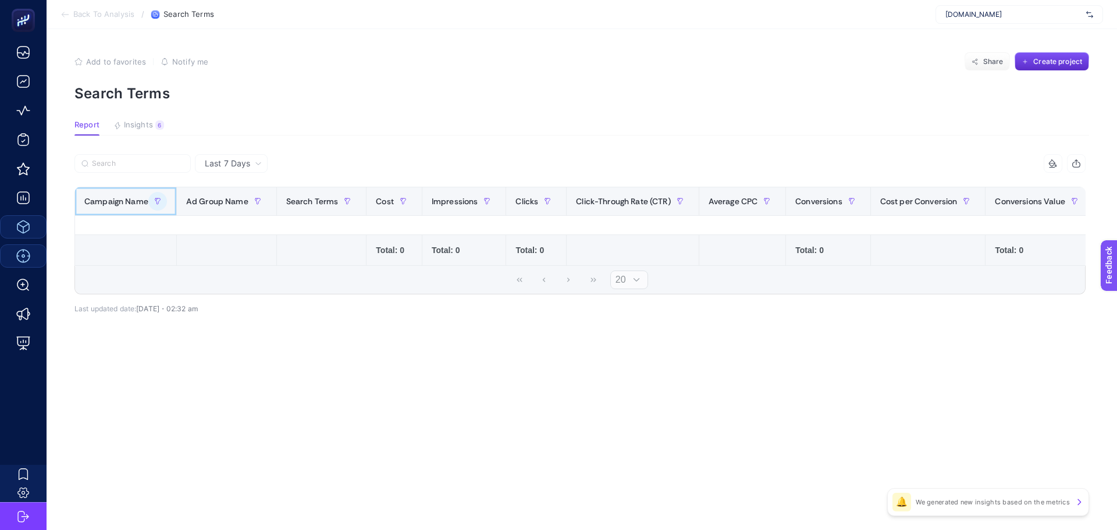
click at [166, 199] on th "Campaign Name" at bounding box center [126, 201] width 102 height 29
click at [156, 205] on button "button" at bounding box center [157, 201] width 19 height 19
click at [213, 251] on div "Contains it" at bounding box center [220, 280] width 145 height 72
click at [229, 229] on span "Match All" at bounding box center [210, 227] width 104 height 23
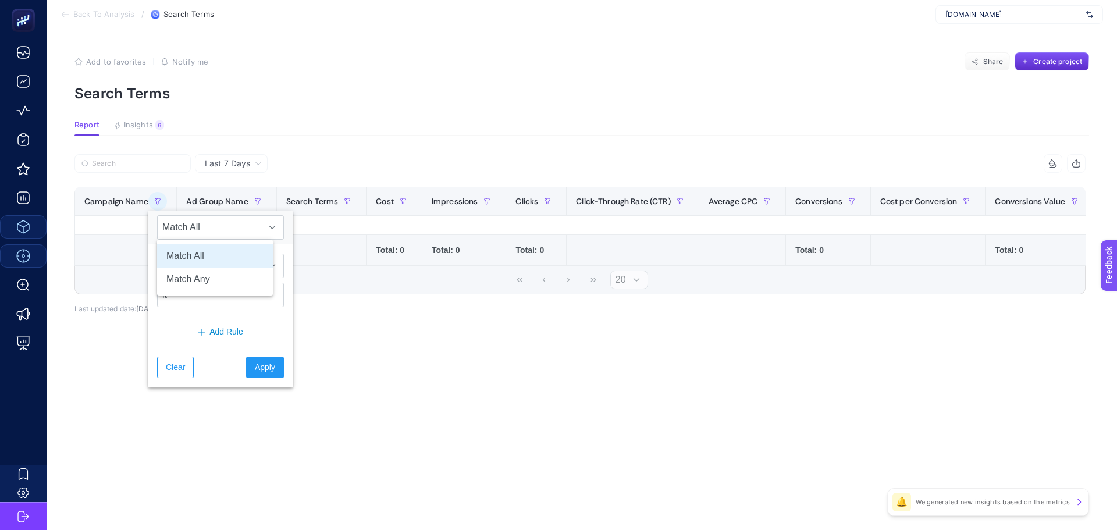
drag, startPoint x: 249, startPoint y: 280, endPoint x: 254, endPoint y: 313, distance: 33.5
click at [248, 280] on li "Match Any" at bounding box center [215, 279] width 116 height 23
click at [261, 360] on button "Apply" at bounding box center [265, 368] width 38 height 22
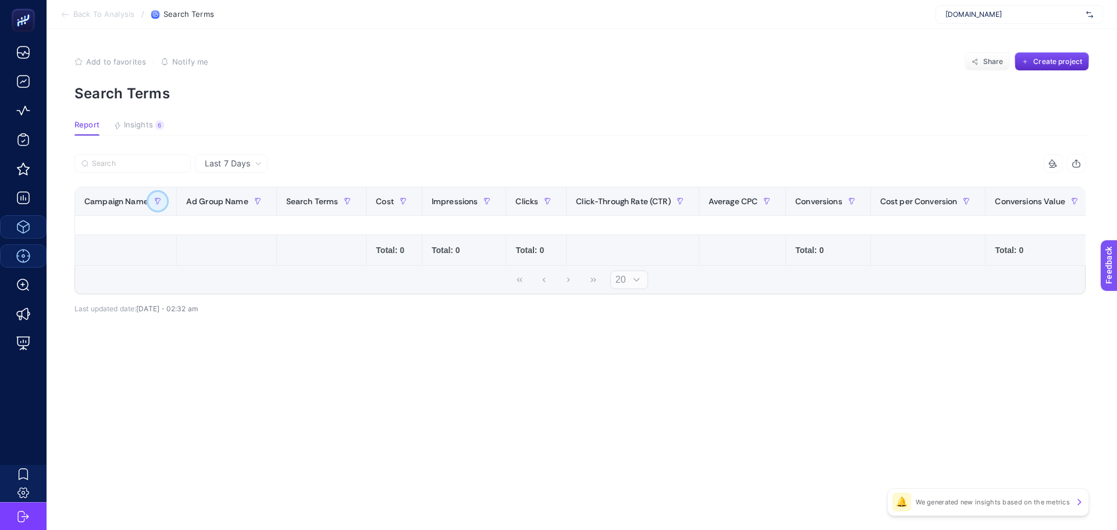
click at [158, 198] on icon "button" at bounding box center [157, 201] width 7 height 7
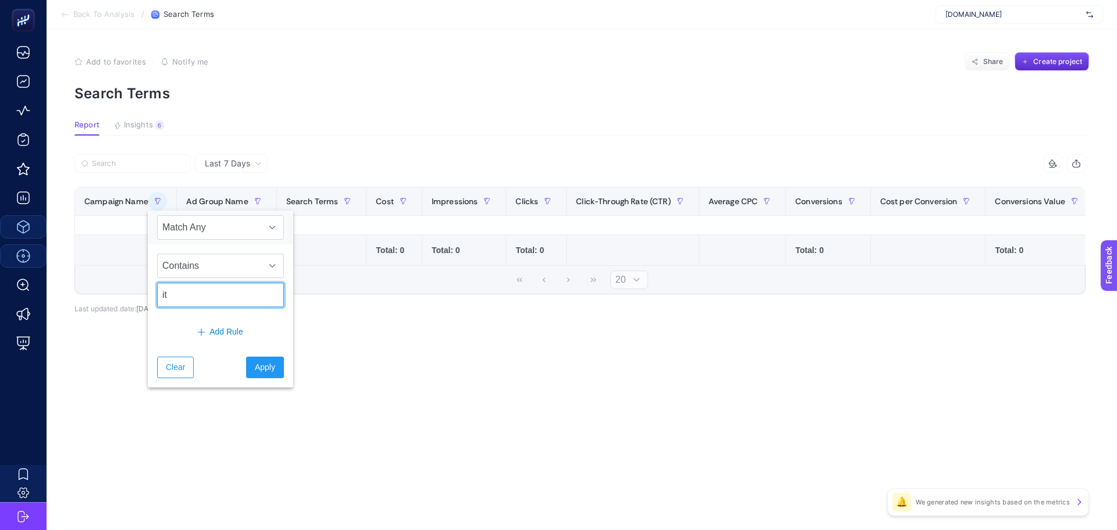
click at [213, 292] on input "it" at bounding box center [220, 295] width 127 height 24
drag, startPoint x: 260, startPoint y: 378, endPoint x: 253, endPoint y: 366, distance: 14.1
click at [255, 368] on button "Apply" at bounding box center [265, 368] width 38 height 22
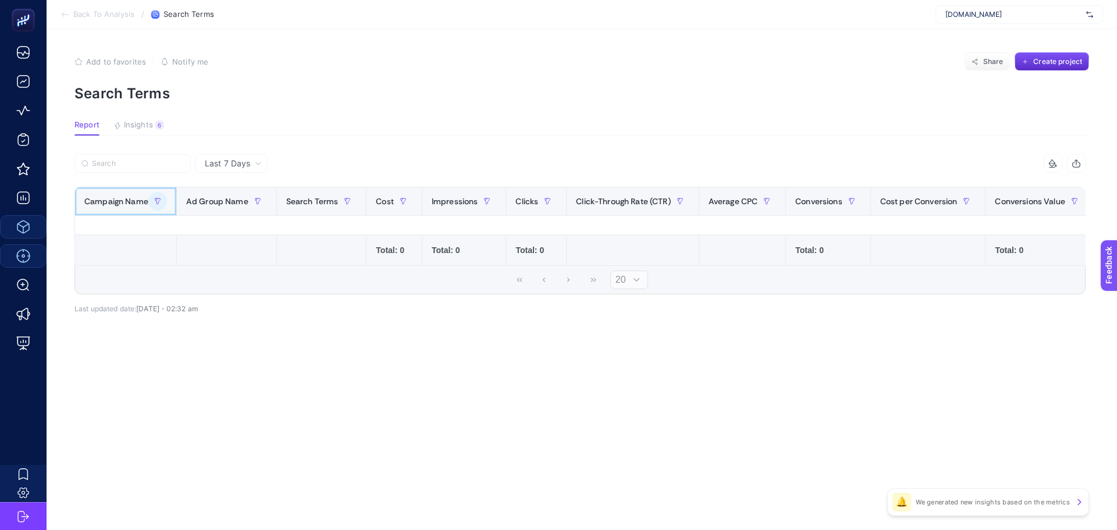
click at [150, 193] on div at bounding box center [157, 201] width 19 height 19
click at [157, 200] on icon "button" at bounding box center [157, 201] width 7 height 7
drag, startPoint x: 173, startPoint y: 155, endPoint x: 202, endPoint y: 167, distance: 31.0
click at [177, 157] on label at bounding box center [132, 163] width 116 height 19
click at [177, 159] on input "Search" at bounding box center [138, 163] width 92 height 9
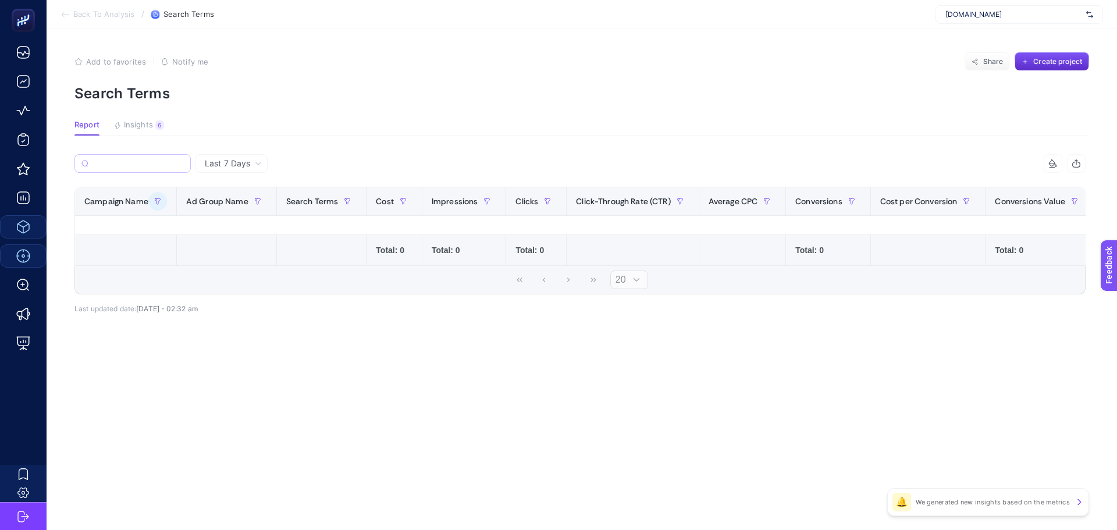
click at [151, 154] on label at bounding box center [132, 163] width 116 height 19
click at [151, 159] on input "Search" at bounding box center [138, 163] width 91 height 9
click at [204, 165] on div "Last 7 Days" at bounding box center [233, 163] width 66 height 8
click at [172, 161] on input "Search" at bounding box center [138, 163] width 92 height 9
type input "it"
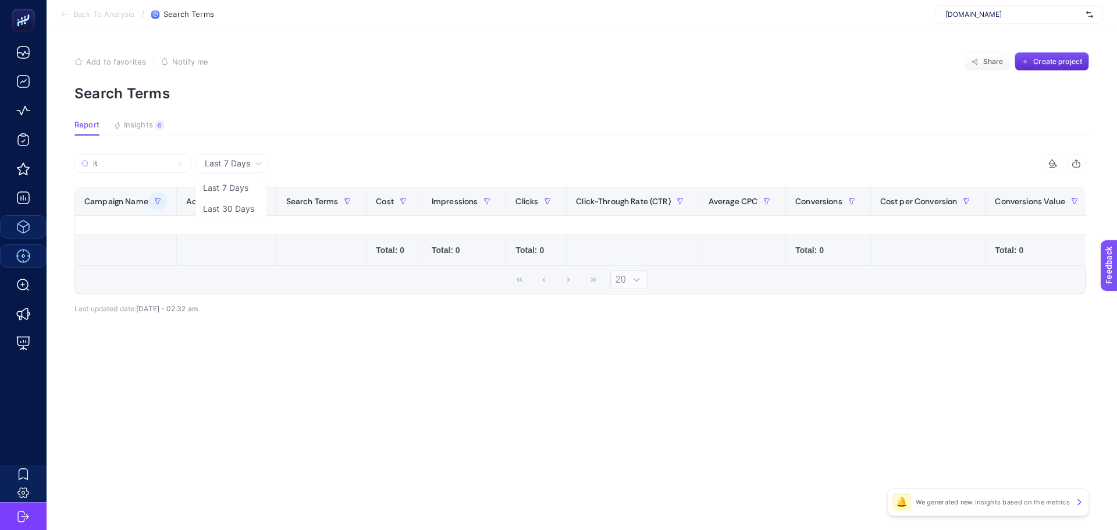
click at [303, 361] on div "Last 7 Days Last 7 Days Last 30 Days it 9 items selected Campaign Name Ad Group…" at bounding box center [580, 259] width 1030 height 210
click at [160, 201] on icon "button" at bounding box center [157, 201] width 7 height 7
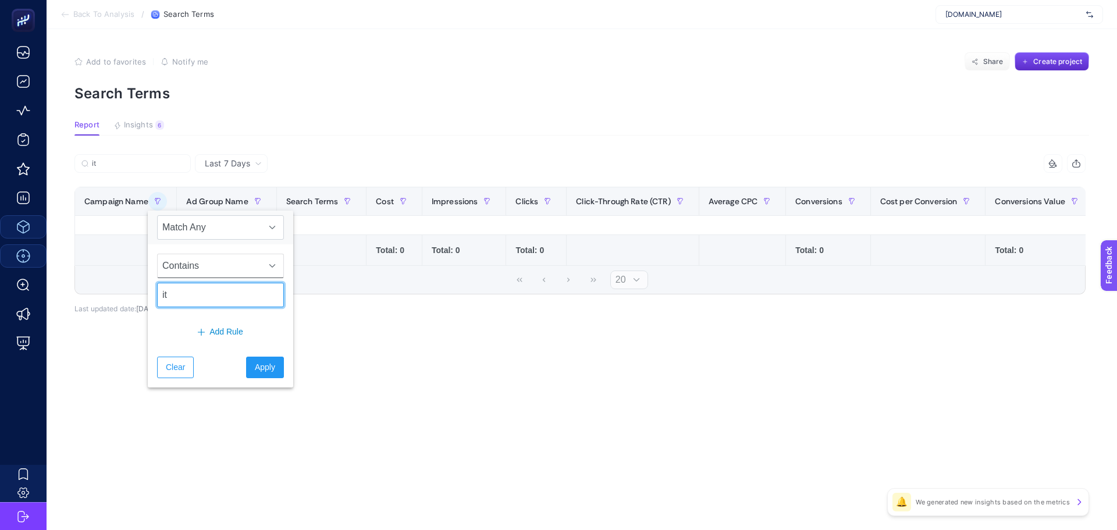
drag, startPoint x: 230, startPoint y: 290, endPoint x: 162, endPoint y: 278, distance: 69.6
click at [162, 278] on div "Contains it" at bounding box center [220, 280] width 145 height 72
click at [255, 364] on span "Apply" at bounding box center [265, 367] width 20 height 12
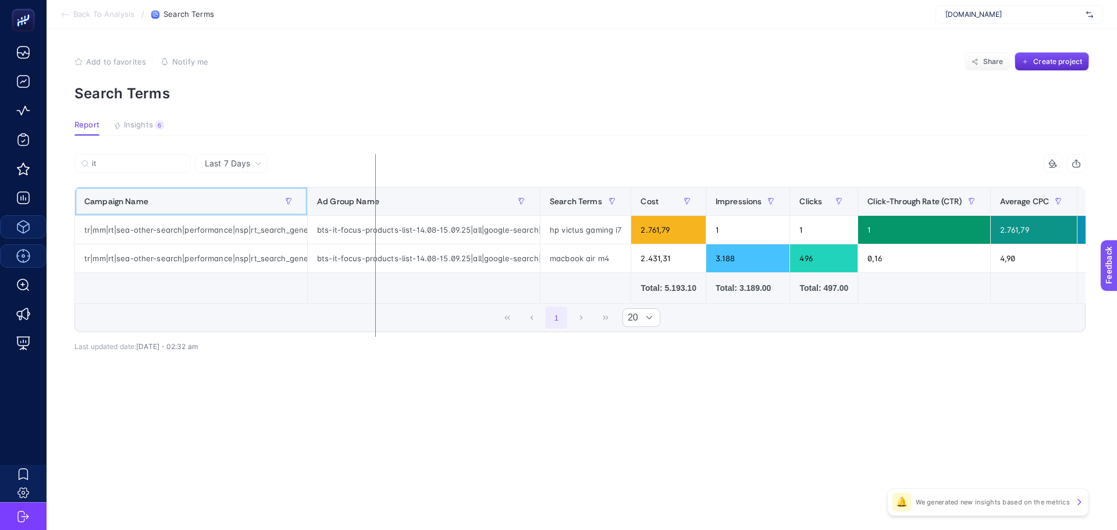
drag, startPoint x: 307, startPoint y: 209, endPoint x: 384, endPoint y: 225, distance: 78.4
click at [384, 225] on div "it 9 items selected Campaign Name Ad Group Name Search Terms Cost Impressions C…" at bounding box center [579, 243] width 1011 height 178
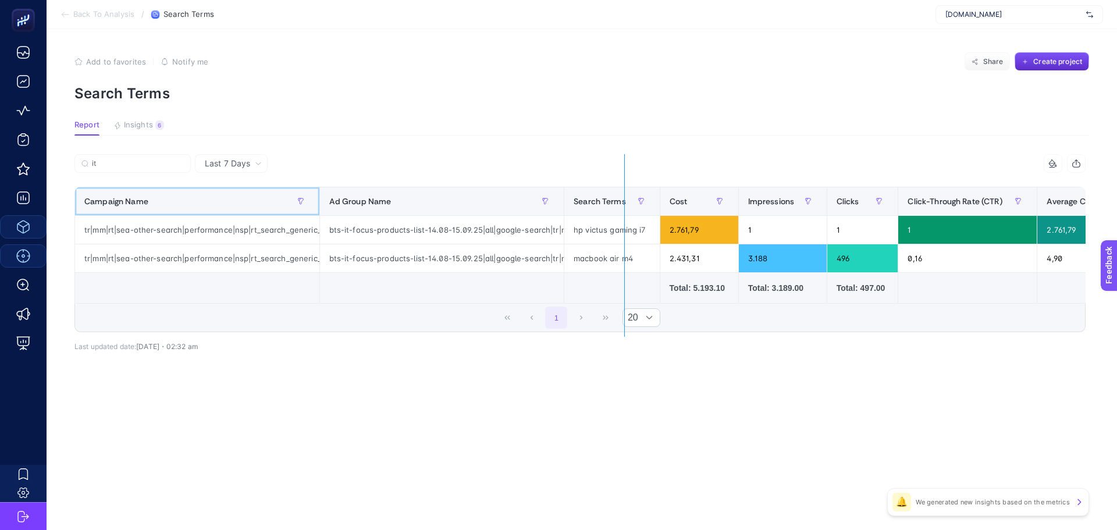
drag, startPoint x: 319, startPoint y: 200, endPoint x: 625, endPoint y: 263, distance: 312.5
click at [625, 263] on div "it 9 items selected Campaign Name Ad Group Name Search Terms Cost Impressions C…" at bounding box center [579, 243] width 1011 height 178
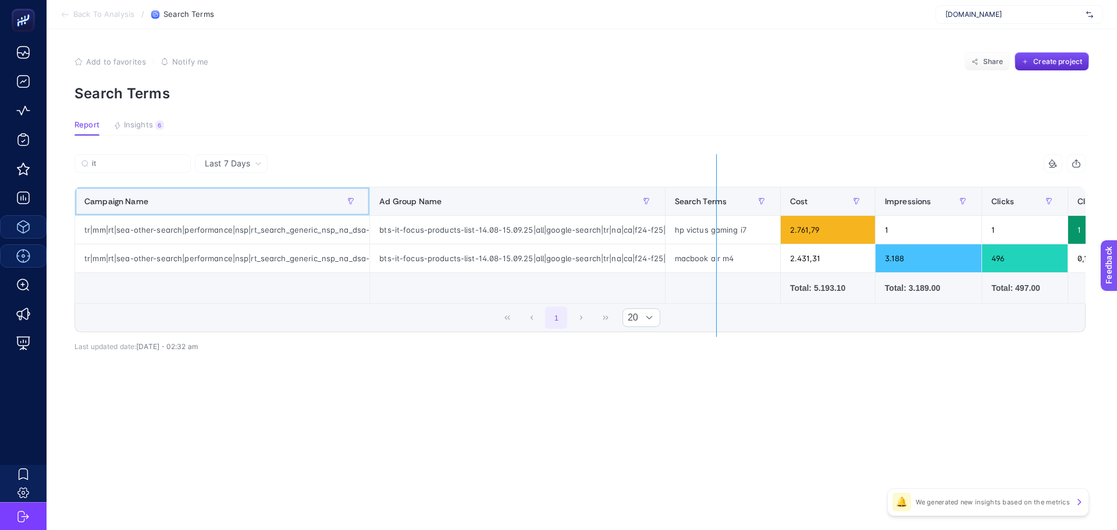
drag, startPoint x: 369, startPoint y: 198, endPoint x: 735, endPoint y: 269, distance: 372.8
click at [735, 269] on div "it 9 items selected Campaign Name Ad Group Name Search Terms Cost Impressions C…" at bounding box center [579, 243] width 1011 height 178
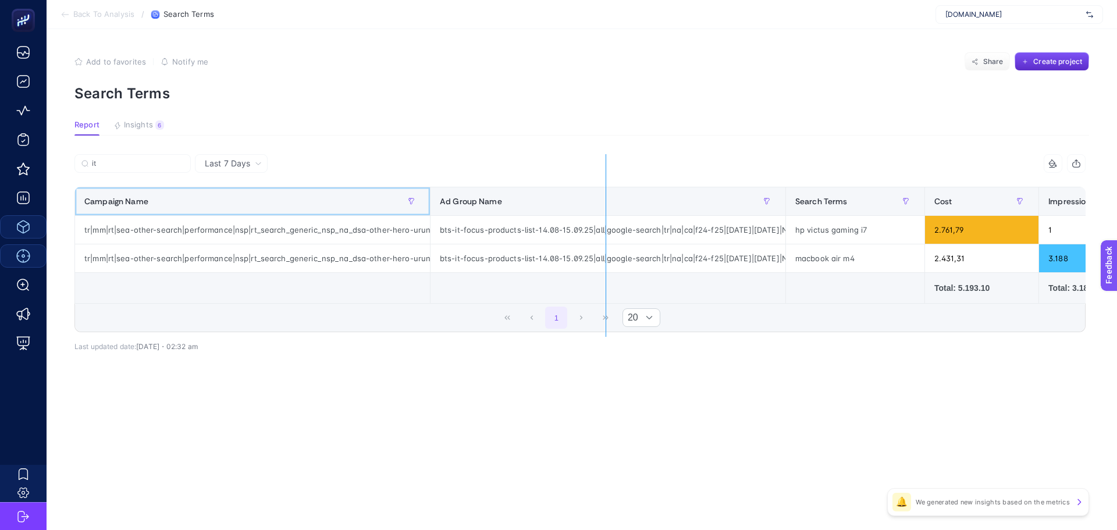
drag, startPoint x: 429, startPoint y: 199, endPoint x: 606, endPoint y: 215, distance: 177.0
click at [606, 215] on div "it 9 items selected Campaign Name Ad Group Name Search Terms Cost Impressions C…" at bounding box center [579, 243] width 1011 height 178
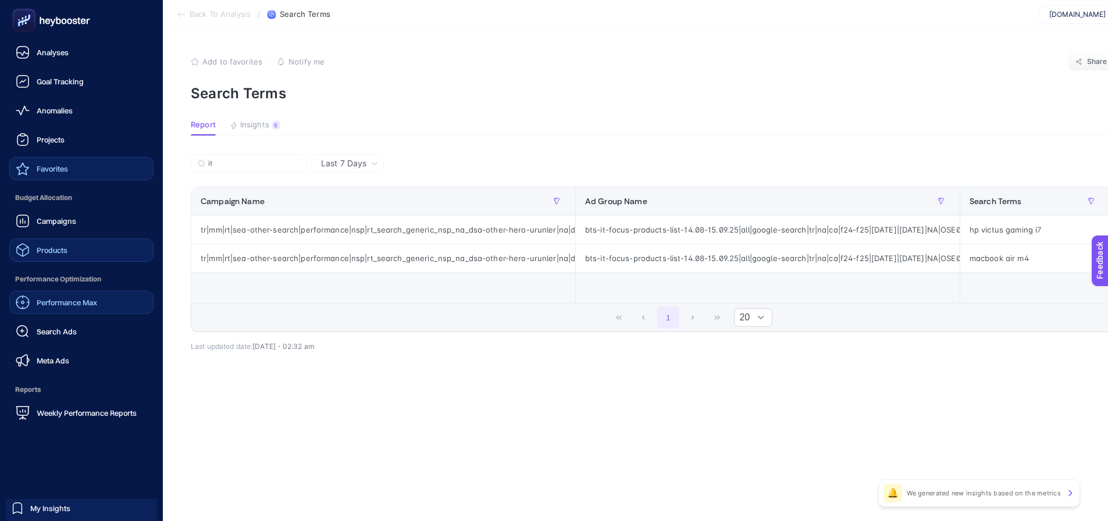
click at [45, 172] on span "Favorites" at bounding box center [52, 168] width 31 height 9
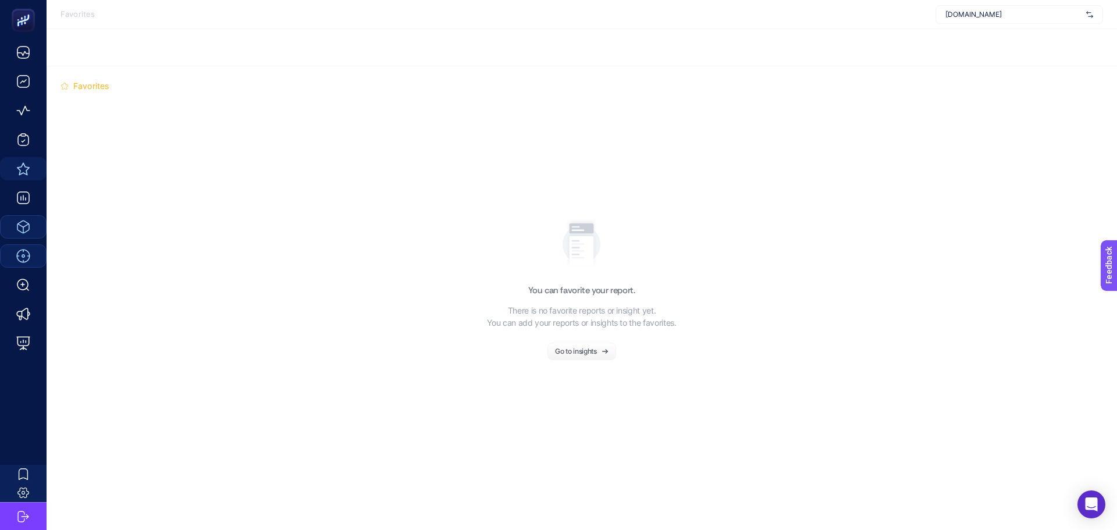
click at [591, 351] on div "Go to insights" at bounding box center [576, 351] width 42 height 7
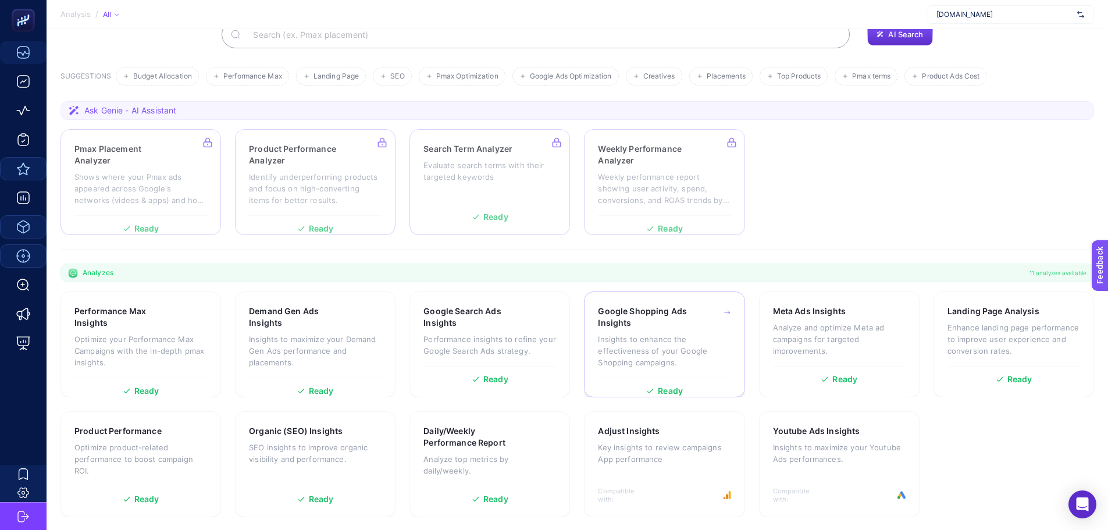
scroll to position [99, 0]
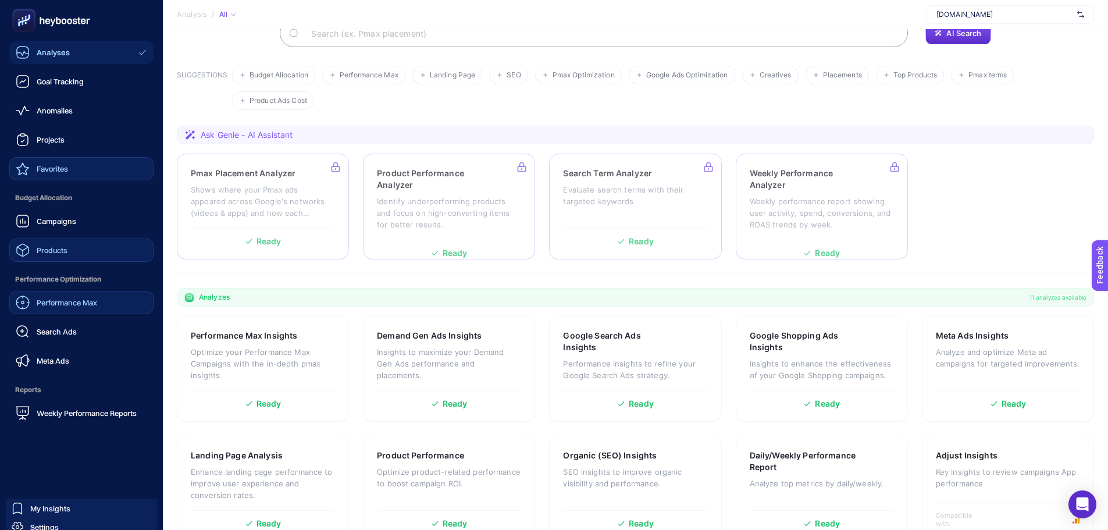
click at [38, 312] on link "Performance Max" at bounding box center [81, 302] width 144 height 23
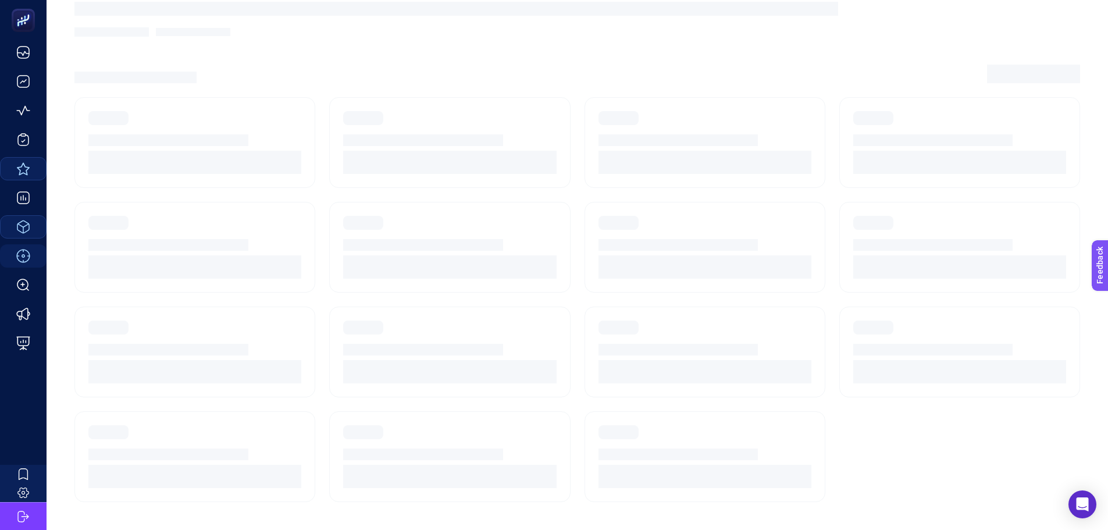
scroll to position [49, 0]
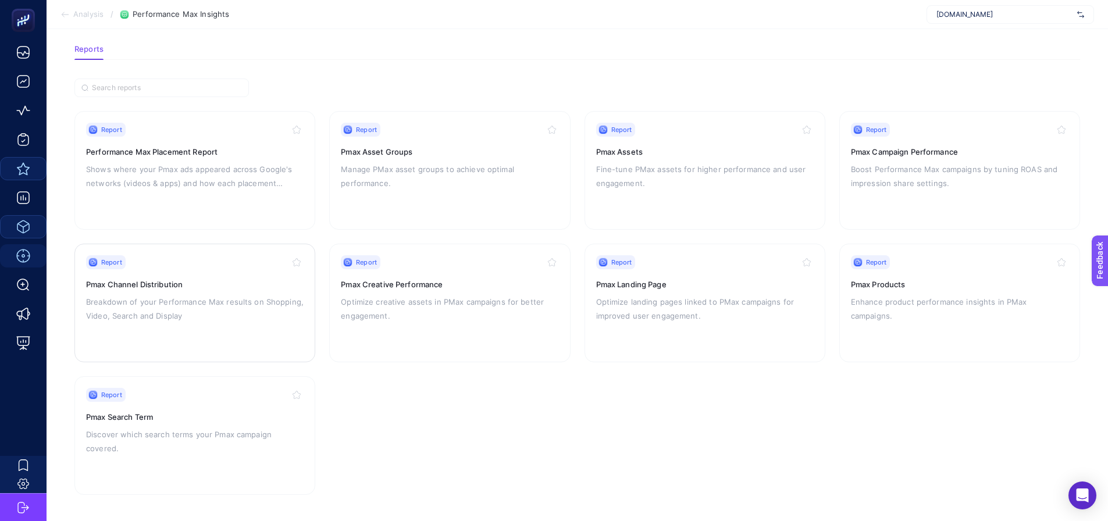
click at [299, 262] on icon "button" at bounding box center [296, 262] width 9 height 9
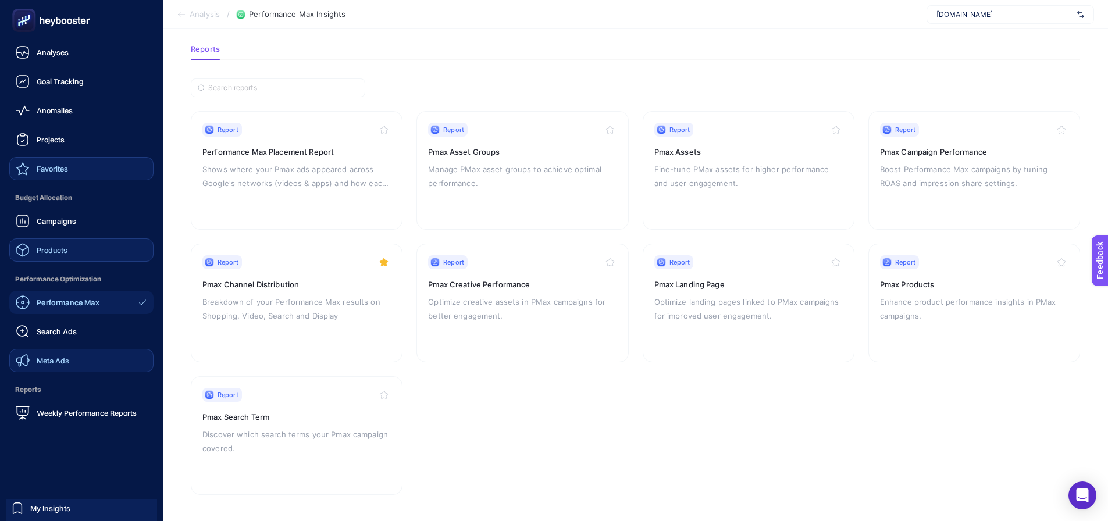
drag, startPoint x: 56, startPoint y: 333, endPoint x: 94, endPoint y: 353, distance: 42.4
click at [56, 334] on span "Search Ads" at bounding box center [57, 331] width 40 height 9
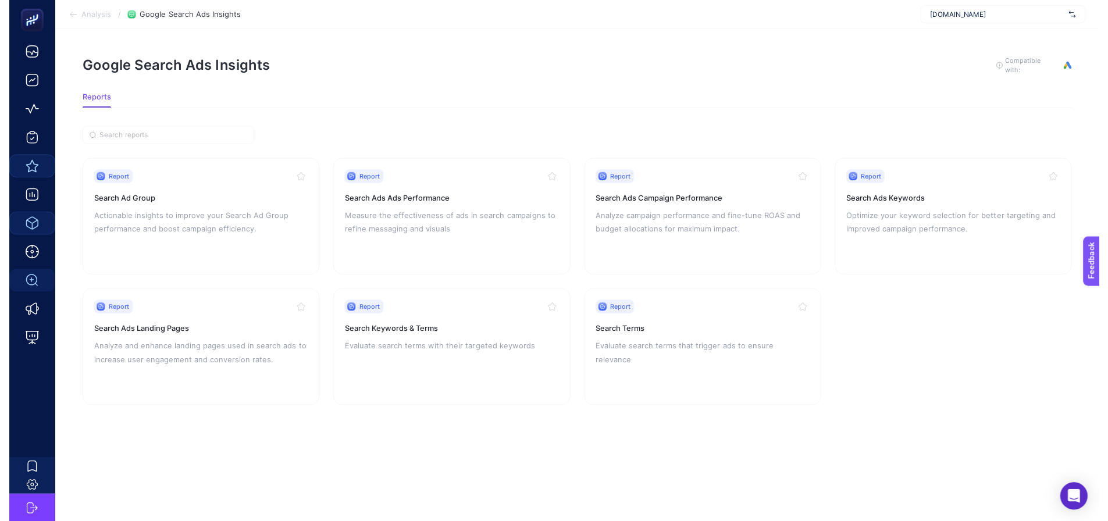
scroll to position [9, 0]
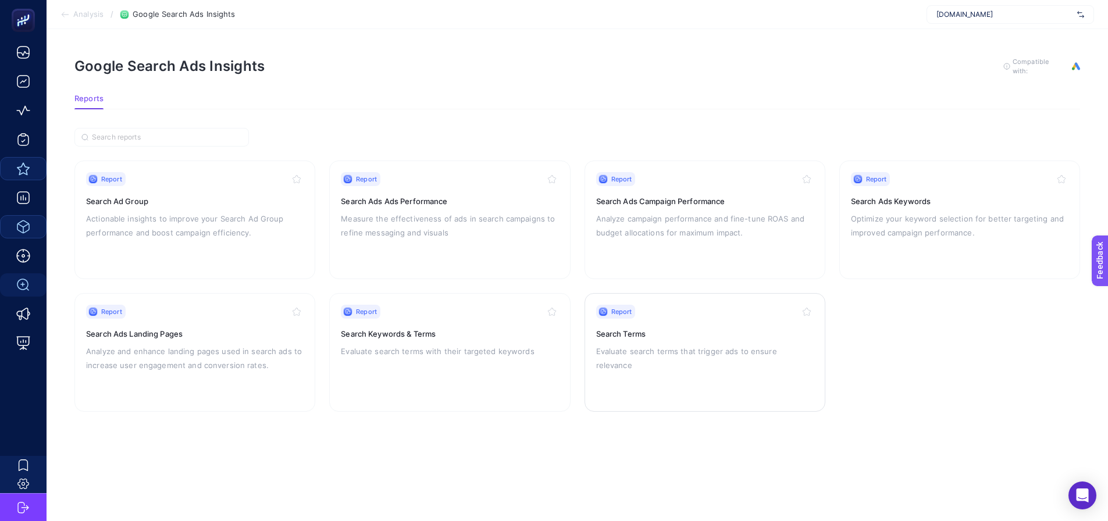
click at [803, 307] on icon "button" at bounding box center [806, 311] width 9 height 9
click at [707, 344] on p "Evaluate search terms that trigger ads to ensure relevance" at bounding box center [705, 358] width 218 height 28
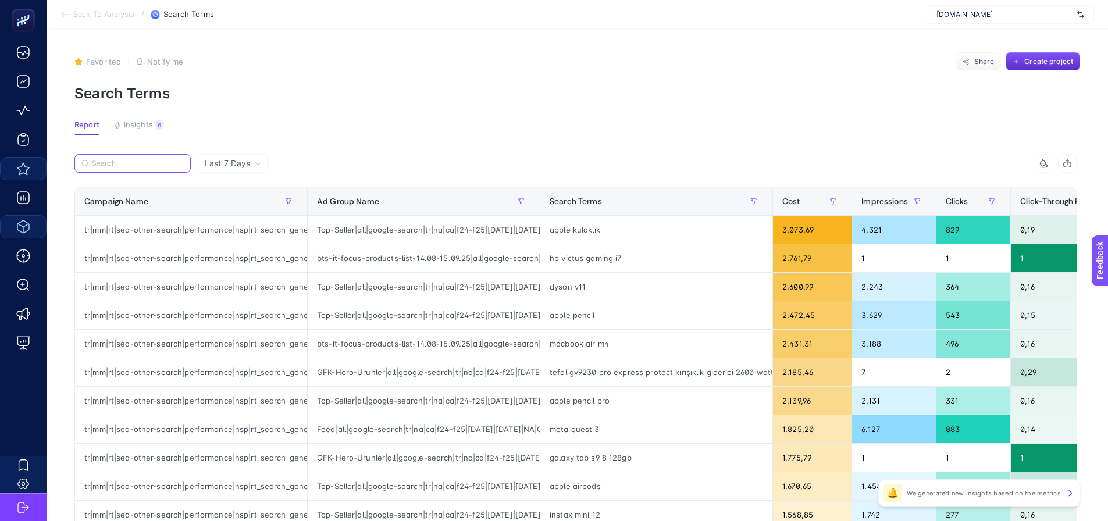
click at [111, 162] on input "Search" at bounding box center [138, 163] width 92 height 9
click at [291, 201] on icon "button" at bounding box center [288, 201] width 7 height 7
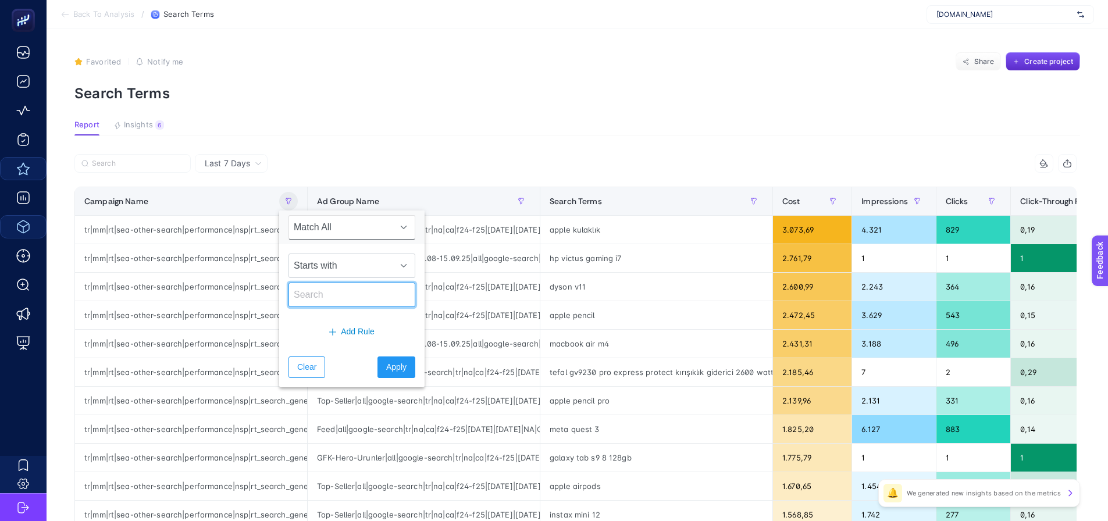
click at [335, 291] on input "text" at bounding box center [352, 295] width 127 height 24
type input "it"
click at [339, 262] on span "Starts with" at bounding box center [341, 265] width 104 height 23
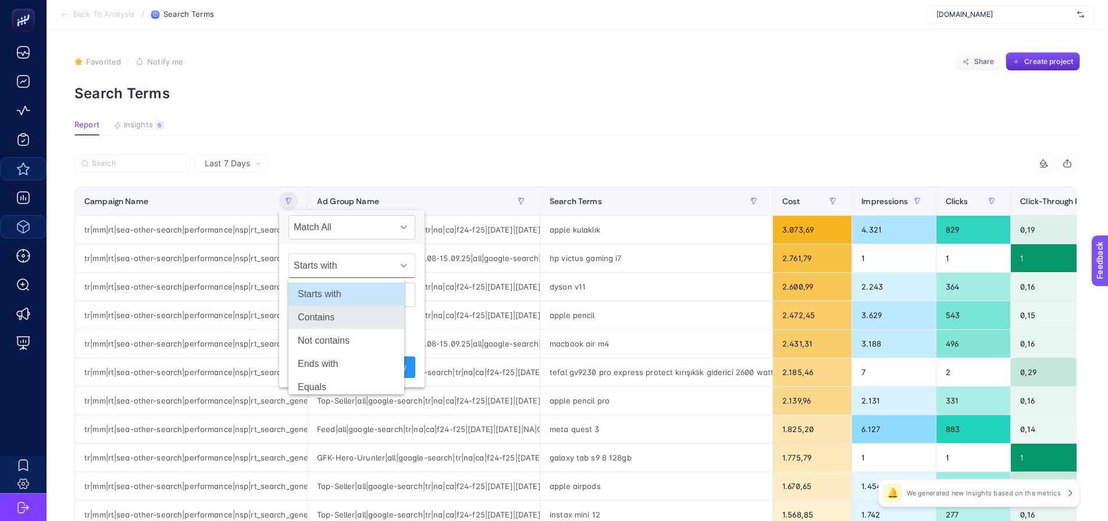
click at [347, 308] on li "Contains" at bounding box center [347, 317] width 116 height 23
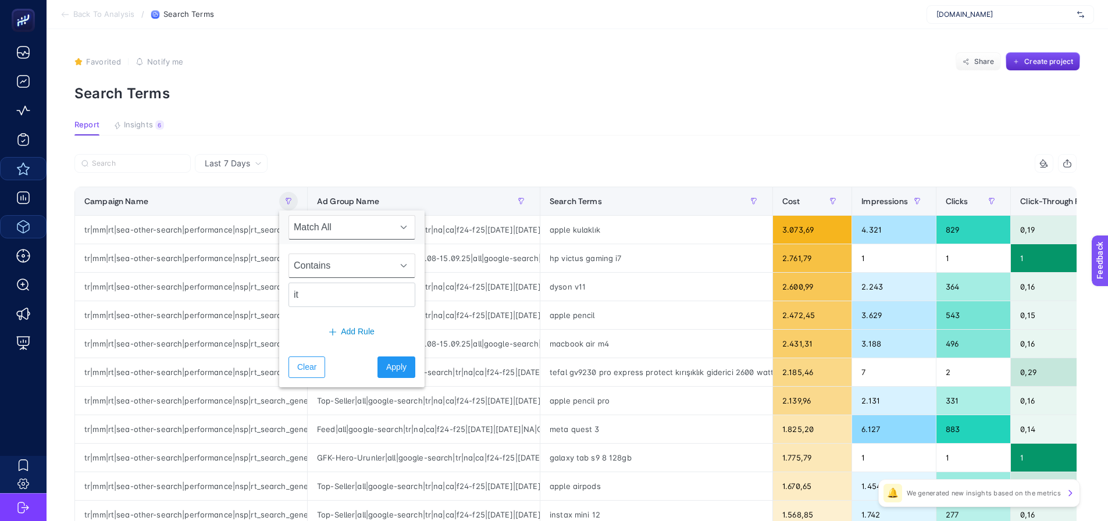
click at [326, 239] on span "Match All" at bounding box center [341, 227] width 104 height 23
drag, startPoint x: 333, startPoint y: 280, endPoint x: 350, endPoint y: 303, distance: 28.4
click at [334, 280] on li "Match Any" at bounding box center [347, 279] width 116 height 23
click at [390, 362] on span "Apply" at bounding box center [396, 367] width 20 height 12
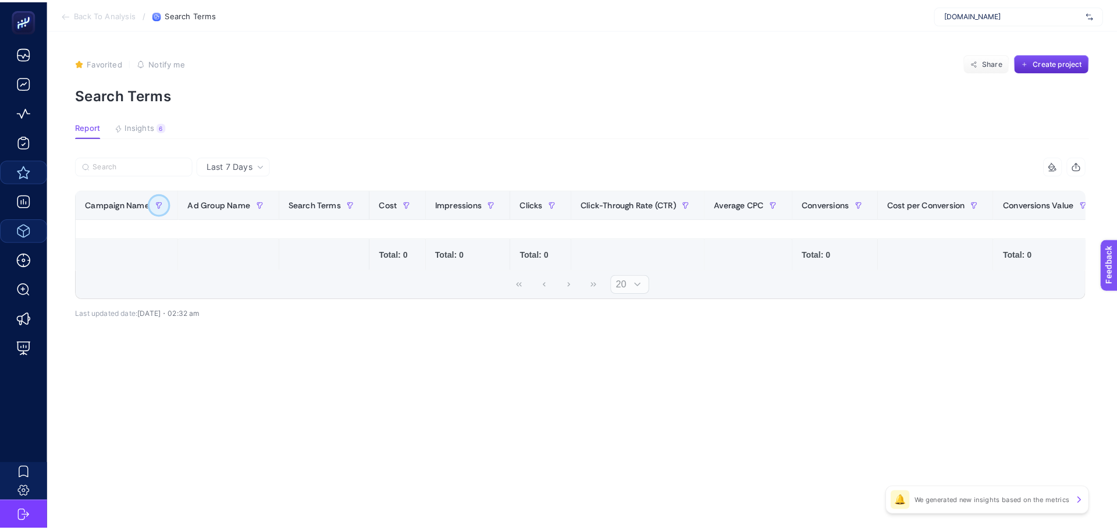
scroll to position [0, 0]
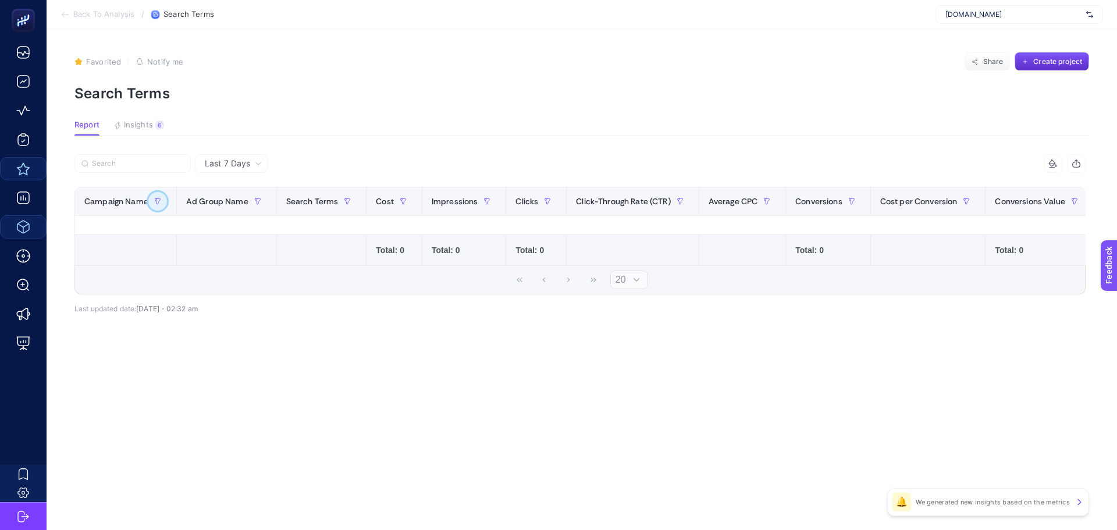
drag, startPoint x: 156, startPoint y: 204, endPoint x: 160, endPoint y: 209, distance: 6.6
click at [156, 204] on icon "button" at bounding box center [157, 201] width 7 height 7
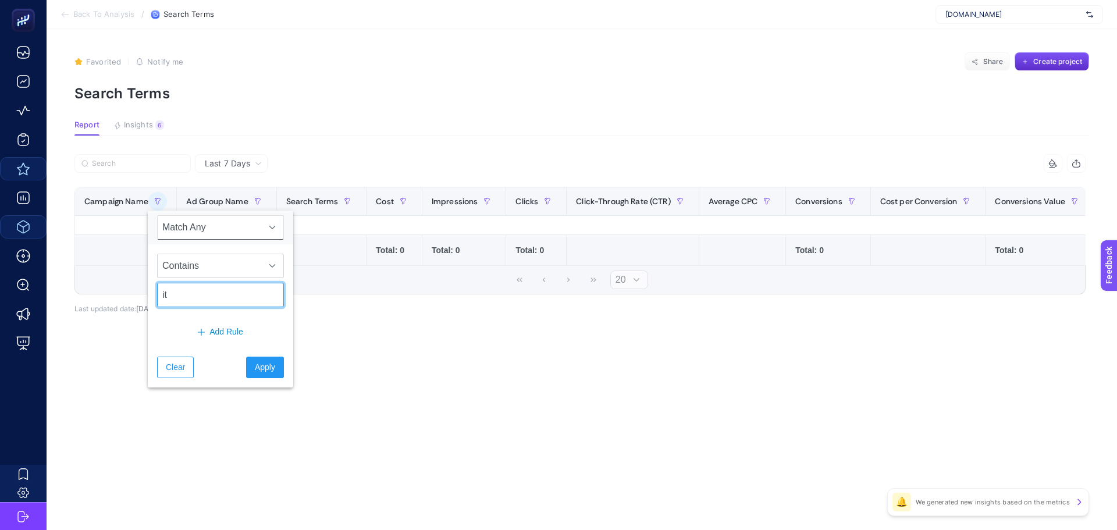
click at [210, 291] on input "it" at bounding box center [220, 295] width 127 height 24
click at [257, 357] on button "Apply" at bounding box center [265, 368] width 38 height 22
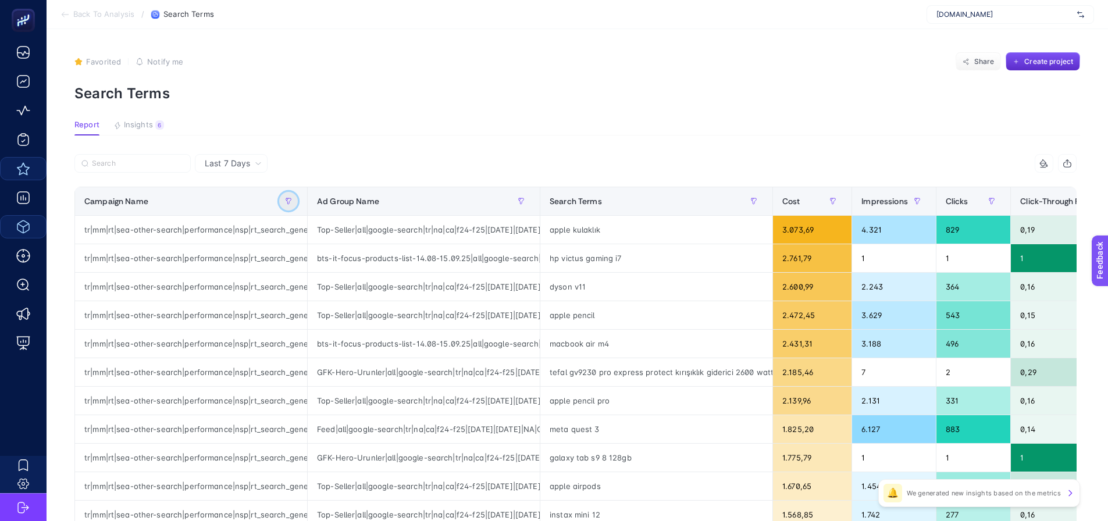
click at [287, 208] on button "button" at bounding box center [288, 201] width 19 height 19
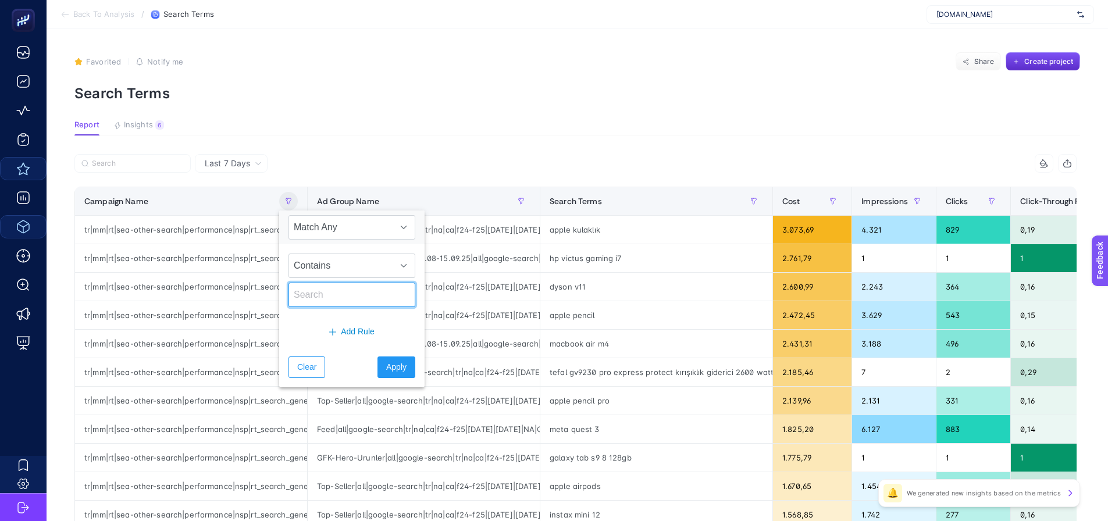
click at [313, 295] on input "text" at bounding box center [352, 295] width 127 height 24
click at [157, 162] on input "Search" at bounding box center [138, 163] width 92 height 9
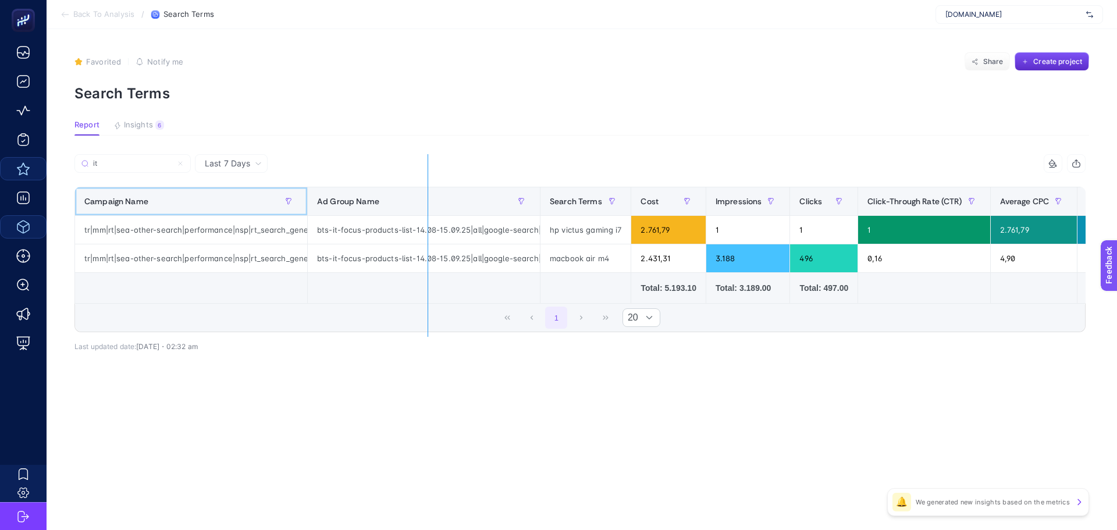
drag, startPoint x: 304, startPoint y: 200, endPoint x: 434, endPoint y: 209, distance: 130.1
click at [434, 209] on div "it 9 items selected Campaign Name Ad Group Name Search Terms Cost Impressions C…" at bounding box center [579, 243] width 1011 height 178
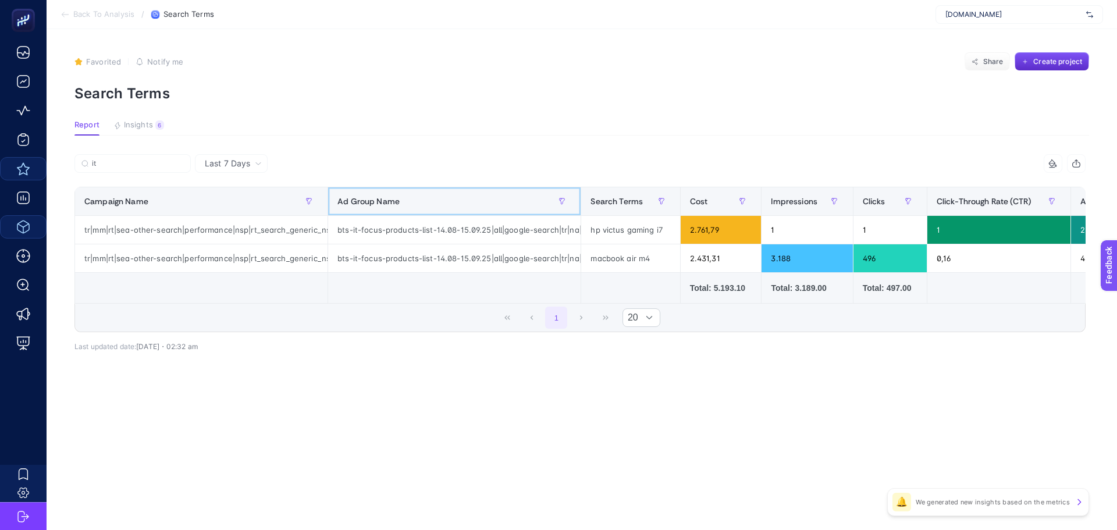
drag, startPoint x: 329, startPoint y: 198, endPoint x: 397, endPoint y: 209, distance: 69.0
click at [504, 220] on table "Campaign Name Ad Group Name Search Terms Cost Impressions Clicks Click-Through …" at bounding box center [842, 245] width 1536 height 117
drag, startPoint x: 326, startPoint y: 197, endPoint x: 582, endPoint y: 218, distance: 257.5
click at [582, 218] on div "it 9 items selected Campaign Name Ad Group Name Search Terms Cost Impressions C…" at bounding box center [579, 243] width 1011 height 178
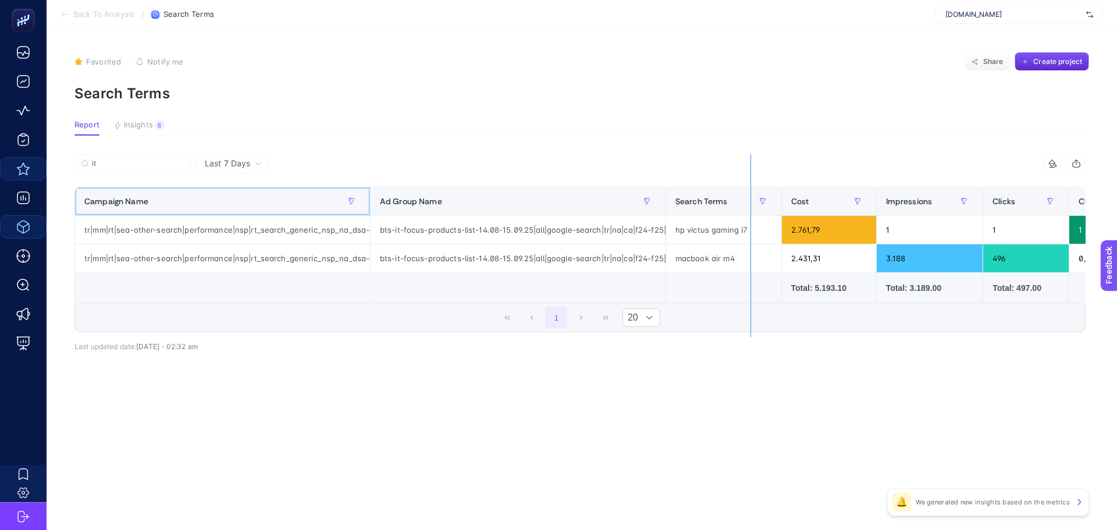
drag, startPoint x: 371, startPoint y: 195, endPoint x: 751, endPoint y: 202, distance: 380.5
click at [751, 202] on div "it 9 items selected Campaign Name Ad Group Name Search Terms Cost Impressions C…" at bounding box center [579, 243] width 1011 height 178
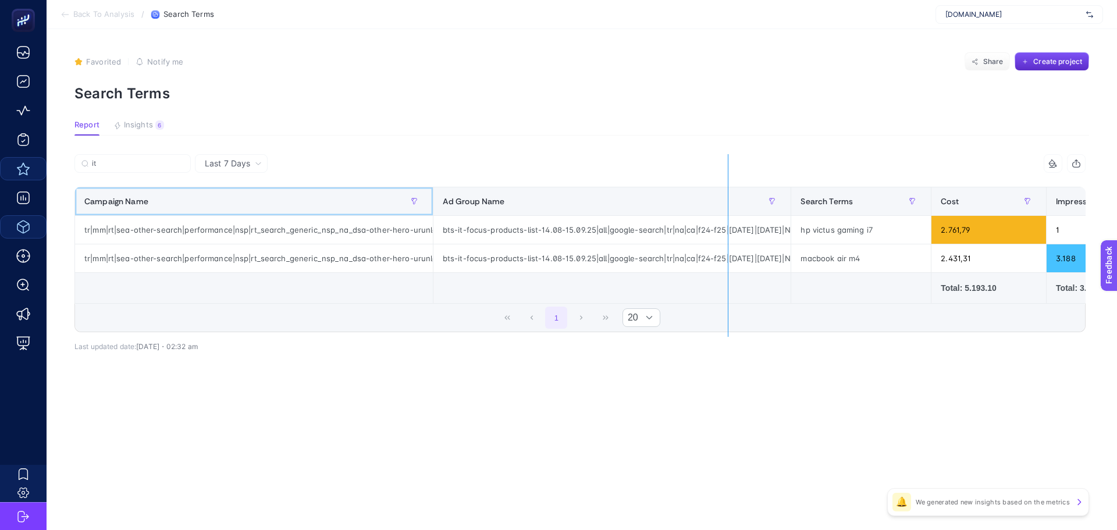
drag, startPoint x: 431, startPoint y: 200, endPoint x: 731, endPoint y: 232, distance: 301.9
click at [731, 232] on div "it 9 items selected Campaign Name Ad Group Name Search Terms Cost Impressions C…" at bounding box center [579, 243] width 1011 height 178
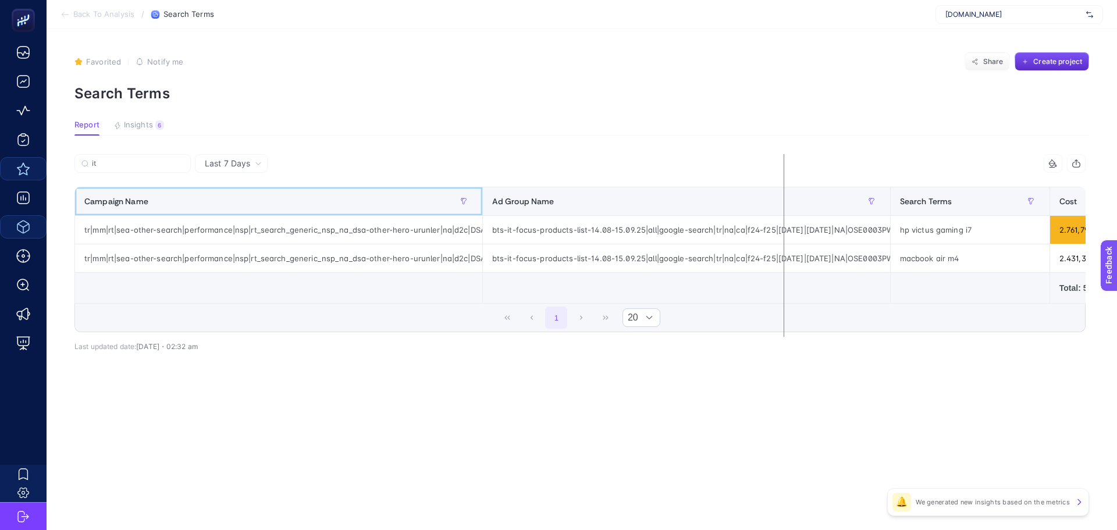
drag, startPoint x: 482, startPoint y: 202, endPoint x: 787, endPoint y: 233, distance: 306.4
click at [787, 233] on div "it 9 items selected Campaign Name Ad Group Name Search Terms Cost Impressions C…" at bounding box center [579, 243] width 1011 height 178
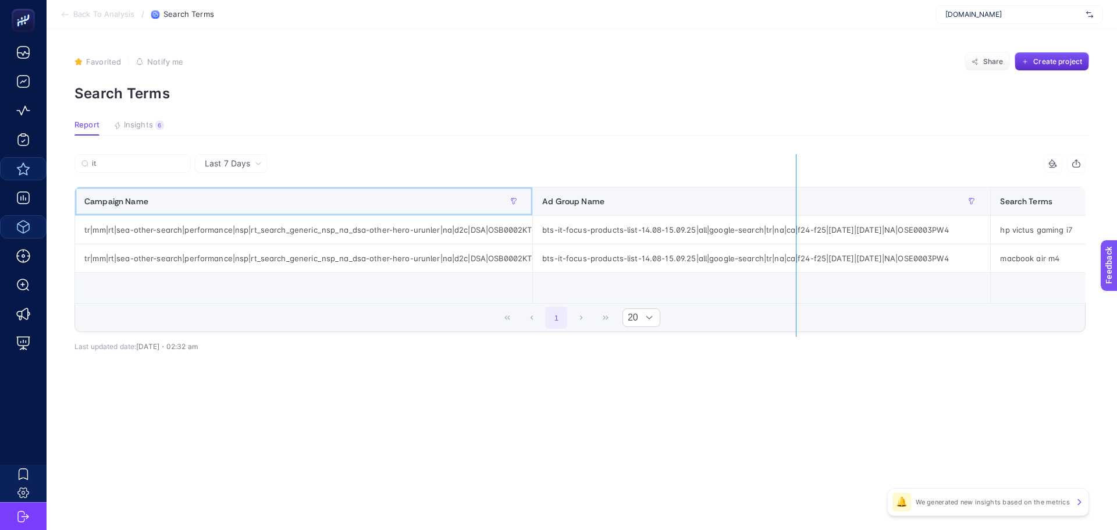
drag, startPoint x: 533, startPoint y: 200, endPoint x: 806, endPoint y: 221, distance: 273.7
click at [806, 221] on div "it 9 items selected Campaign Name Ad Group Name Search Terms Cost Impressions C…" at bounding box center [579, 243] width 1011 height 178
click at [556, 205] on button "button" at bounding box center [559, 201] width 19 height 19
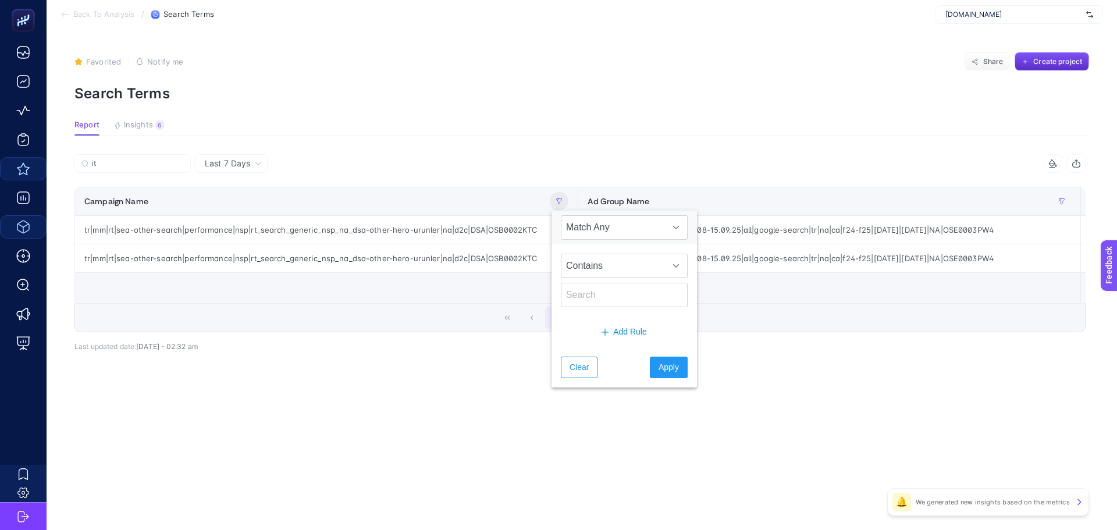
click at [155, 154] on article "Favorited true Notify me Share Create project Search Terms Report Insights 6 We…" at bounding box center [582, 279] width 1070 height 501
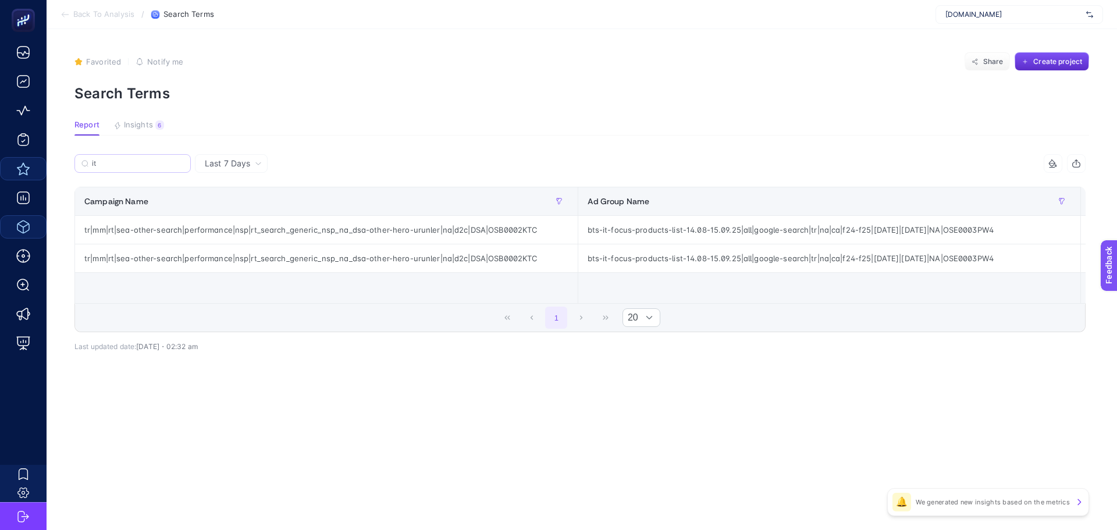
click at [150, 158] on label "it" at bounding box center [132, 163] width 116 height 19
click at [150, 159] on input "it" at bounding box center [138, 163] width 92 height 9
click at [150, 158] on label "it" at bounding box center [132, 163] width 116 height 19
click at [150, 159] on input "it" at bounding box center [132, 163] width 79 height 9
click at [150, 158] on label "it" at bounding box center [132, 163] width 116 height 19
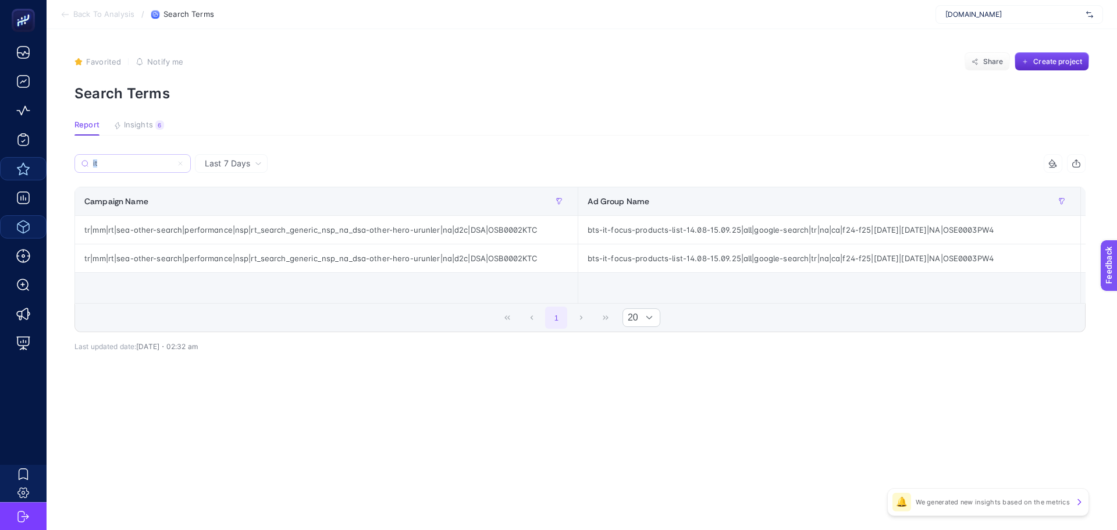
click at [150, 159] on input "it" at bounding box center [132, 163] width 79 height 9
click at [159, 155] on label "it" at bounding box center [132, 163] width 116 height 19
click at [159, 159] on input "it" at bounding box center [132, 163] width 79 height 9
click at [153, 163] on input "it" at bounding box center [132, 163] width 79 height 9
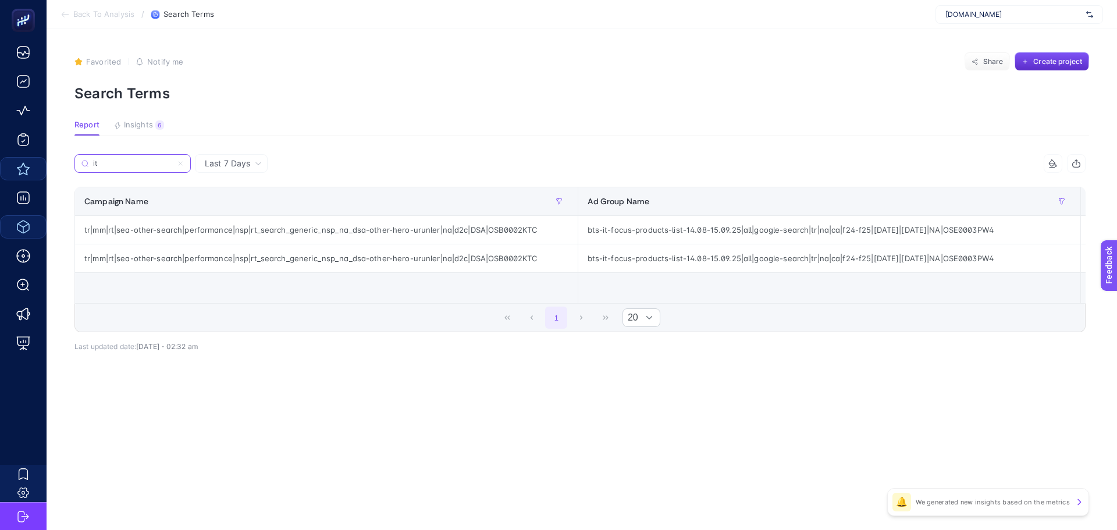
click at [153, 163] on input "it" at bounding box center [132, 163] width 79 height 9
paste input "tr|mm|rt|sea-other-search|performance|nsp|rt_search_generic_nsp_na_dsa-other-he…"
type input "tr|mm|rt|sea-other-search|performance|nsp|rt_search_generic_nsp_na_dsa-other-he…"
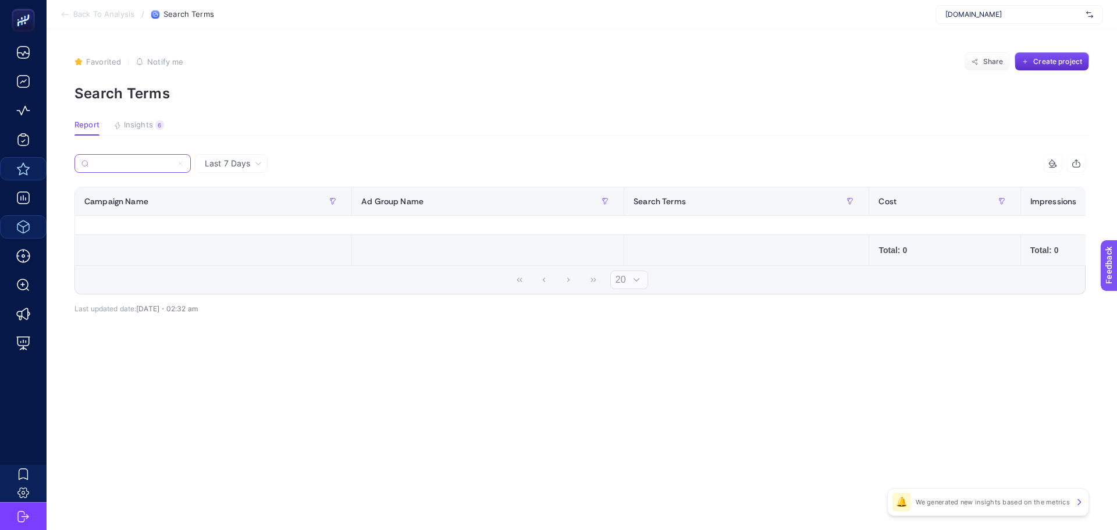
drag, startPoint x: 139, startPoint y: 164, endPoint x: 251, endPoint y: 203, distance: 118.3
click at [251, 203] on div "tr|mm|rt|sea-other-search|performance|nsp|rt_search_generic_nsp_na_dsa-other-he…" at bounding box center [579, 224] width 1011 height 140
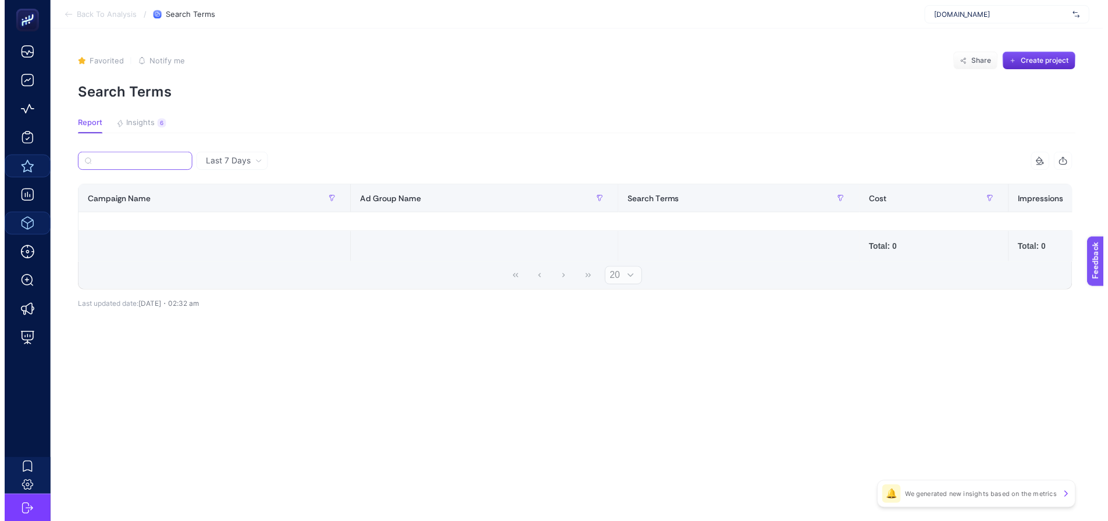
scroll to position [0, 325]
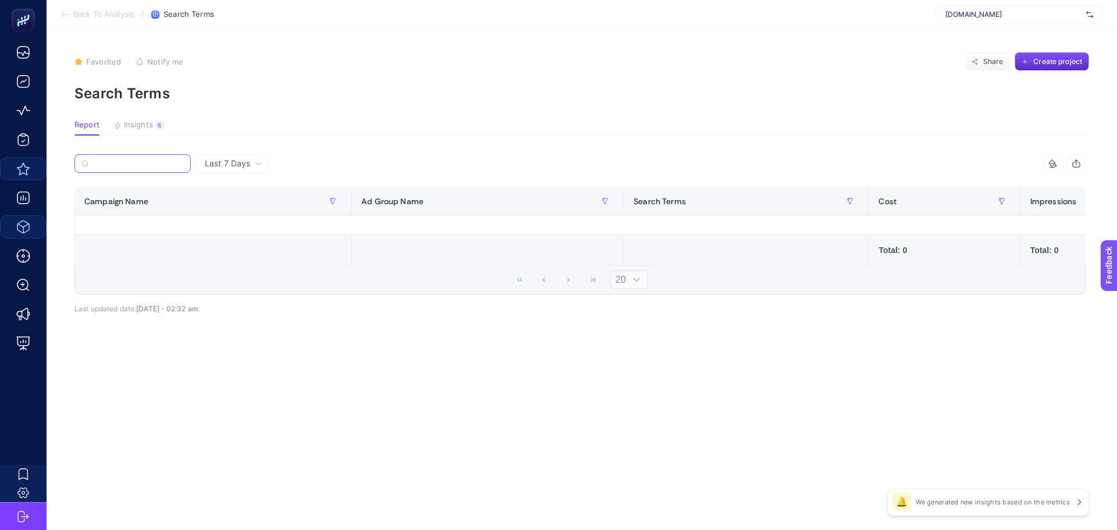
click at [137, 162] on input "tr|mm|rt|sea-other-search|performance|nsp|rt_search_generic_nsp_na_dsa-other-he…" at bounding box center [138, 163] width 92 height 9
click at [125, 165] on input "tr|mm|rt|sea-other-search|performance|nsp|rt_search_generic_nsp_na_dsa-other-he…" at bounding box center [132, 163] width 79 height 9
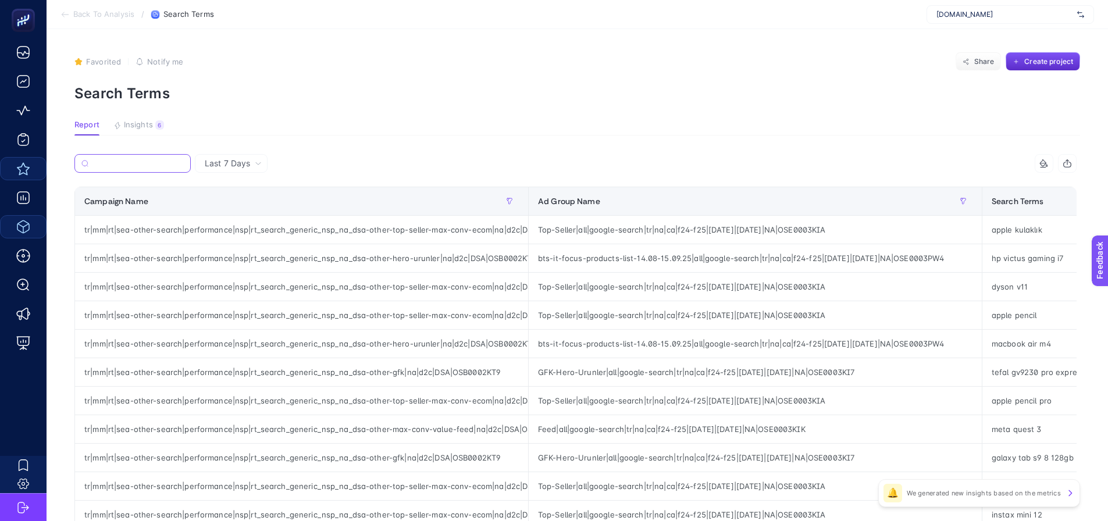
scroll to position [0, 0]
drag, startPoint x: 527, startPoint y: 198, endPoint x: 906, endPoint y: 245, distance: 382.2
click at [906, 245] on div "9 items selected Campaign Name Ad Group Name Search Terms Cost Impressions Clic…" at bounding box center [575, 499] width 1002 height 691
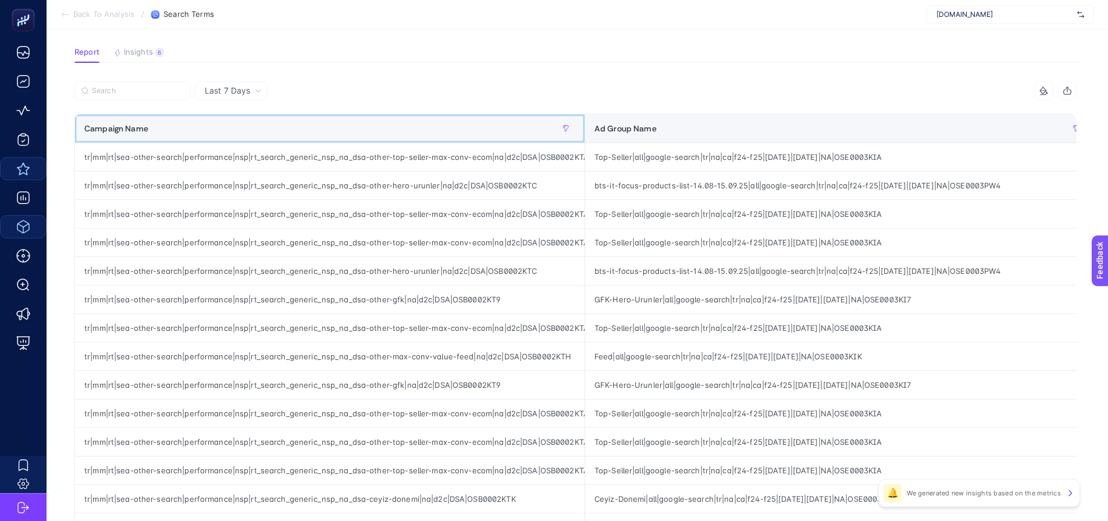
scroll to position [73, 5]
drag, startPoint x: 585, startPoint y: 126, endPoint x: 444, endPoint y: 135, distance: 140.5
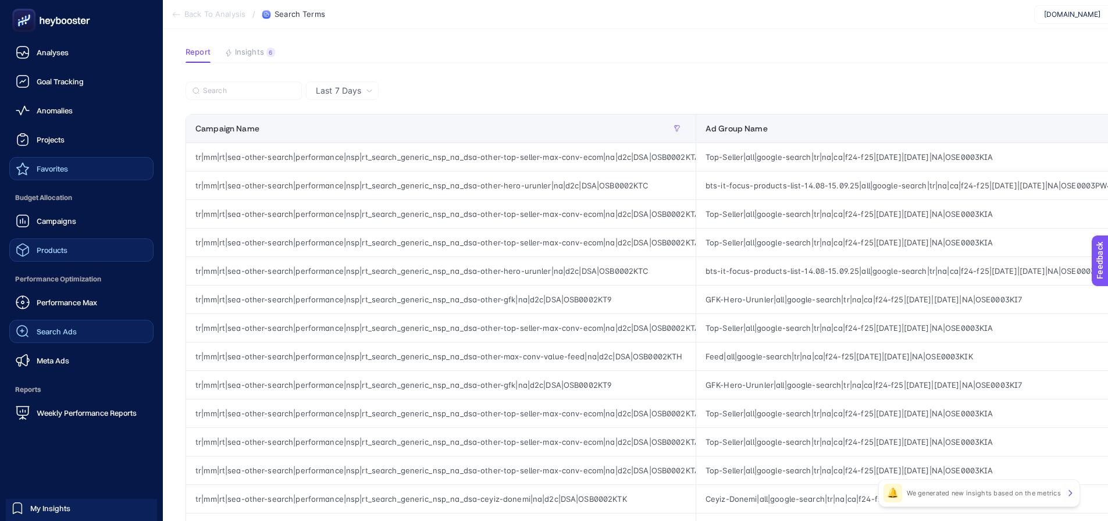
click at [63, 326] on div "Search Ads" at bounding box center [46, 332] width 61 height 14
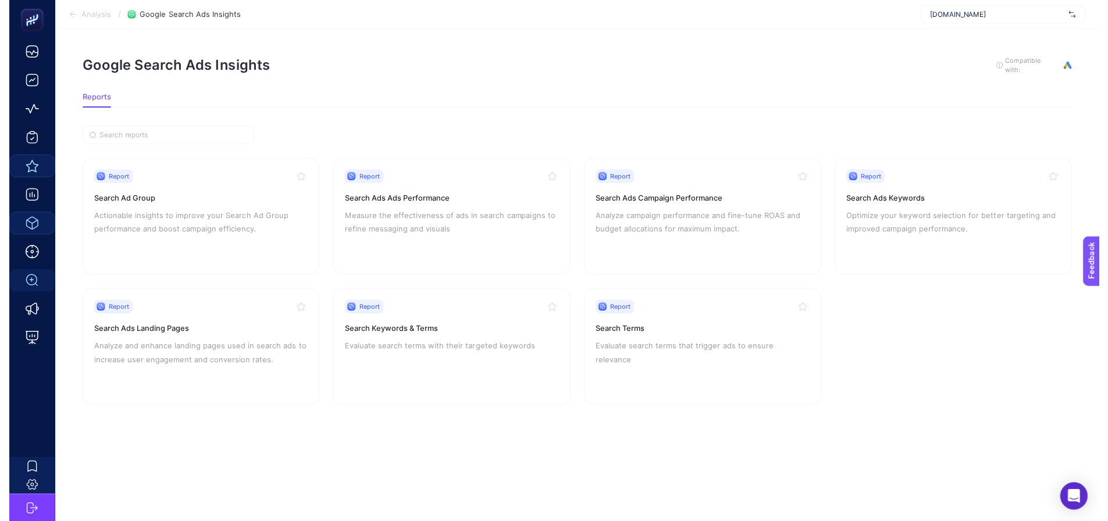
scroll to position [9, 0]
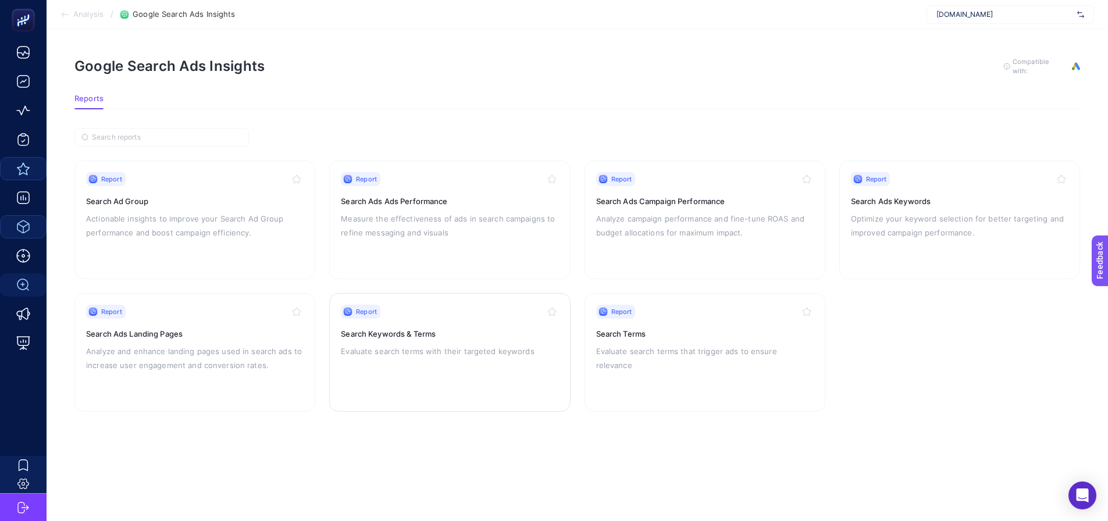
click at [511, 344] on p "Evaluate search terms with their targeted keywords" at bounding box center [450, 351] width 218 height 14
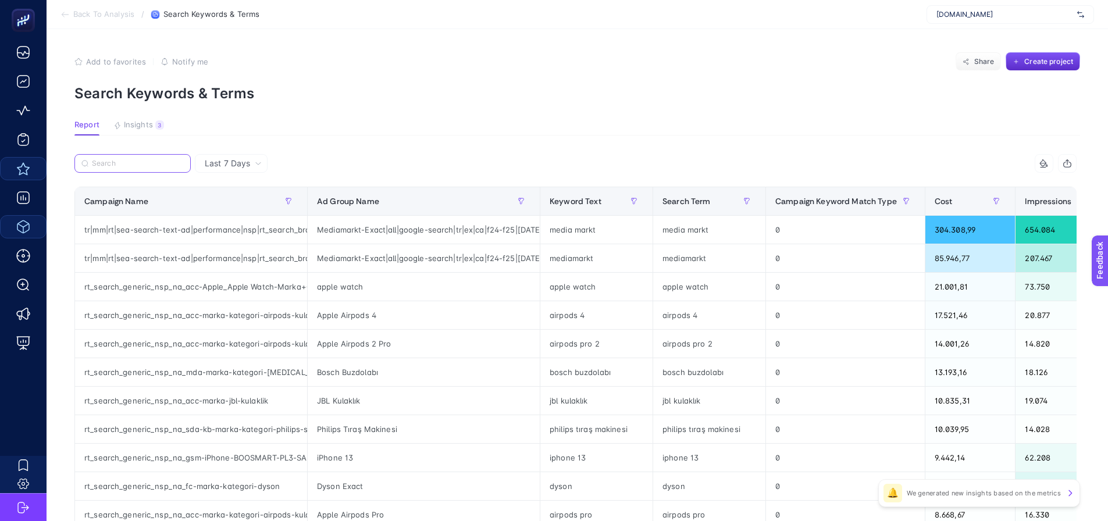
click at [128, 162] on input "Search" at bounding box center [138, 163] width 92 height 9
paste input "tr|mm|rt|sea-other-search|performance|nsp|rt_search_generic_nsp_na_dsa-other-he…"
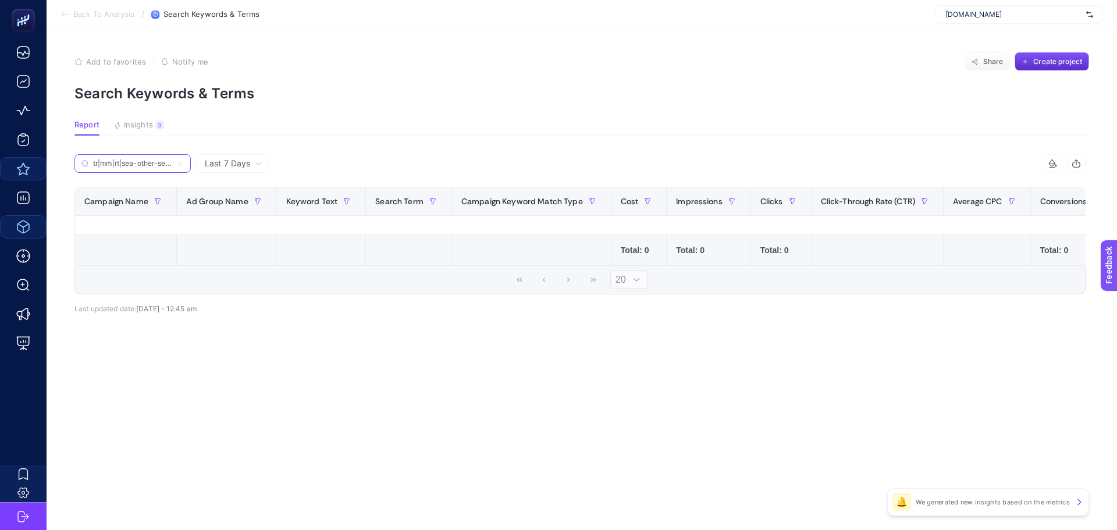
scroll to position [0, 337]
click at [127, 162] on input "tr|mm|rt|sea-other-search|performance|nsp|rt_search_generic_nsp_na_dsa-other-he…" at bounding box center [132, 163] width 79 height 9
drag, startPoint x: 125, startPoint y: 161, endPoint x: 177, endPoint y: 175, distance: 54.3
click at [177, 175] on div "tr|mm|rt|sea-other-search|performance|nsp|rt_search_generic_nsp_na_dsa-other-he…" at bounding box center [327, 167] width 506 height 26
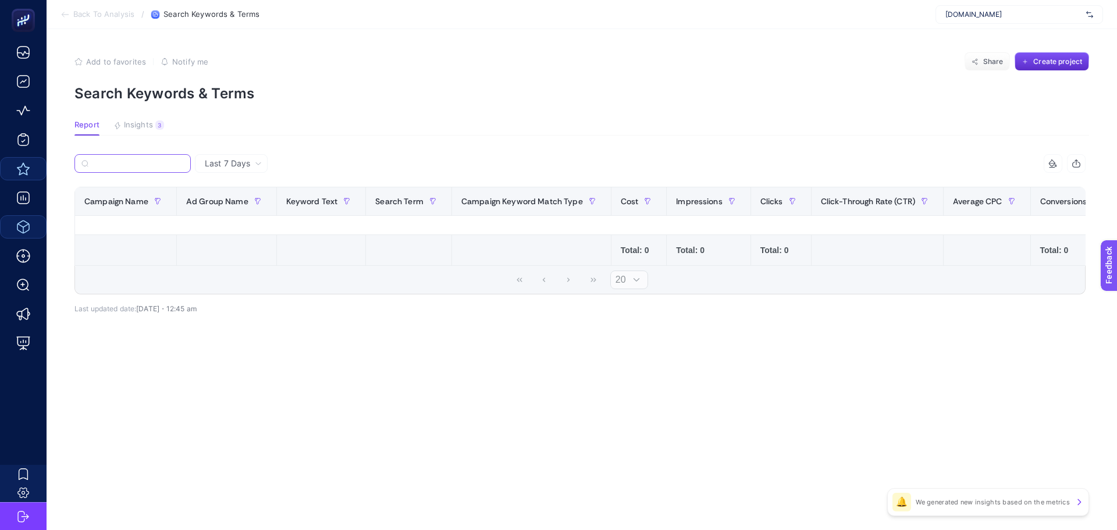
drag, startPoint x: 201, startPoint y: 179, endPoint x: 161, endPoint y: 172, distance: 41.3
click at [197, 179] on div "tr|mm|rt|sea-other-search|performance|nsp|rt_search_generic_nsp_na_dsa-other-he…" at bounding box center [327, 167] width 506 height 26
drag, startPoint x: 127, startPoint y: 161, endPoint x: 101, endPoint y: 160, distance: 26.8
click at [99, 160] on input "tr|mm|rt|sea-other-search|performance|nsp|rt_search_generic_nsp_na_dsa-other-he…" at bounding box center [138, 163] width 92 height 9
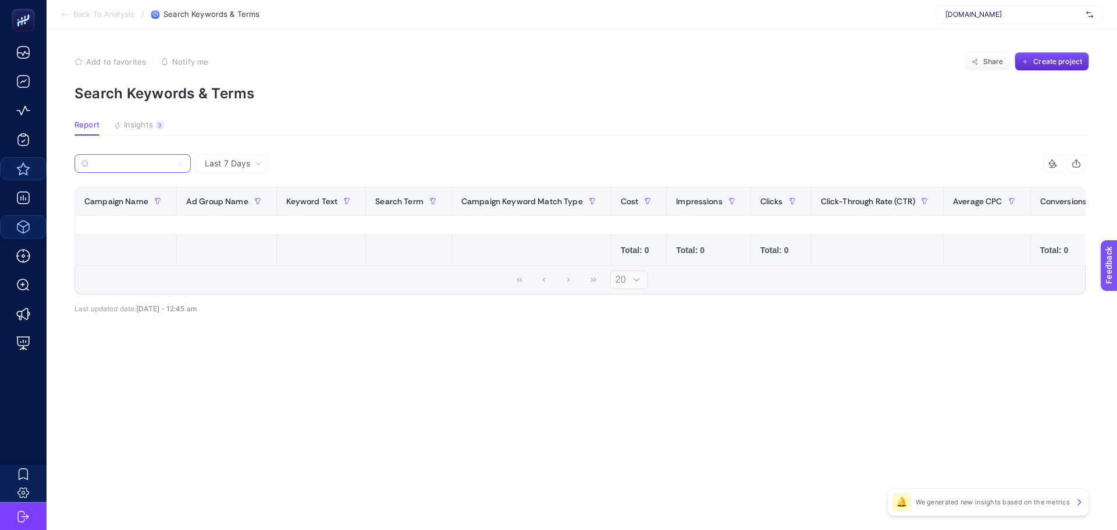
type input "tr|mm|rt|sea-other-search|performance|nsp|rt_search_generic_nsp_na_dsa-other-he…"
